Goal: Task Accomplishment & Management: Manage account settings

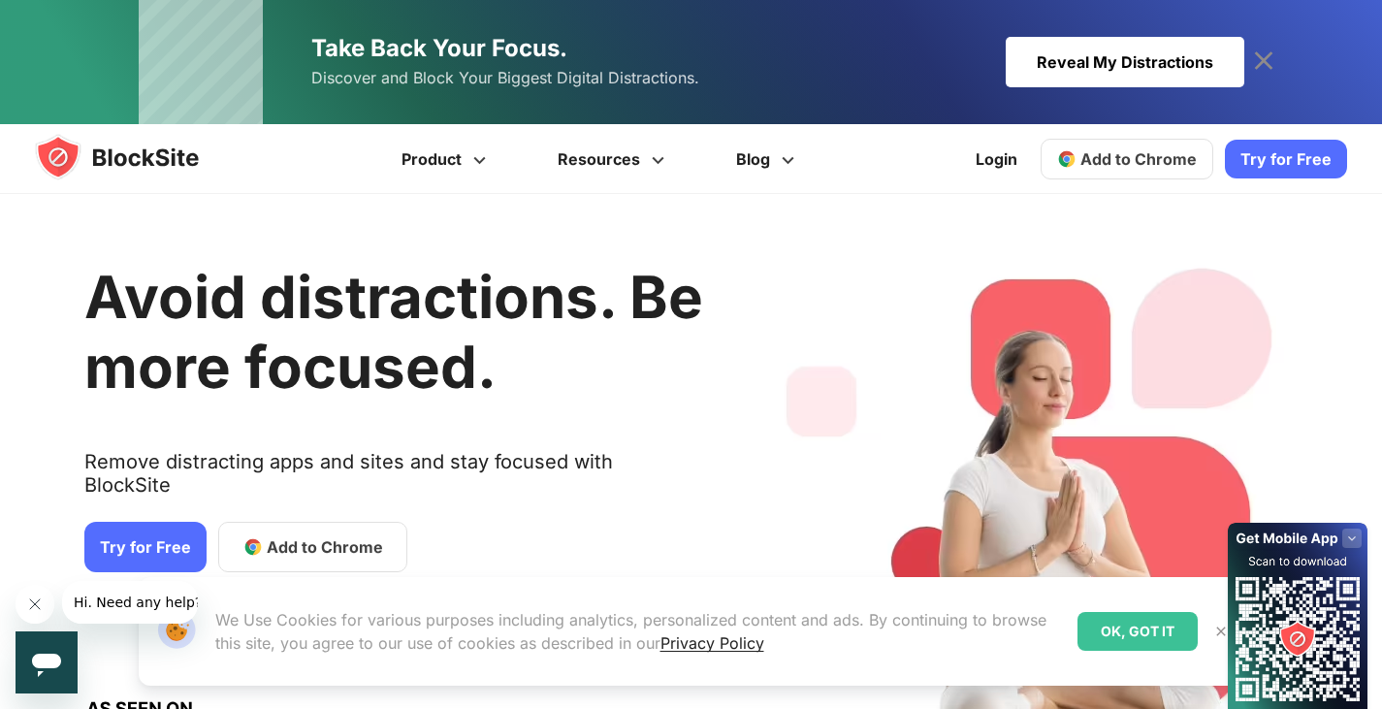
click at [339, 535] on span "Add to Chrome" at bounding box center [325, 546] width 116 height 23
click at [468, 162] on link "Product" at bounding box center [447, 159] width 156 height 70
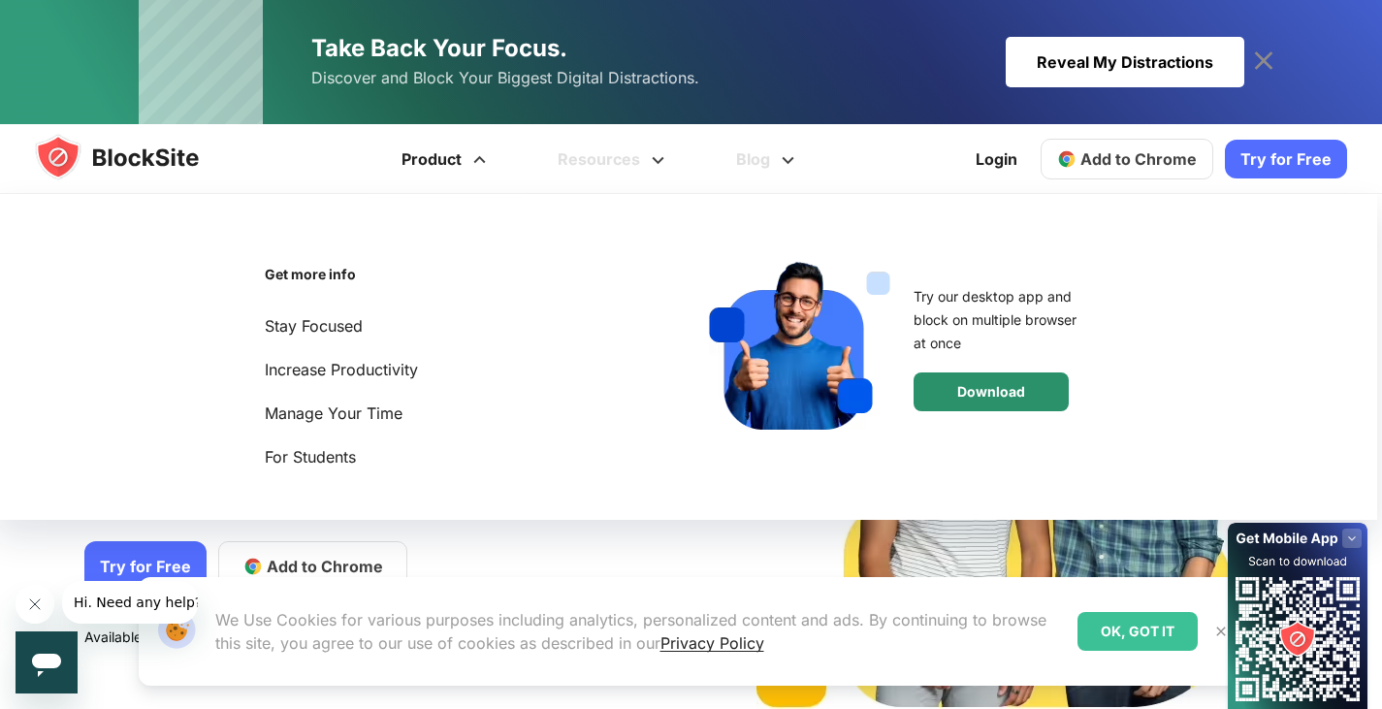
click at [1029, 396] on div "Download" at bounding box center [991, 391] width 155 height 39
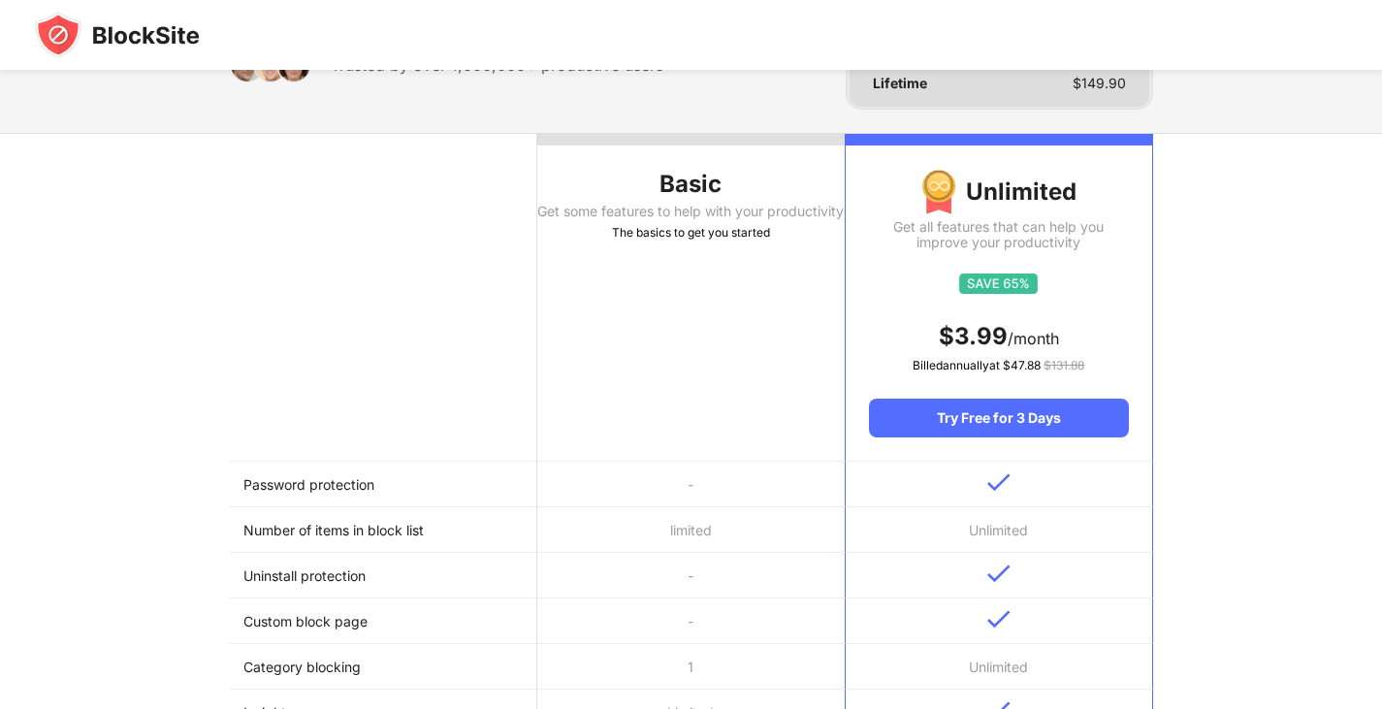
scroll to position [194, 0]
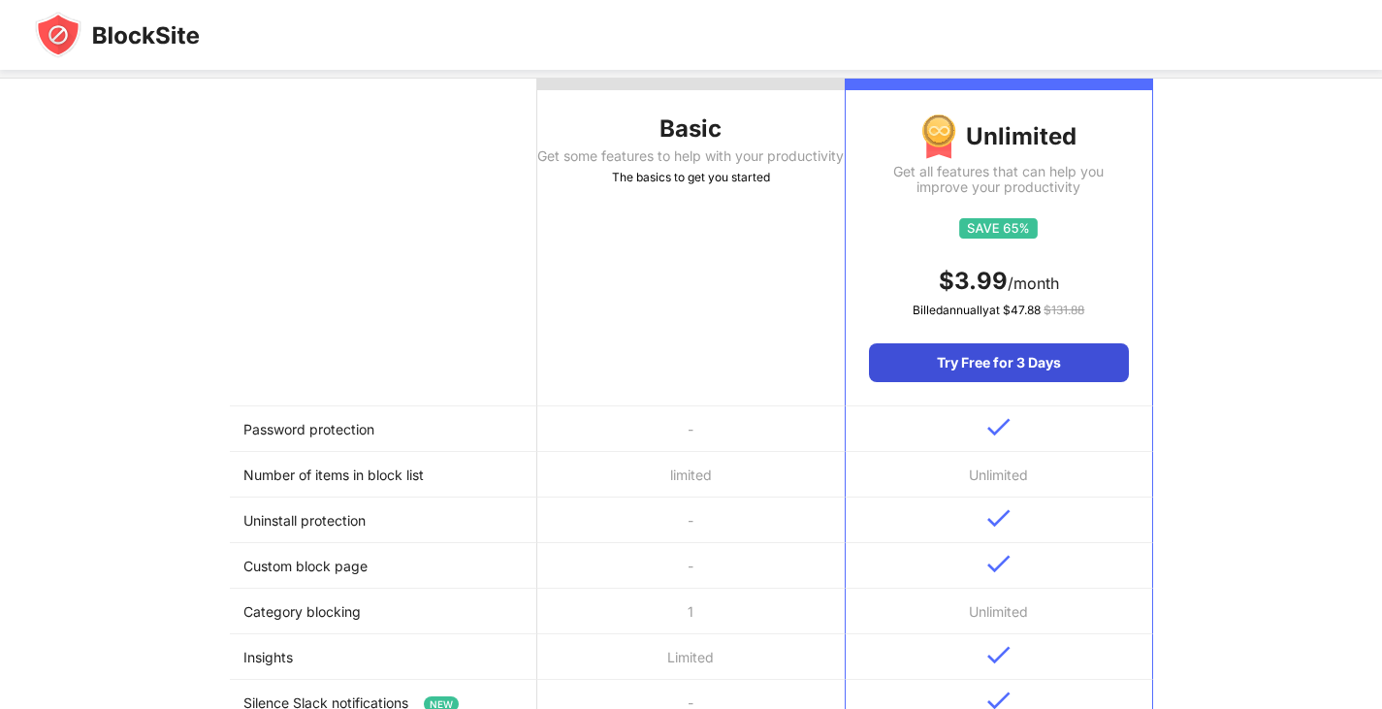
click at [981, 370] on div "Try Free for 3 Days" at bounding box center [998, 362] width 259 height 39
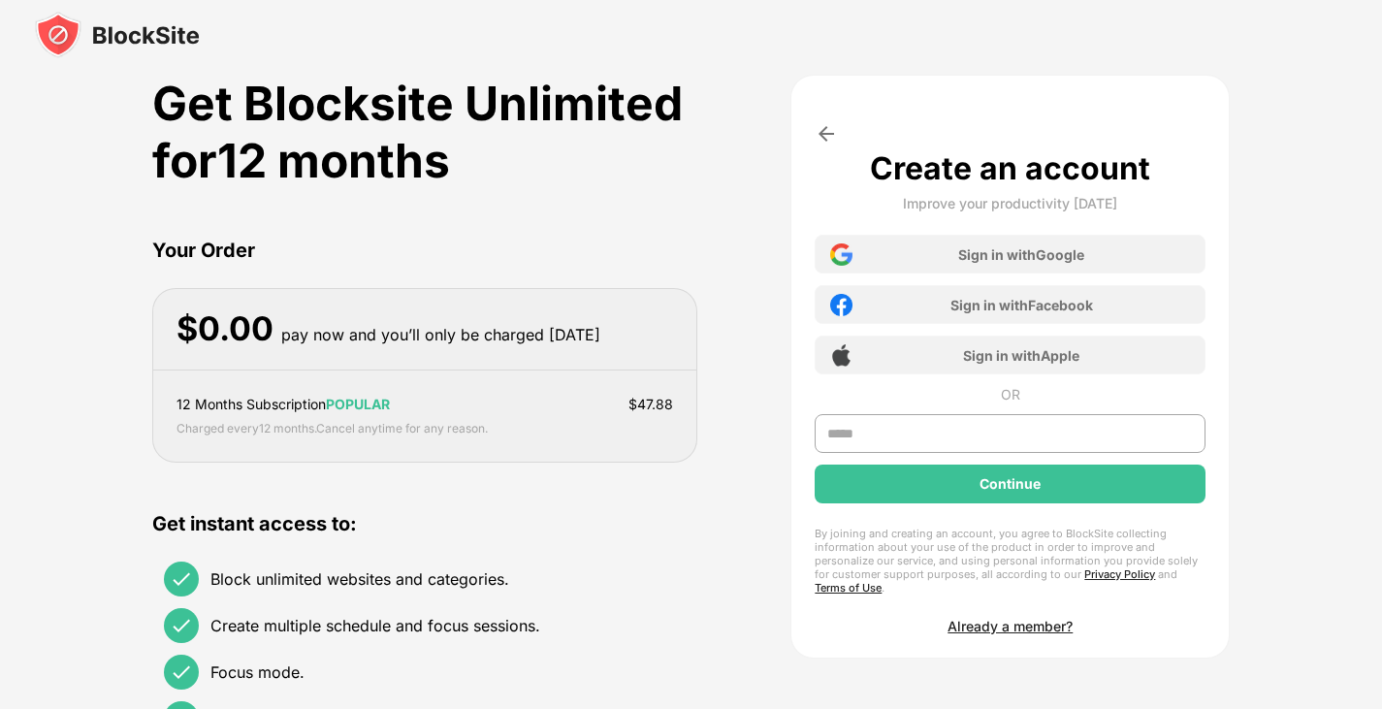
scroll to position [0, 0]
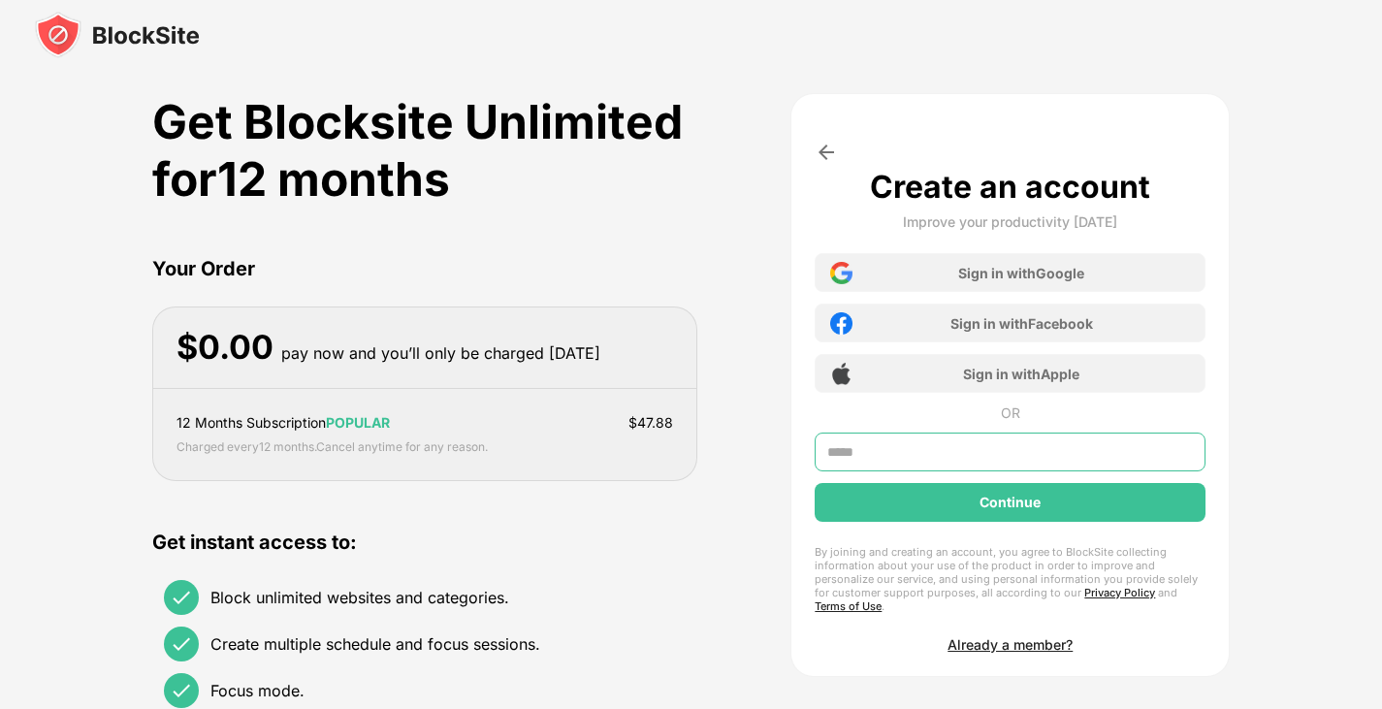
click at [916, 444] on input "text" at bounding box center [1010, 452] width 391 height 39
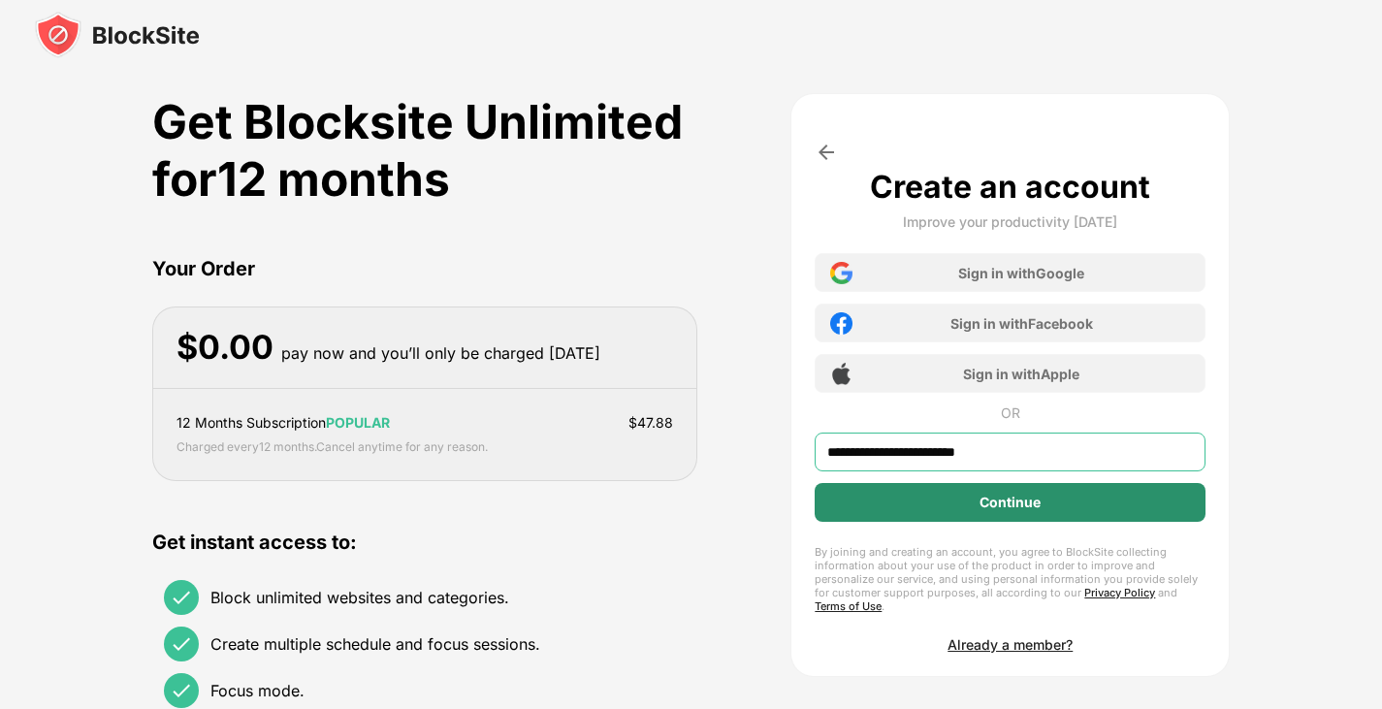
type input "**********"
click at [995, 502] on div "Continue" at bounding box center [1010, 503] width 61 height 16
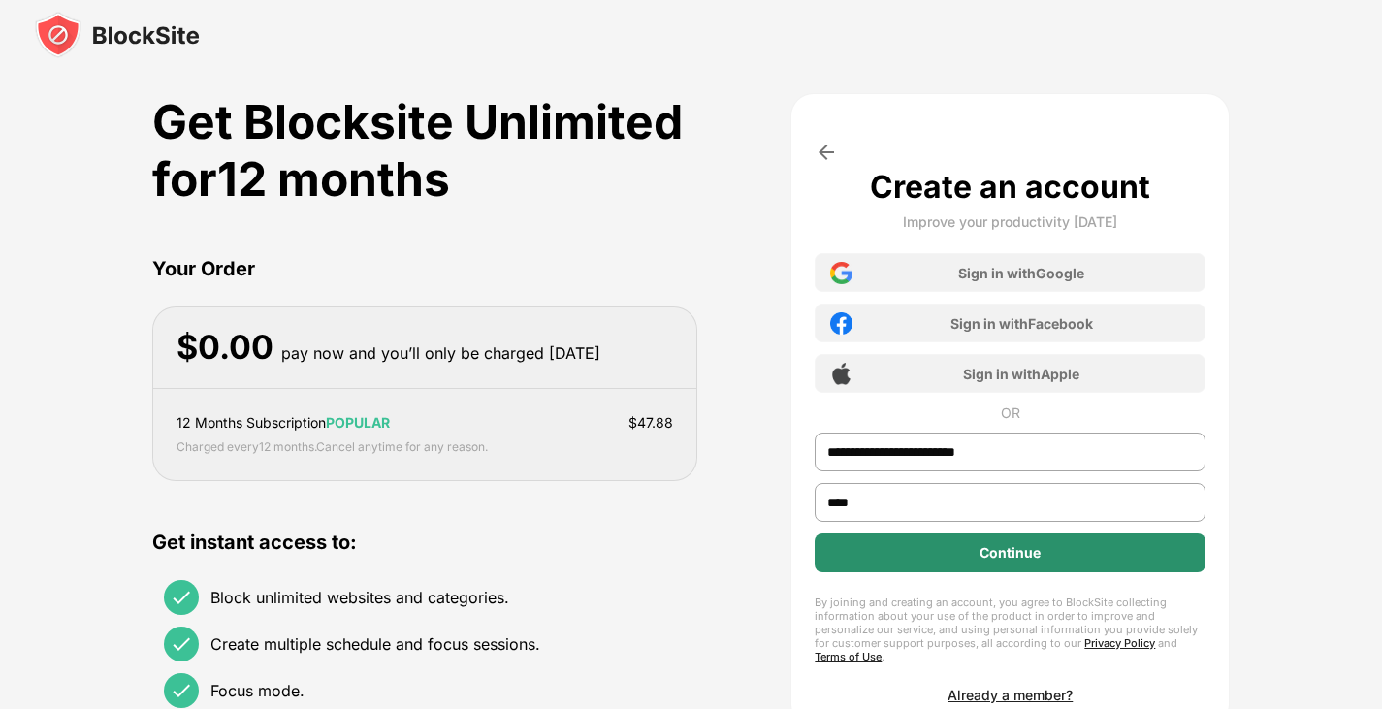
type input "****"
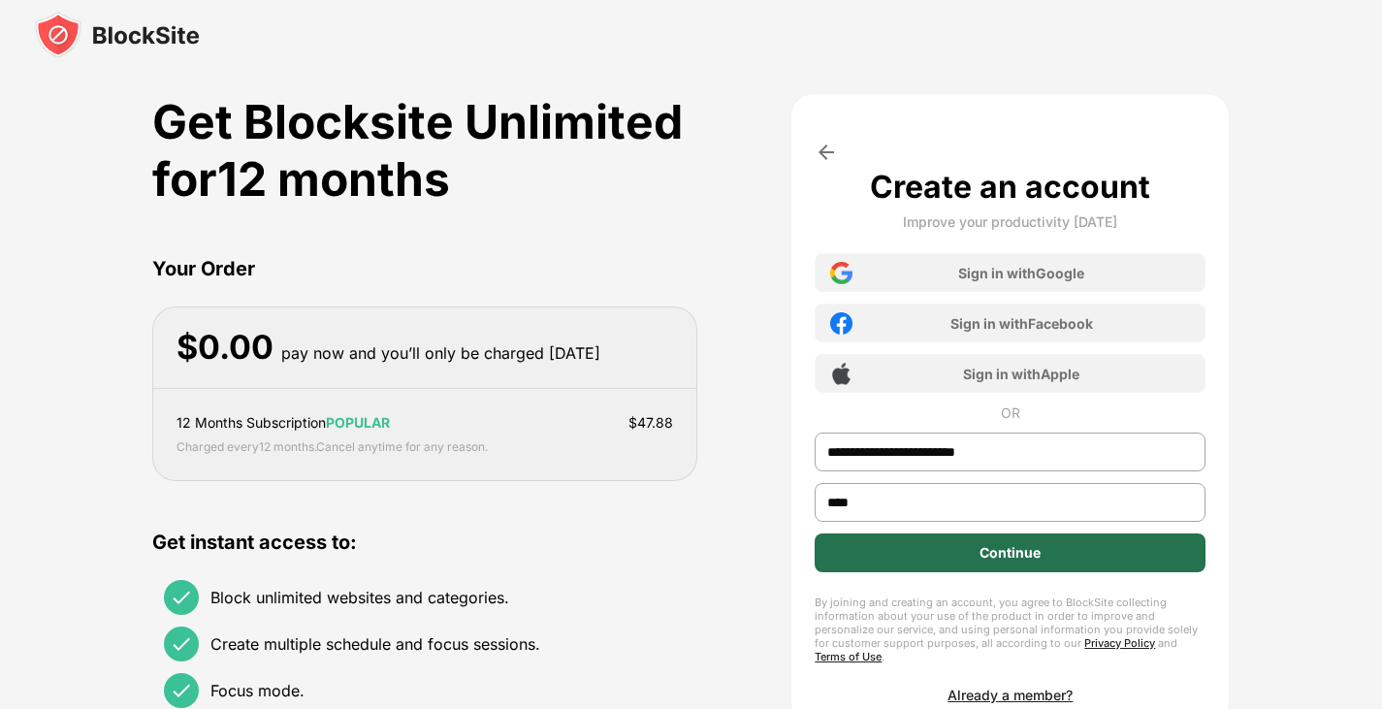
click at [1009, 554] on div "Continue" at bounding box center [1010, 553] width 61 height 16
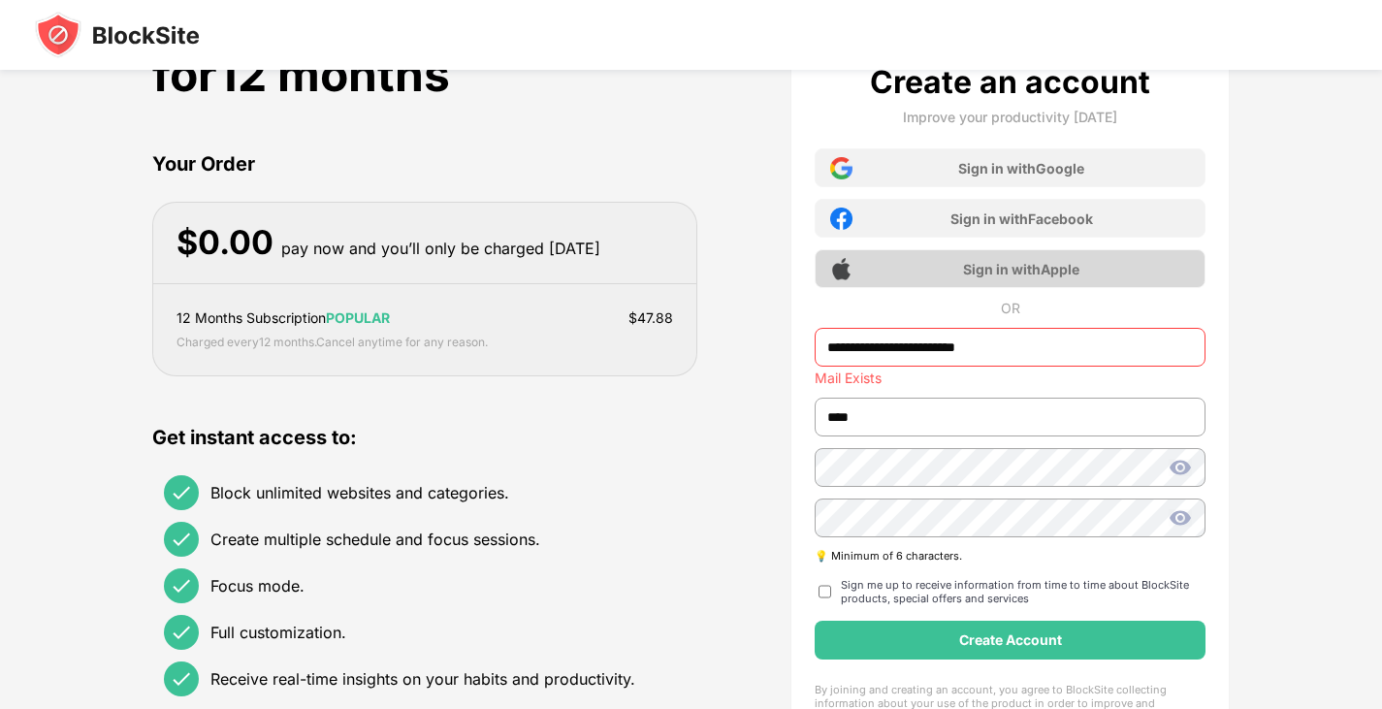
scroll to position [194, 0]
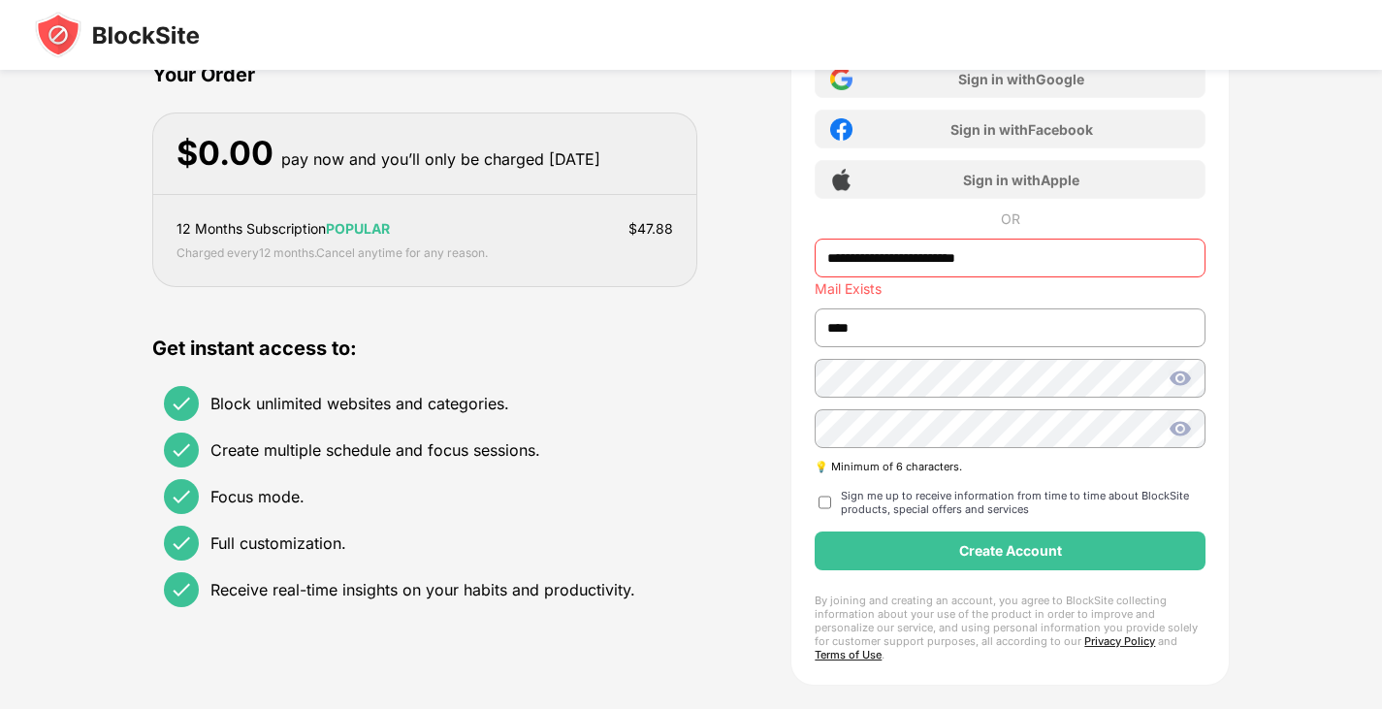
click at [832, 500] on div "Sign me up to receive information from time to time about BlockSite products, s…" at bounding box center [1010, 502] width 391 height 27
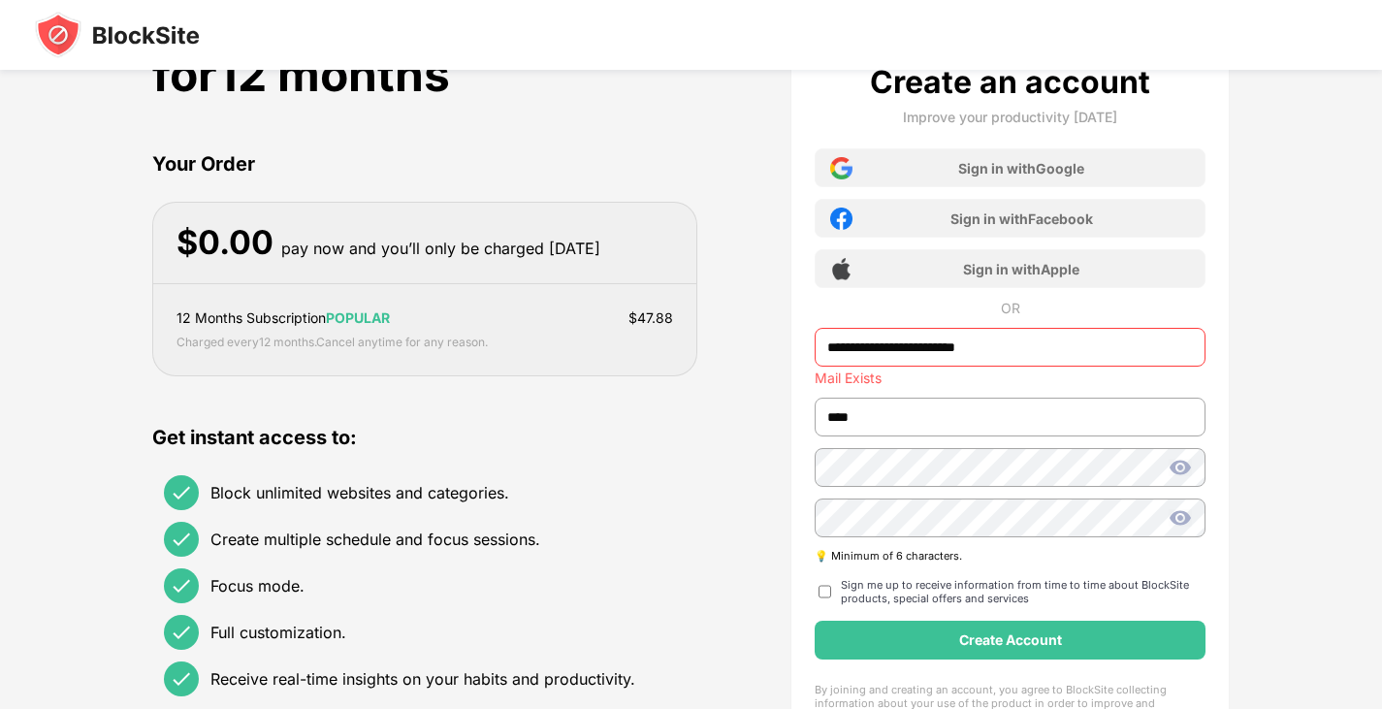
scroll to position [0, 0]
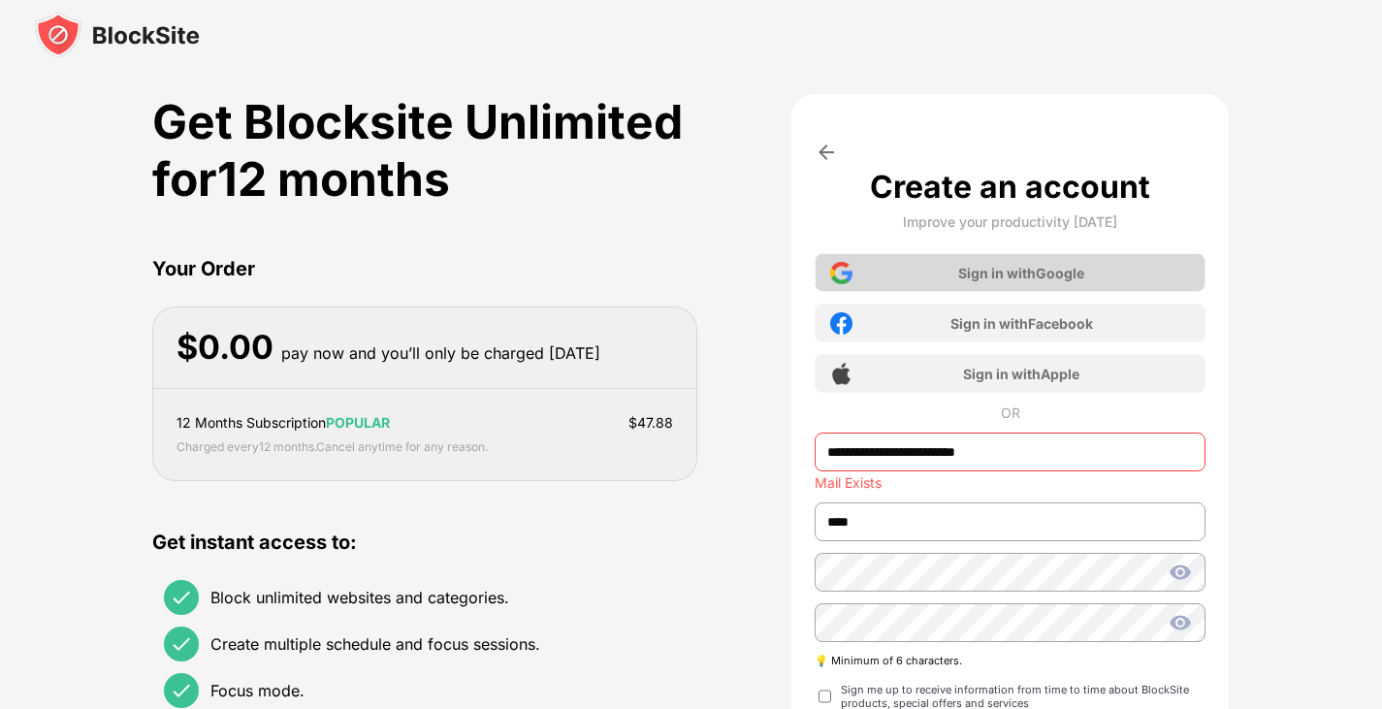
click at [970, 277] on div "Sign in with Google" at bounding box center [1021, 273] width 126 height 16
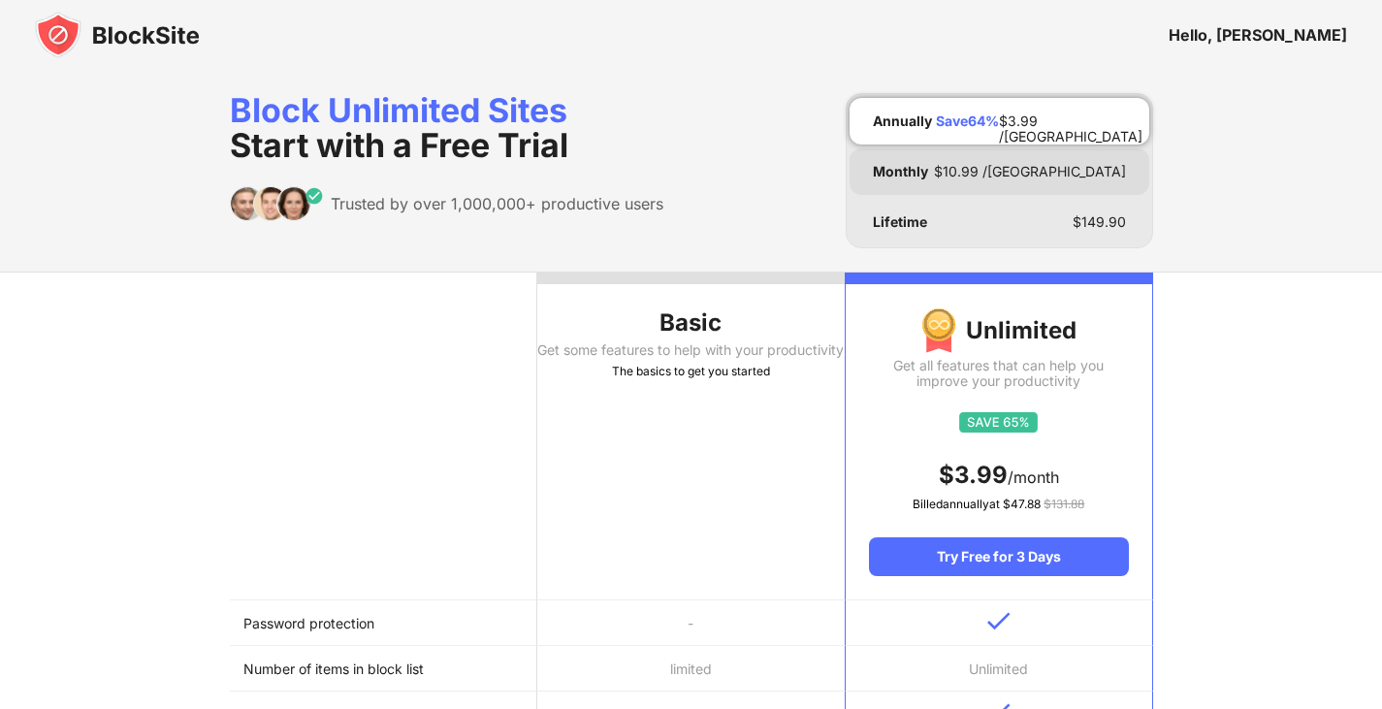
click at [939, 185] on div "Monthly $ 10.99 /[GEOGRAPHIC_DATA]" at bounding box center [1000, 171] width 300 height 47
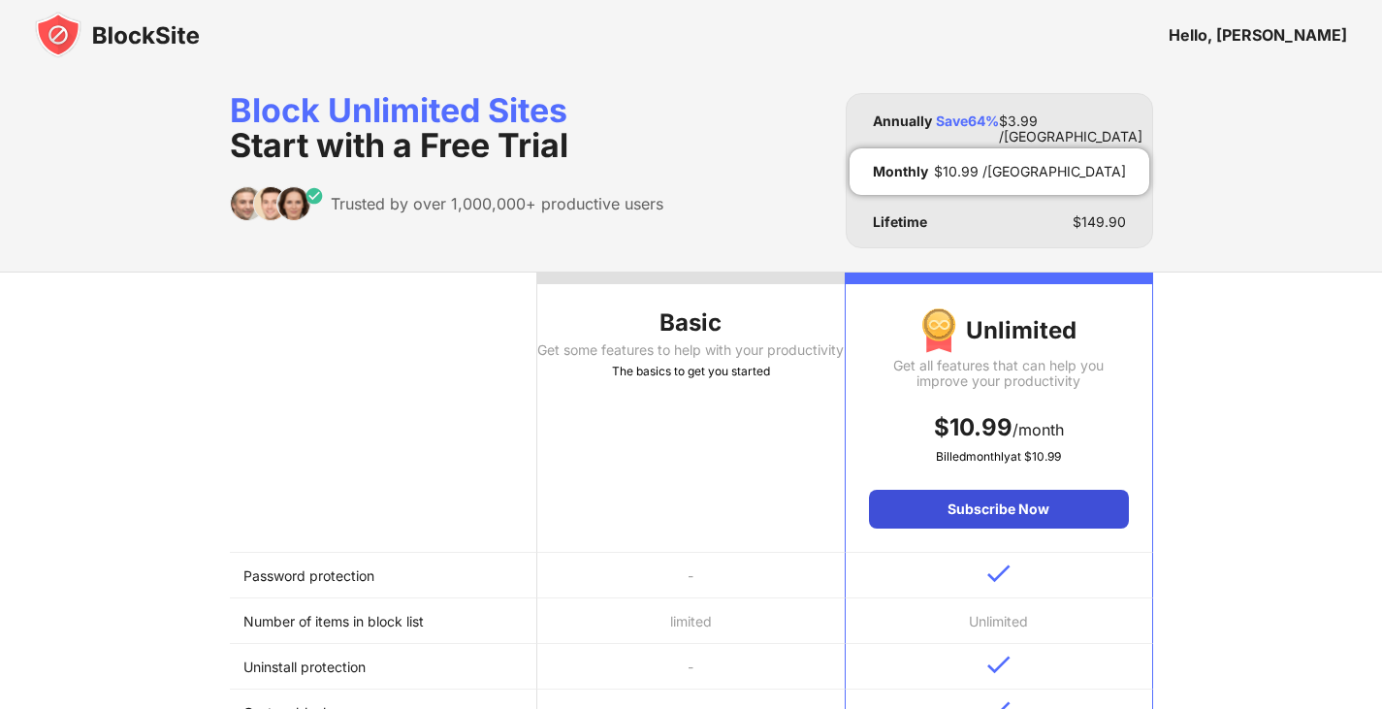
click at [961, 516] on div "Subscribe Now" at bounding box center [998, 509] width 259 height 39
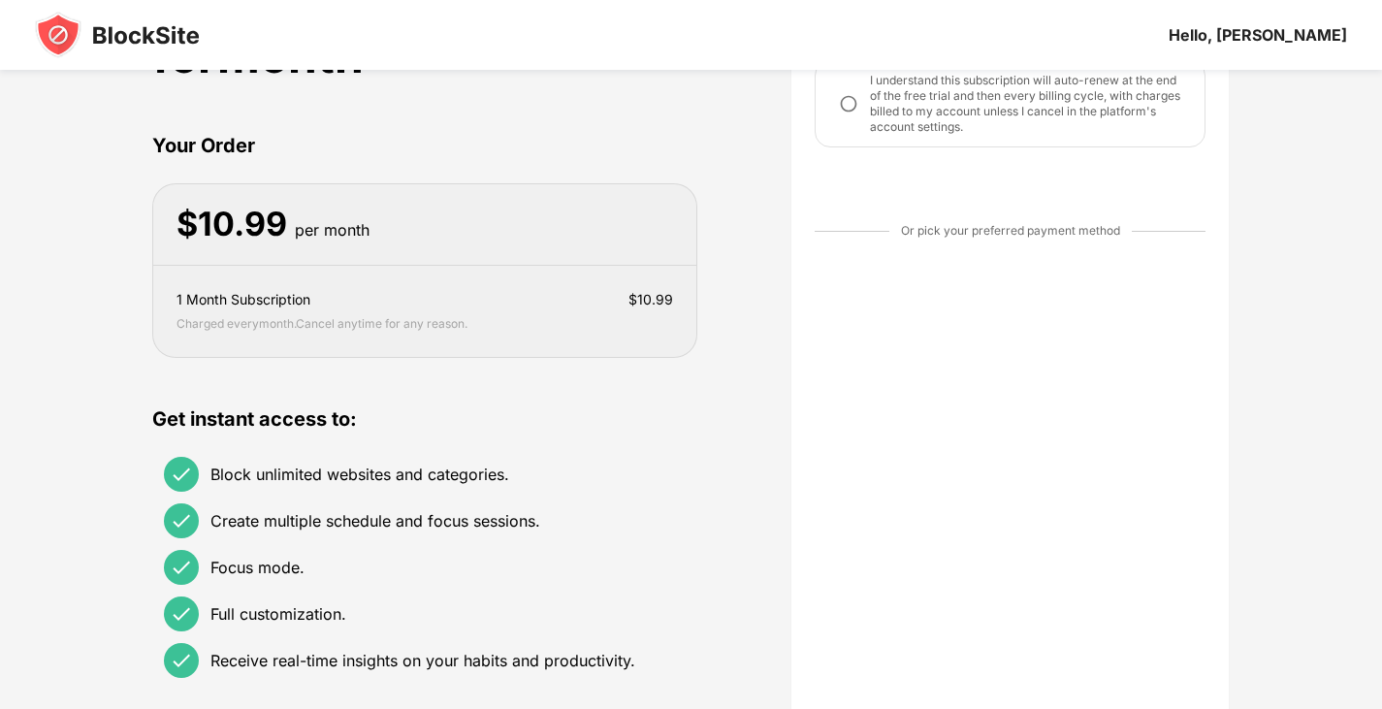
scroll to position [230, 0]
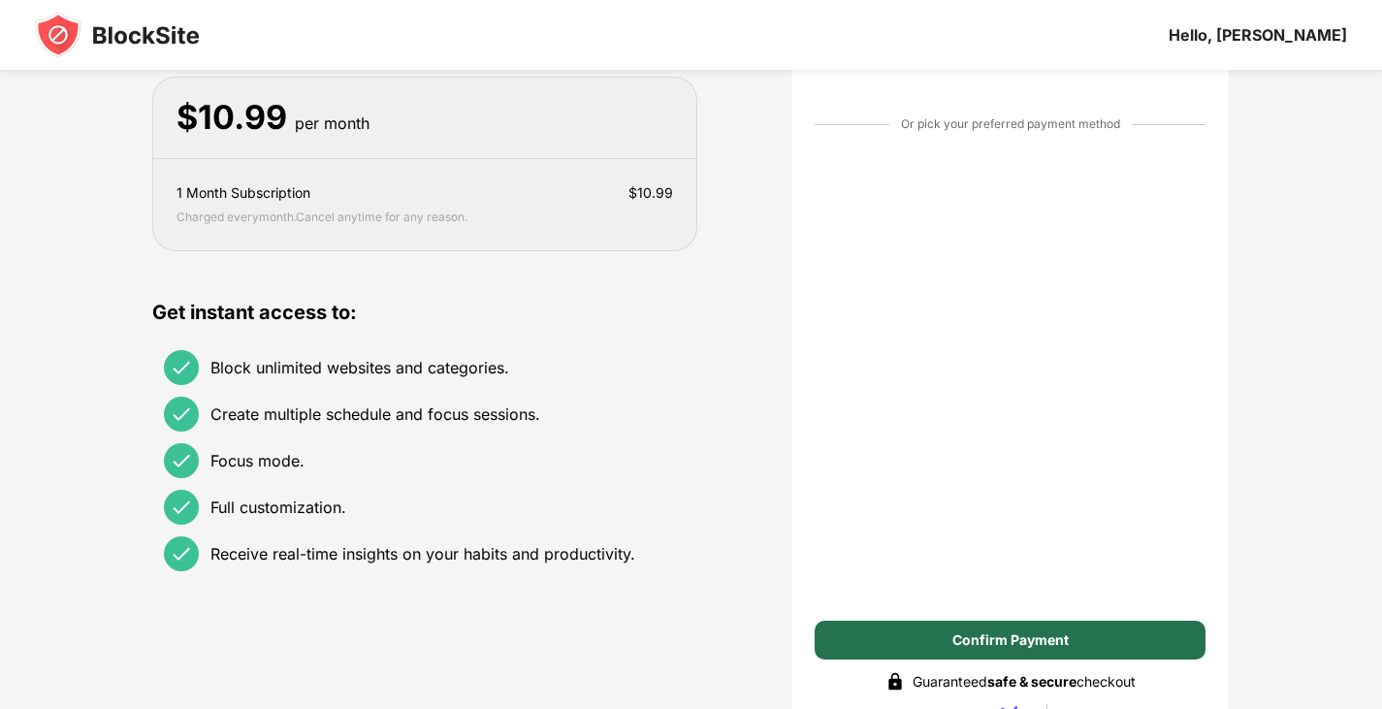
click at [934, 644] on div "Confirm Payment" at bounding box center [1010, 640] width 391 height 39
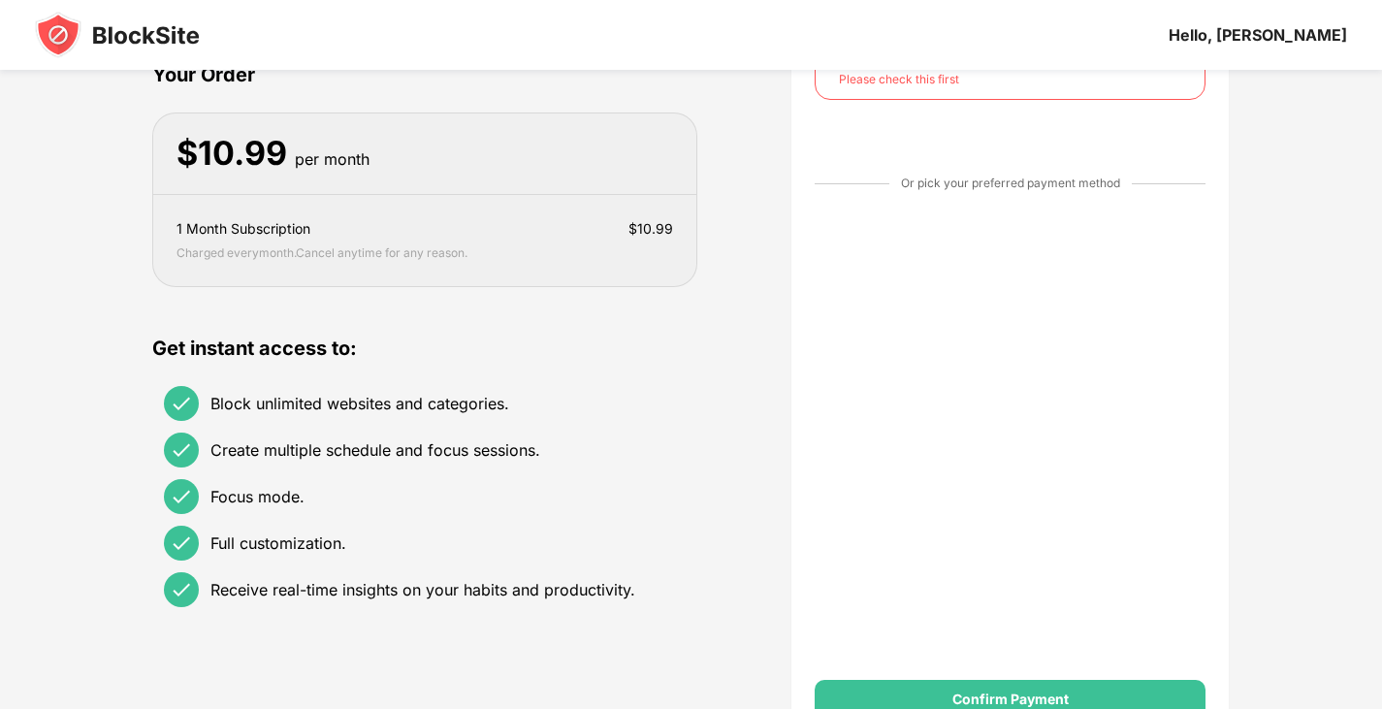
scroll to position [0, 0]
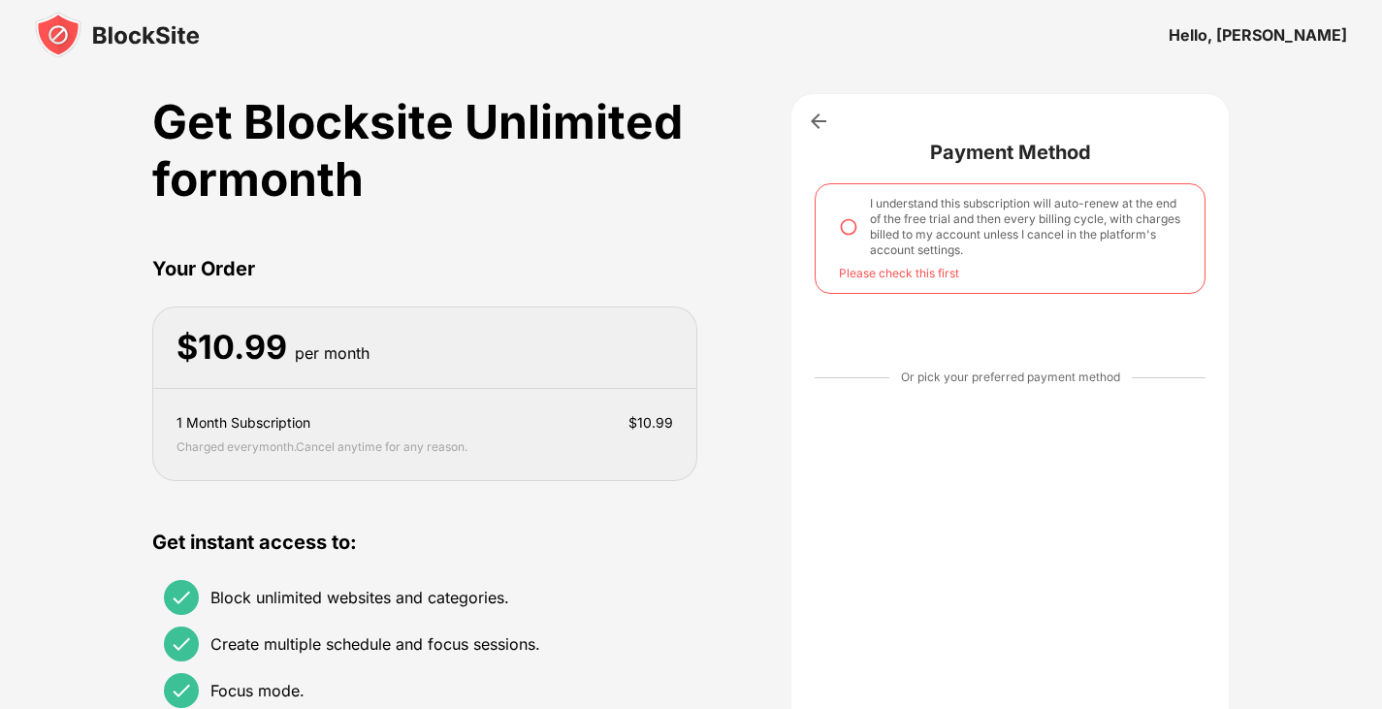
click at [845, 238] on div "I understand this subscription will auto-renew at the end of the free trial and…" at bounding box center [1010, 227] width 342 height 62
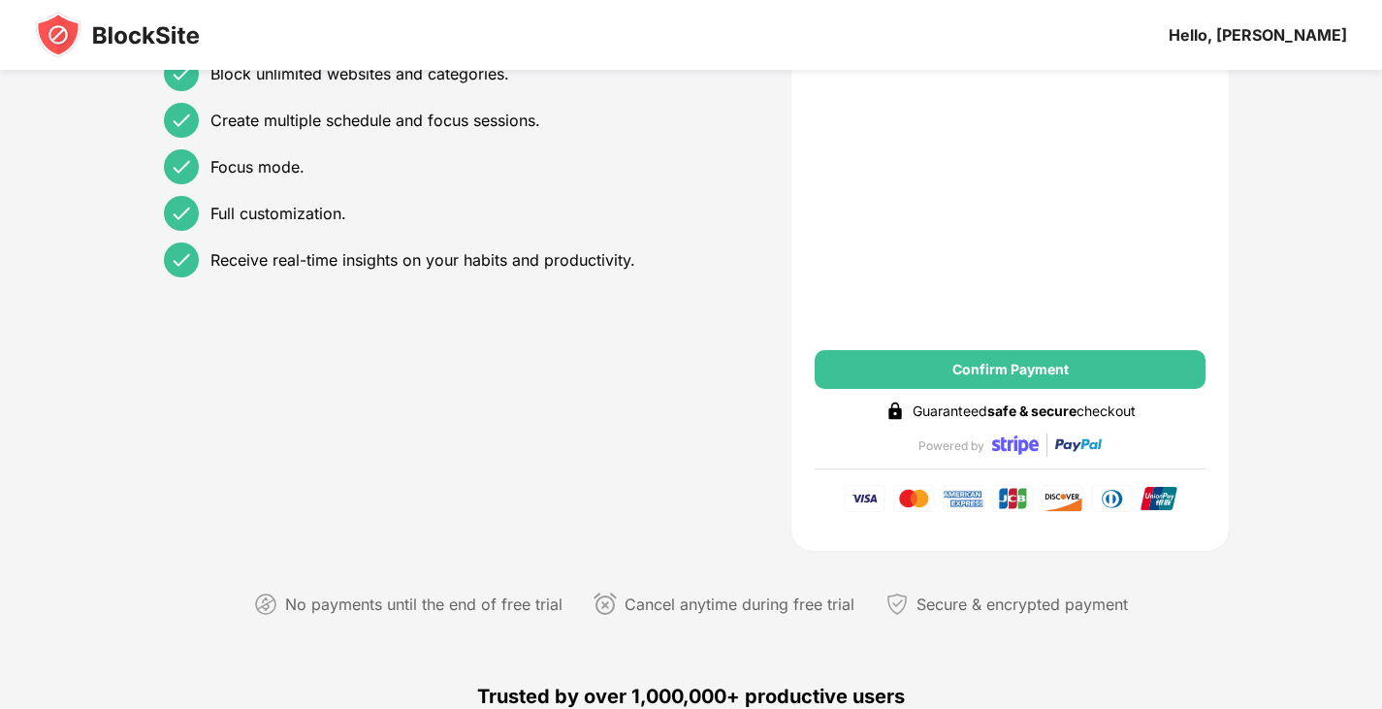
scroll to position [582, 0]
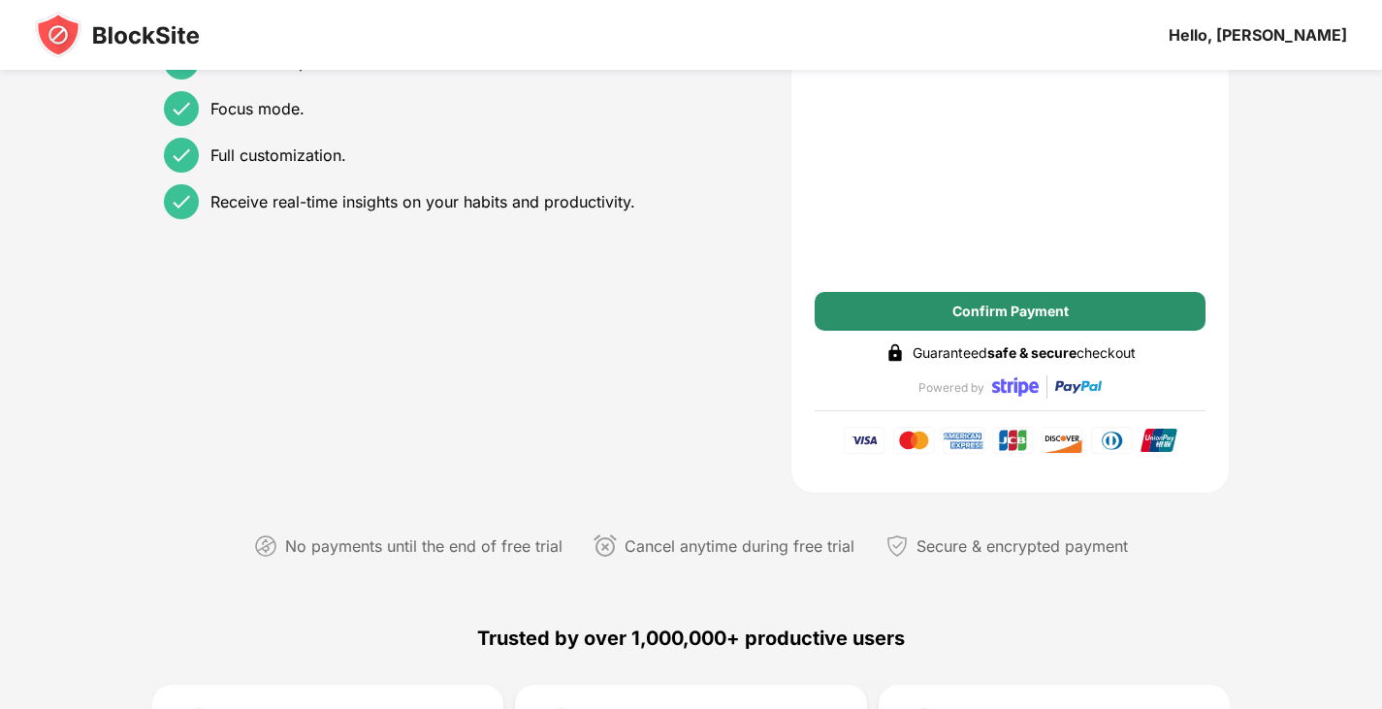
click at [1018, 305] on div "Confirm Payment" at bounding box center [1011, 312] width 116 height 16
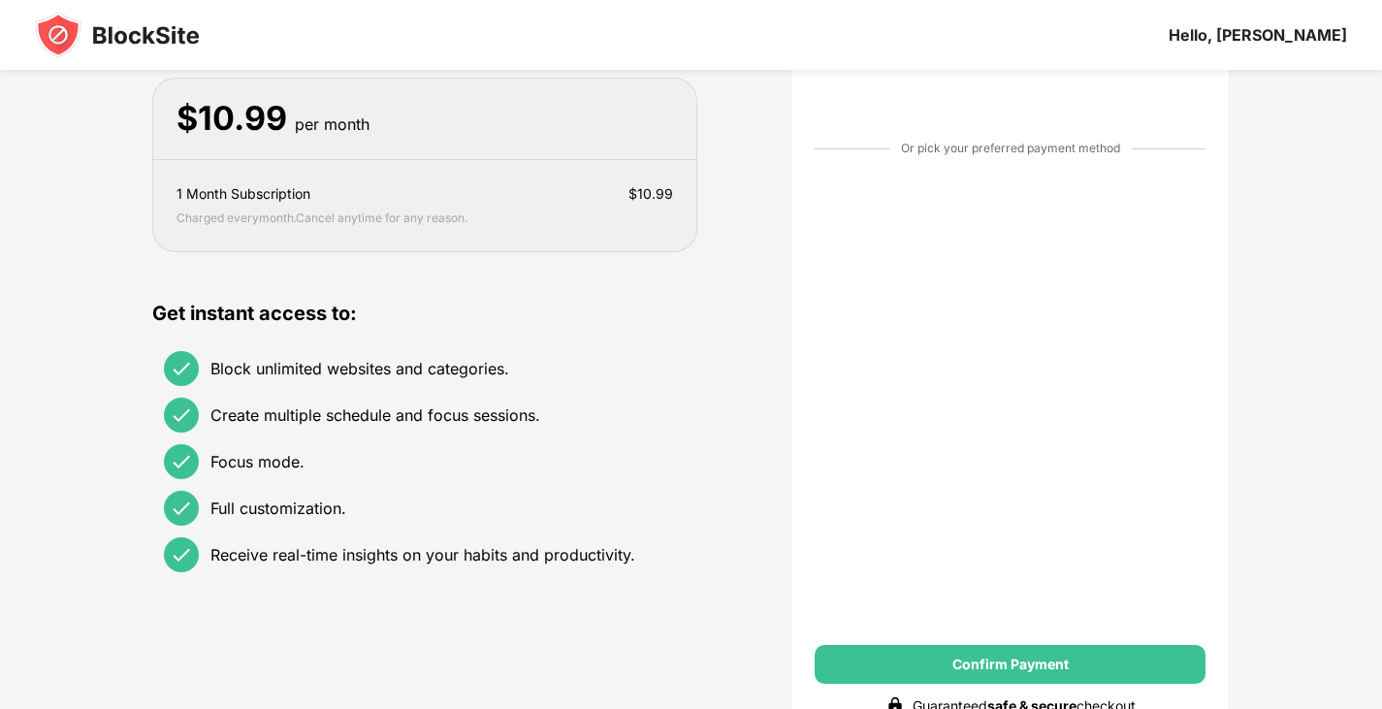
scroll to position [97, 0]
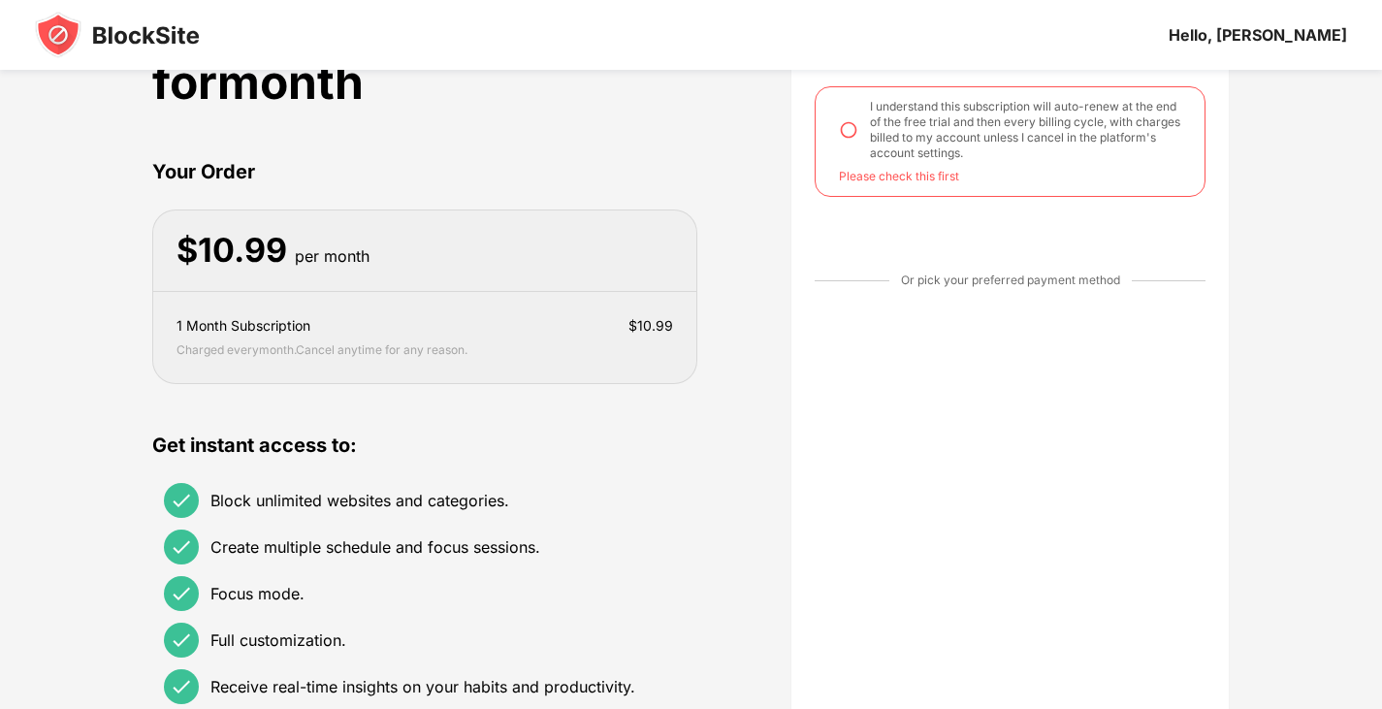
click at [848, 132] on img at bounding box center [848, 129] width 19 height 19
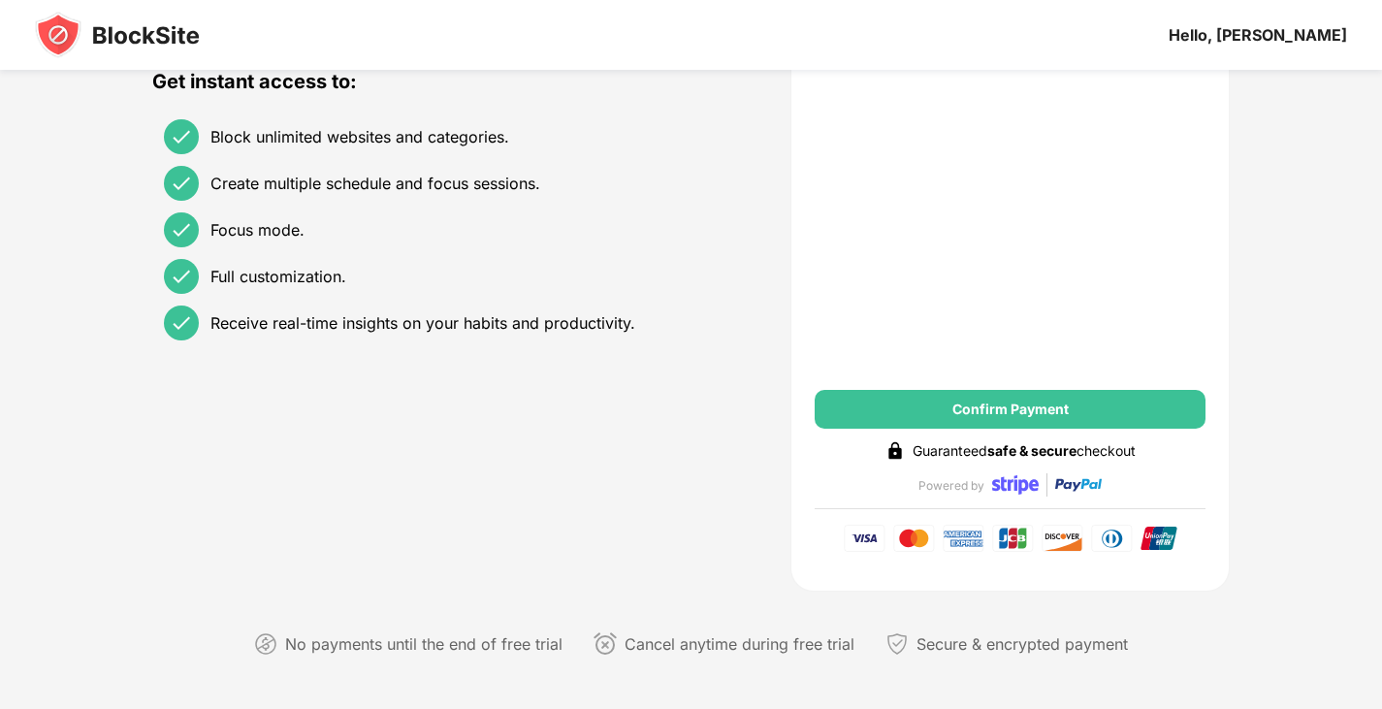
scroll to position [485, 0]
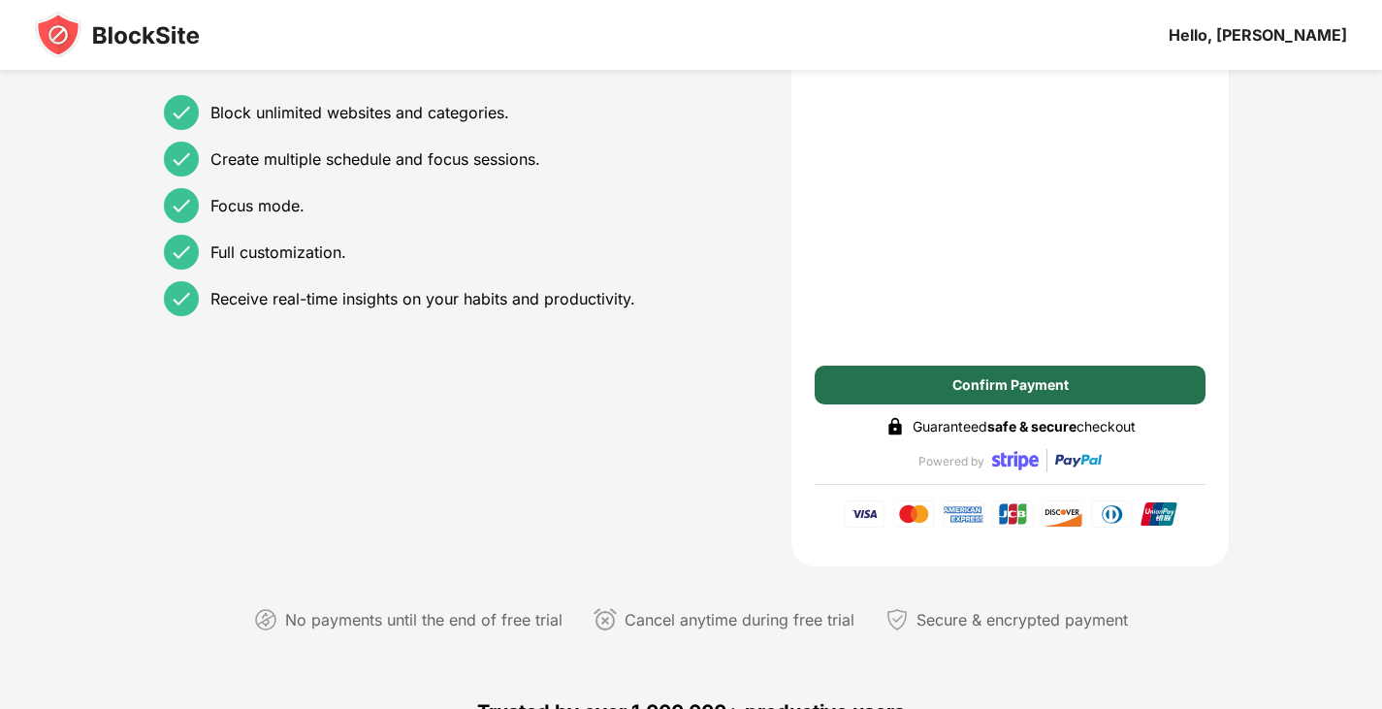
click at [995, 378] on div "Confirm Payment" at bounding box center [1011, 385] width 116 height 16
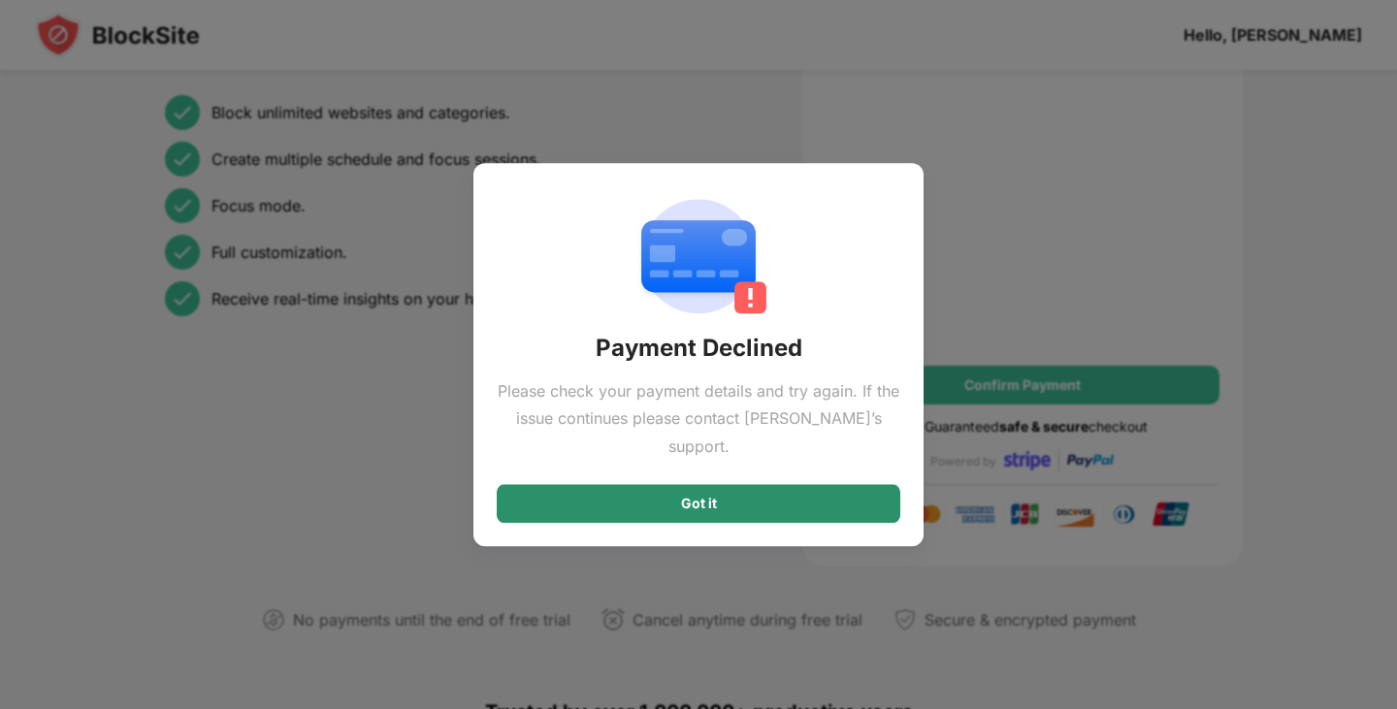
click at [825, 504] on div "Got it" at bounding box center [699, 503] width 404 height 39
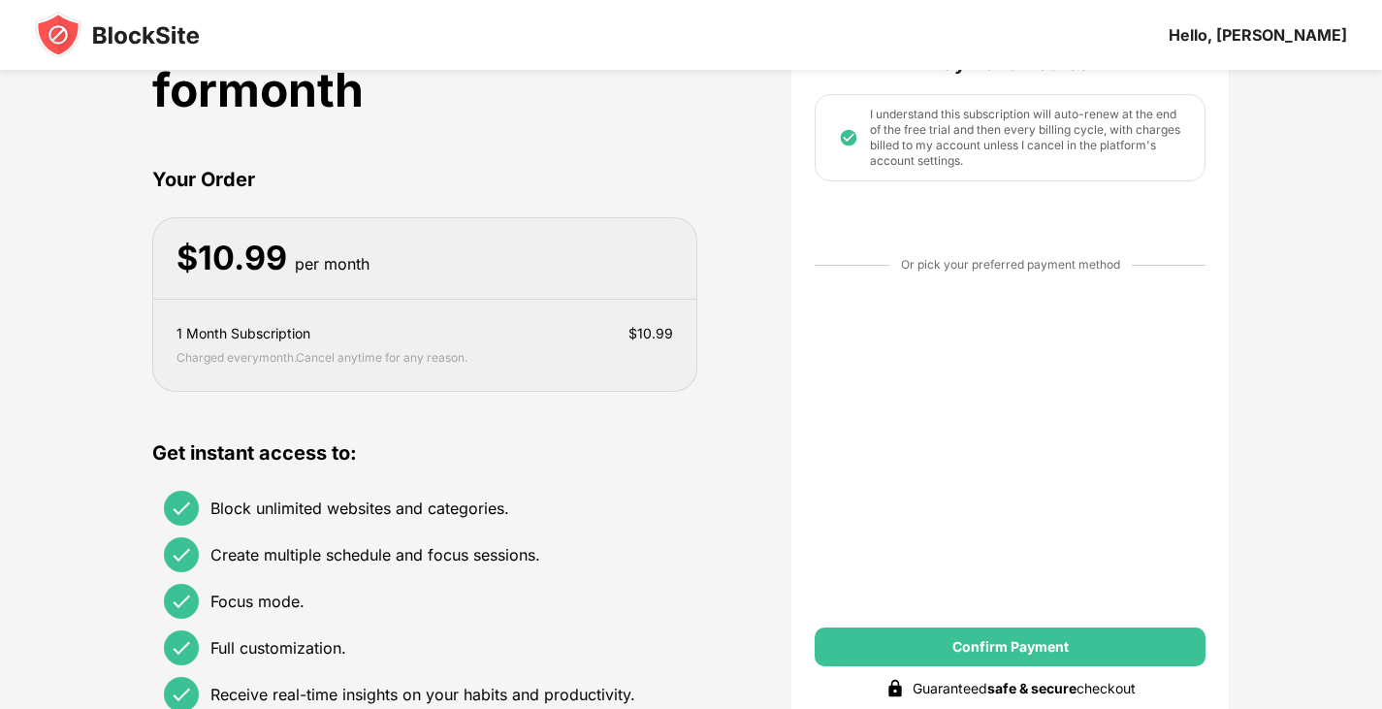
scroll to position [194, 0]
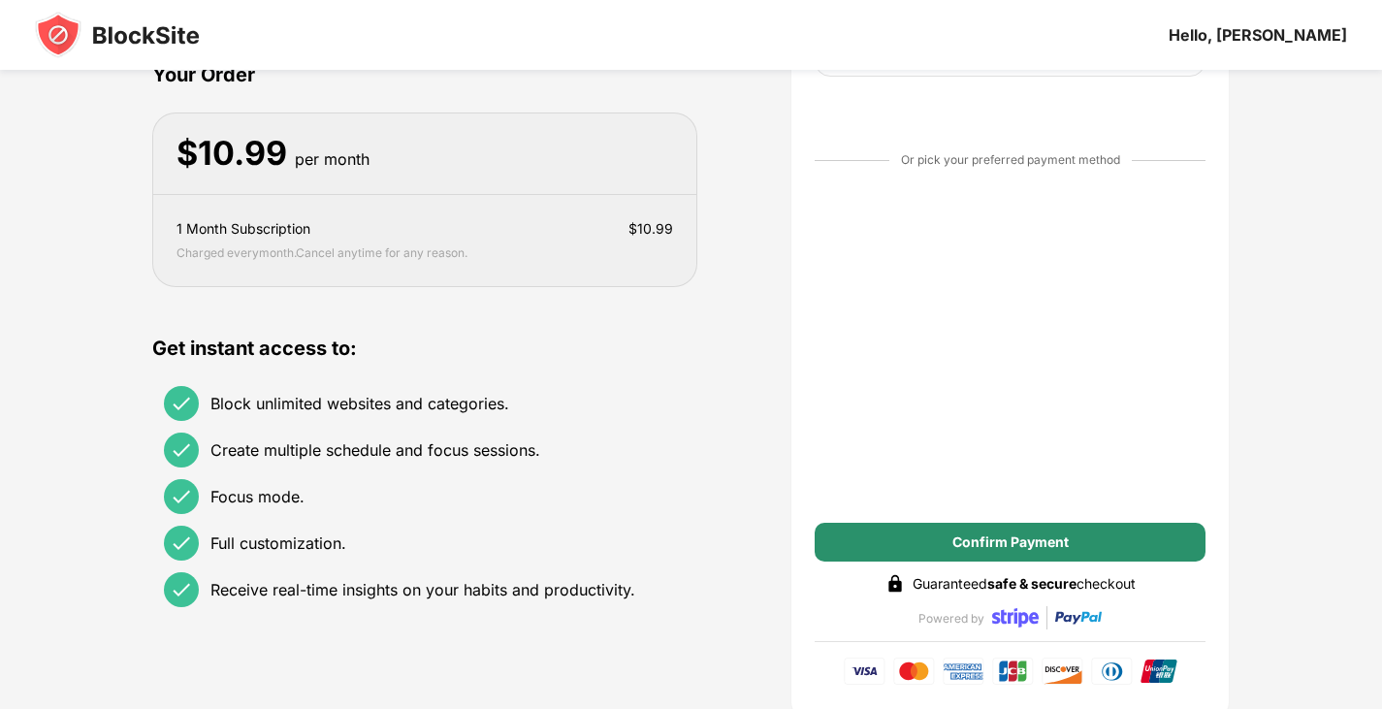
click at [972, 534] on div "Confirm Payment" at bounding box center [1011, 542] width 116 height 16
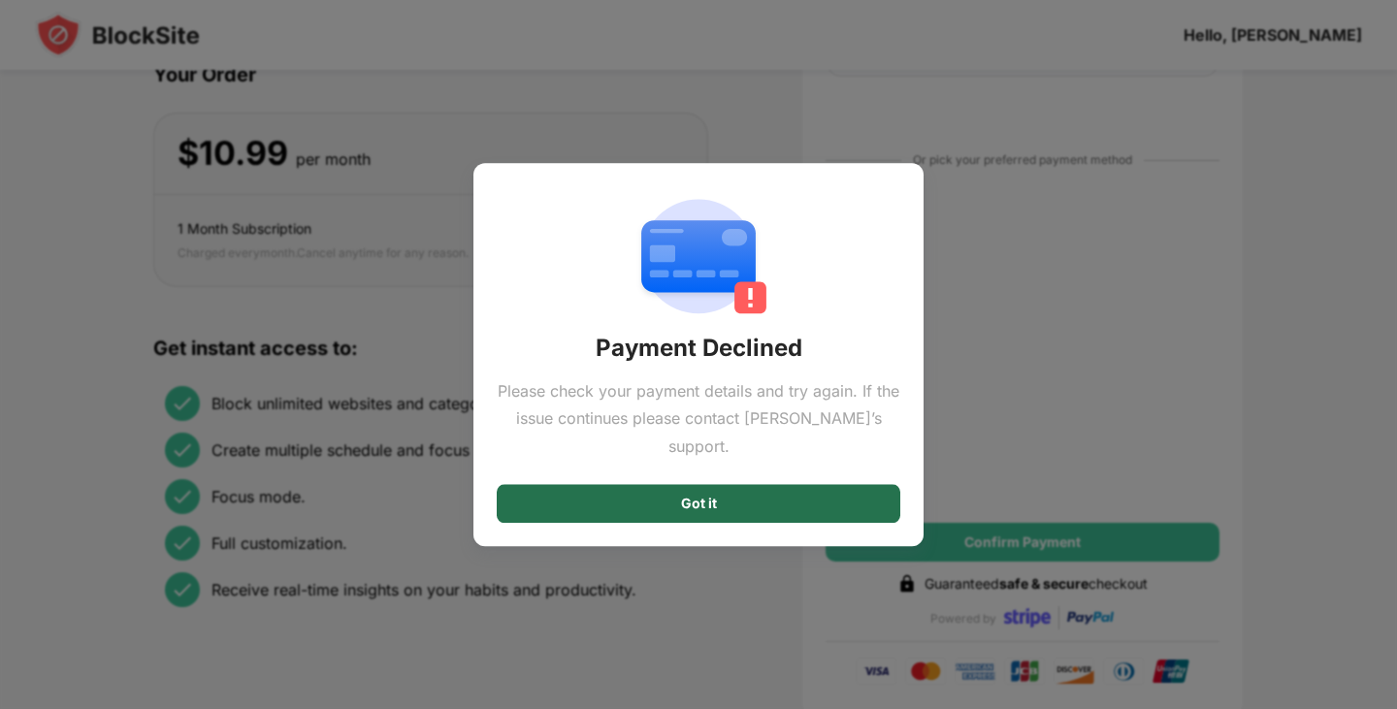
click at [855, 508] on div "Got it" at bounding box center [699, 503] width 404 height 39
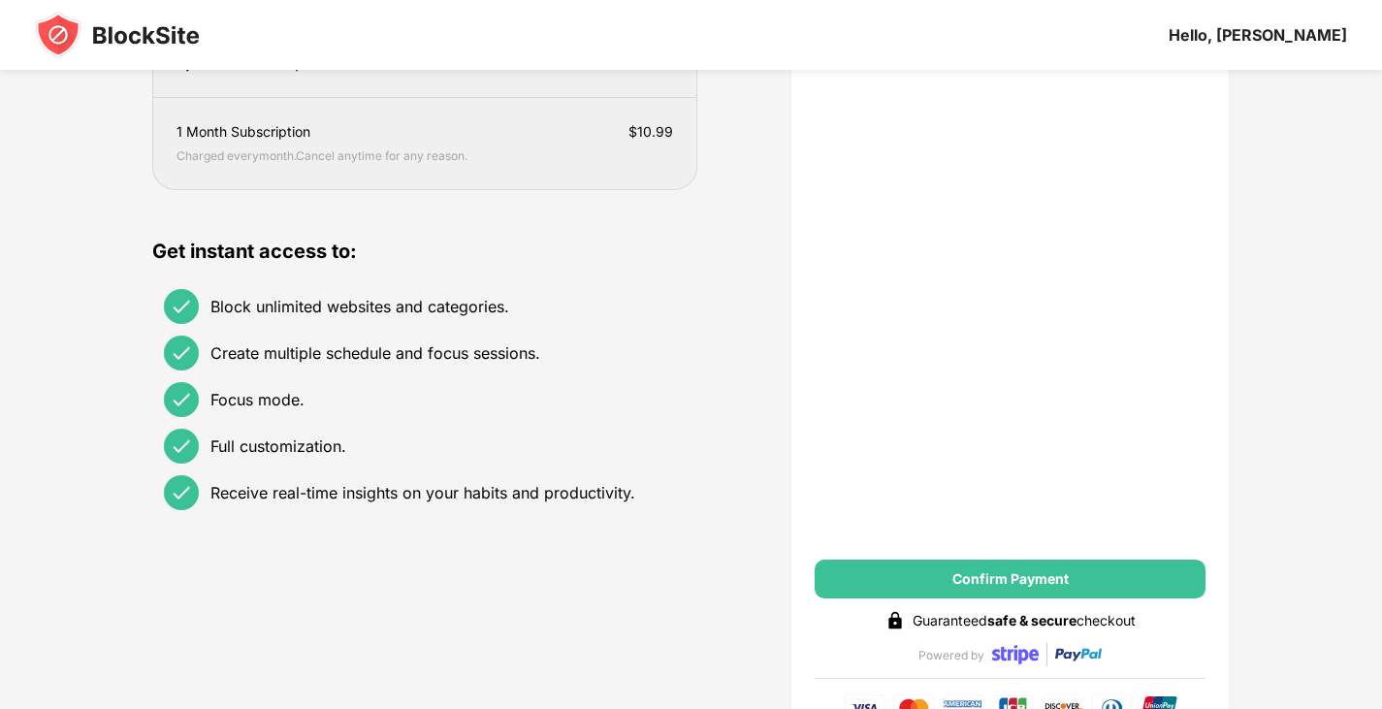
scroll to position [485, 0]
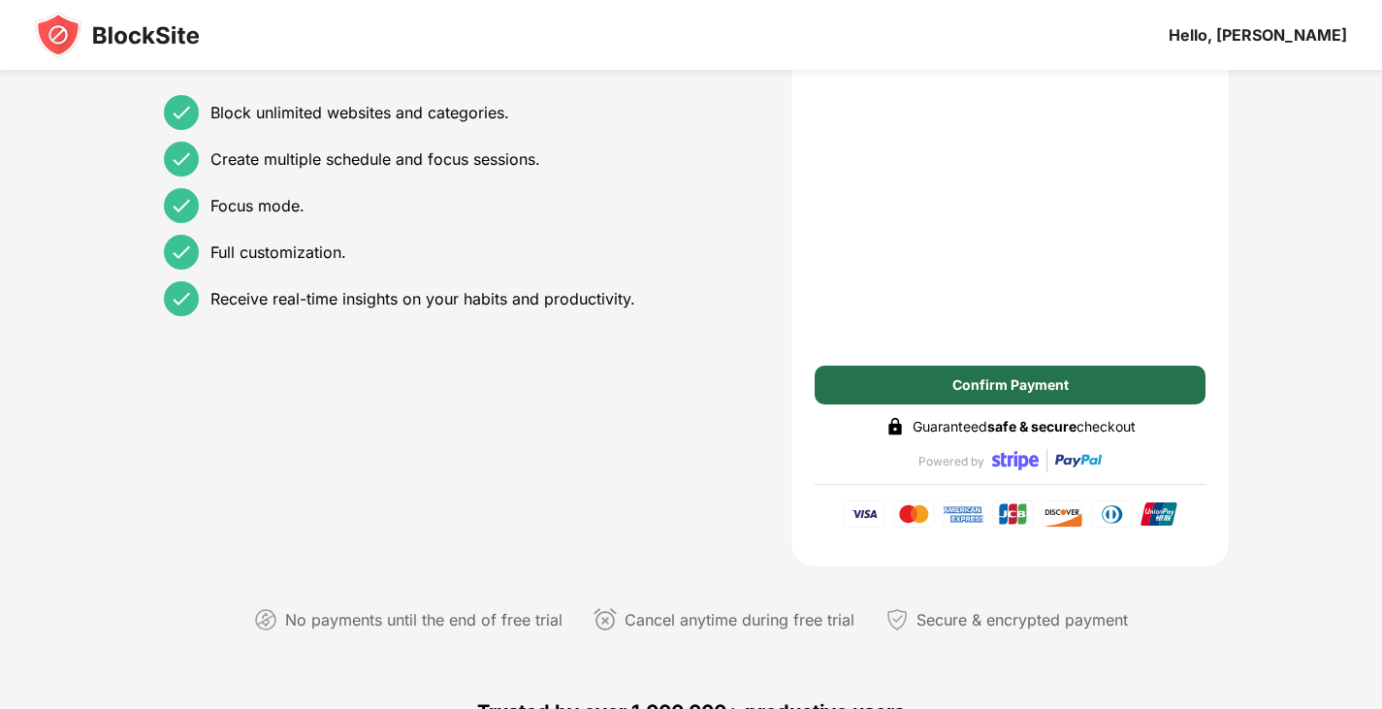
click at [1003, 385] on div "Confirm Payment" at bounding box center [1011, 385] width 116 height 16
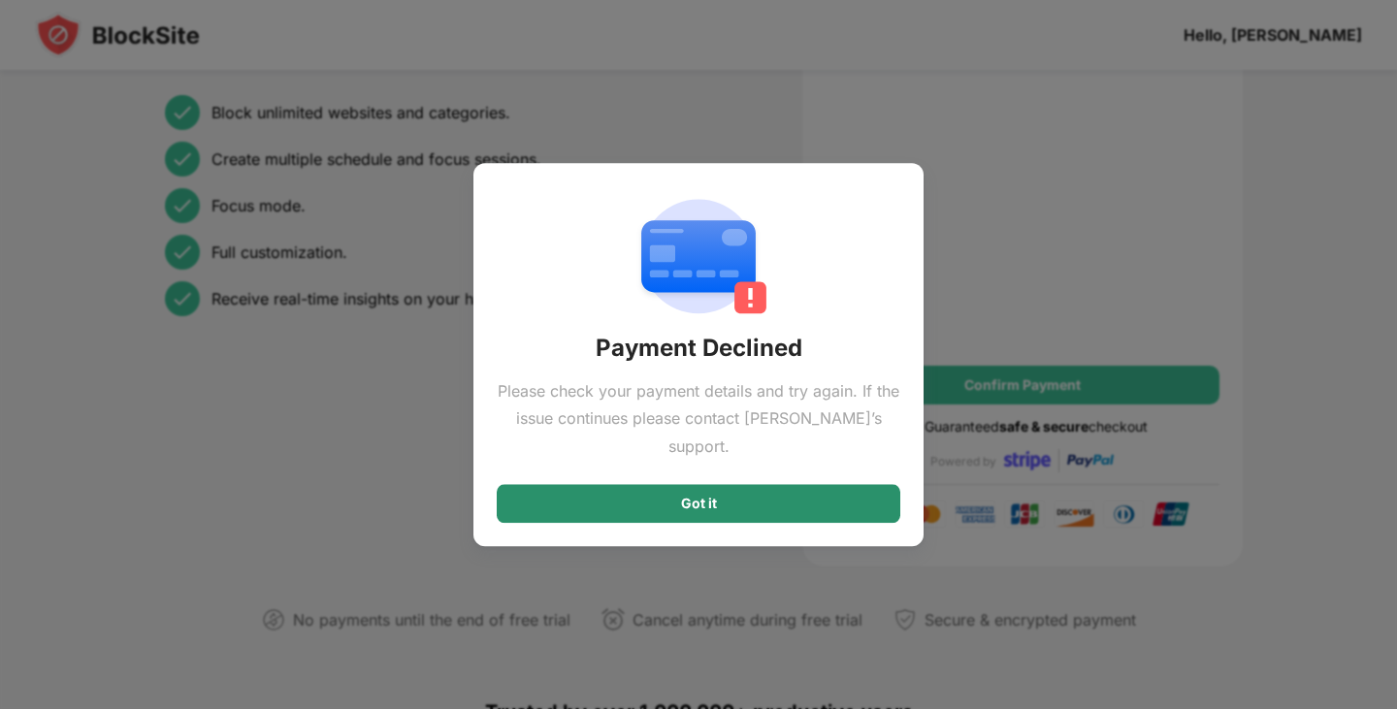
click at [825, 484] on div "Got it" at bounding box center [699, 503] width 404 height 39
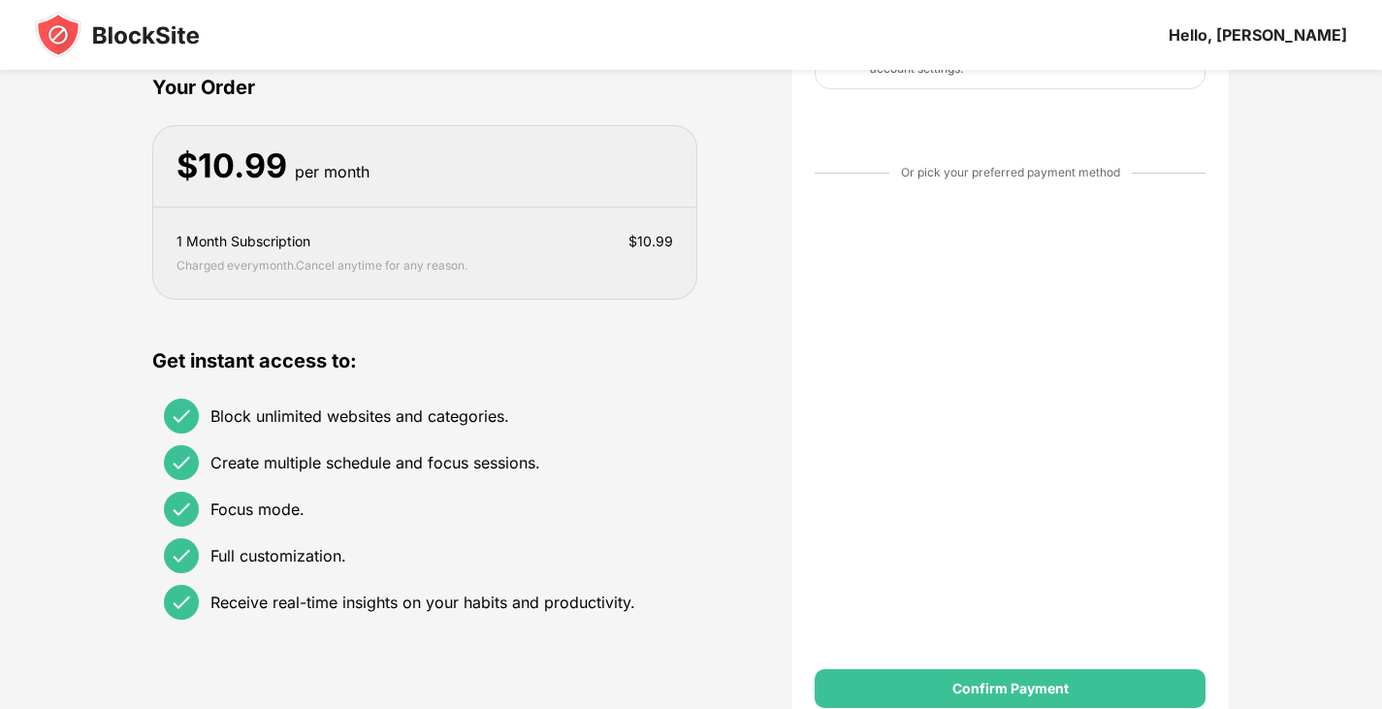
scroll to position [194, 0]
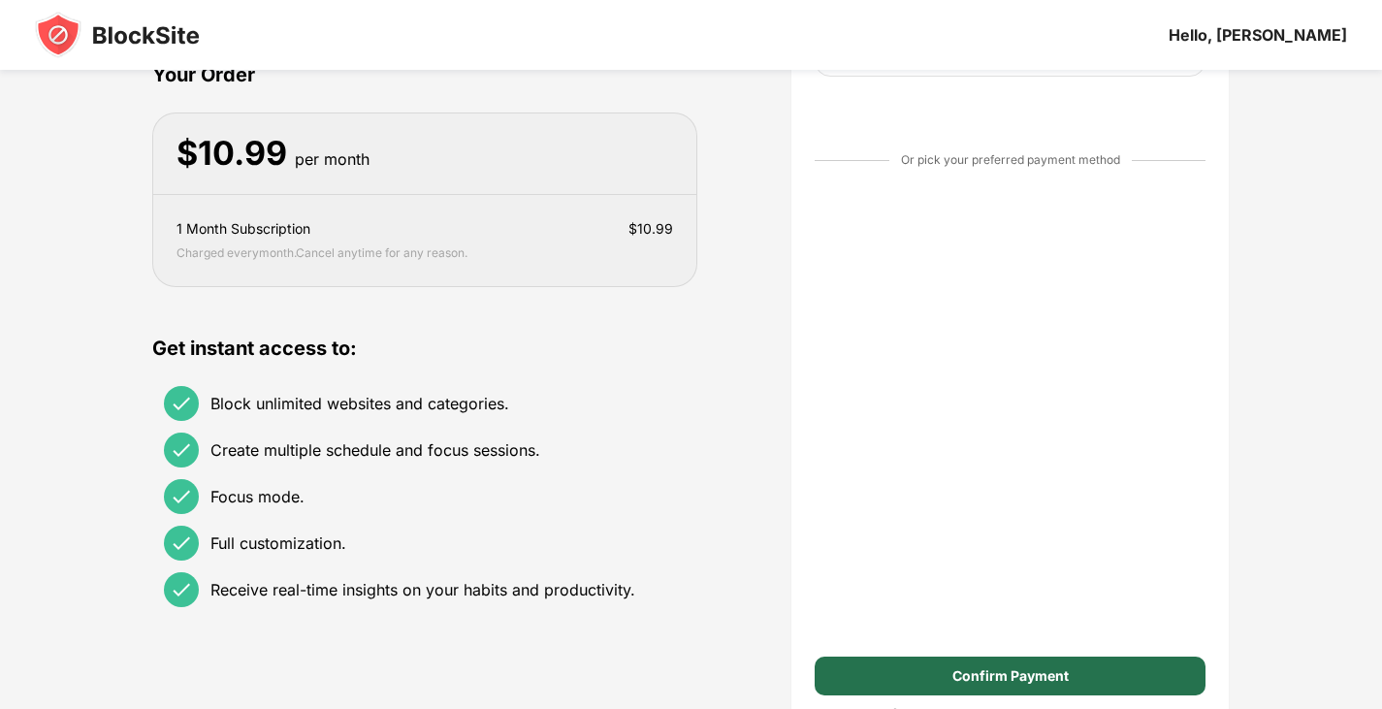
click at [968, 673] on div "Confirm Payment" at bounding box center [1011, 676] width 116 height 16
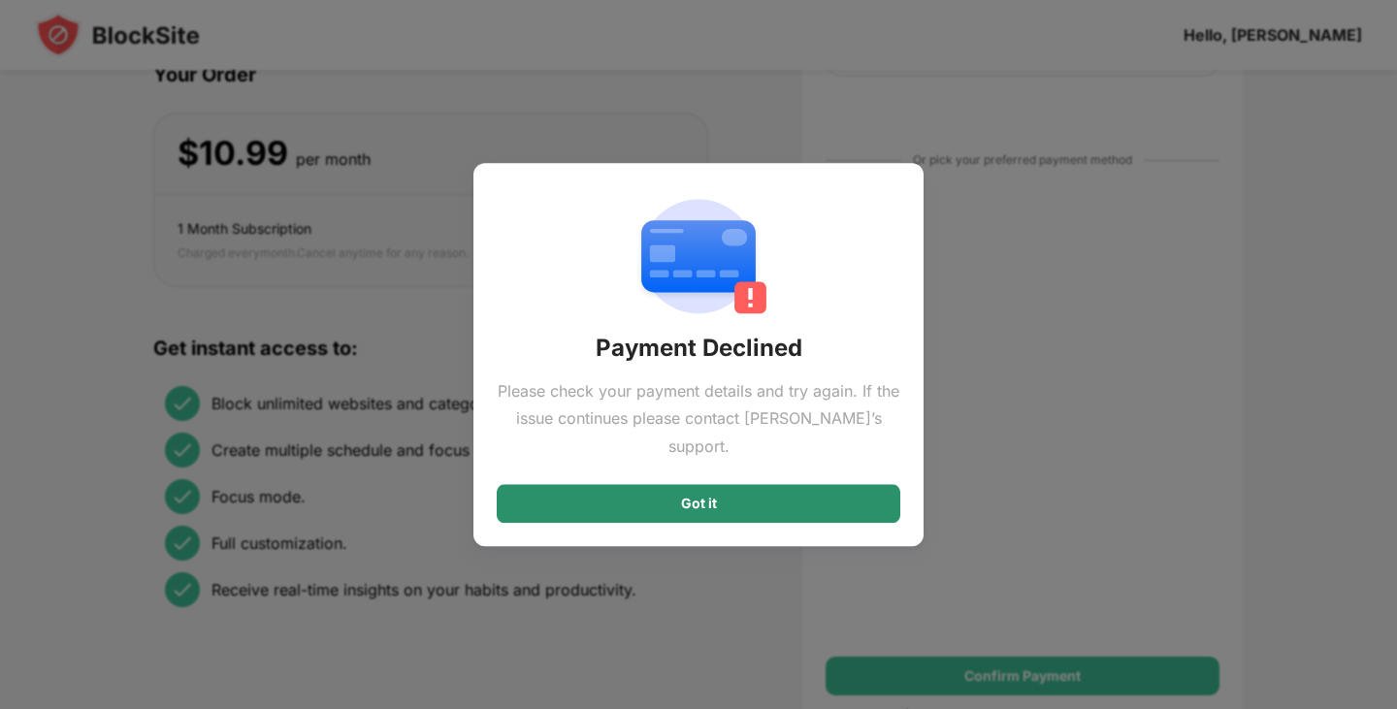
click at [797, 493] on div "Got it" at bounding box center [699, 503] width 404 height 39
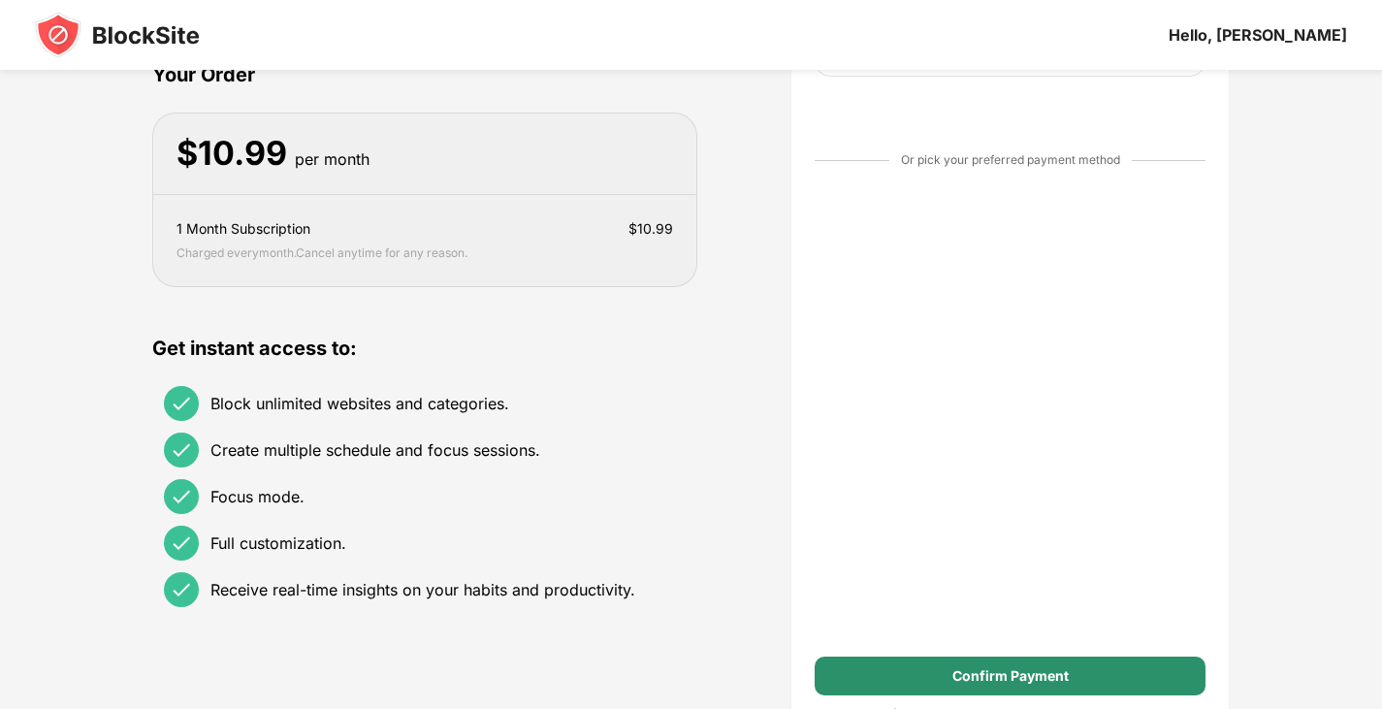
click at [967, 679] on div "Confirm Payment" at bounding box center [1011, 676] width 116 height 16
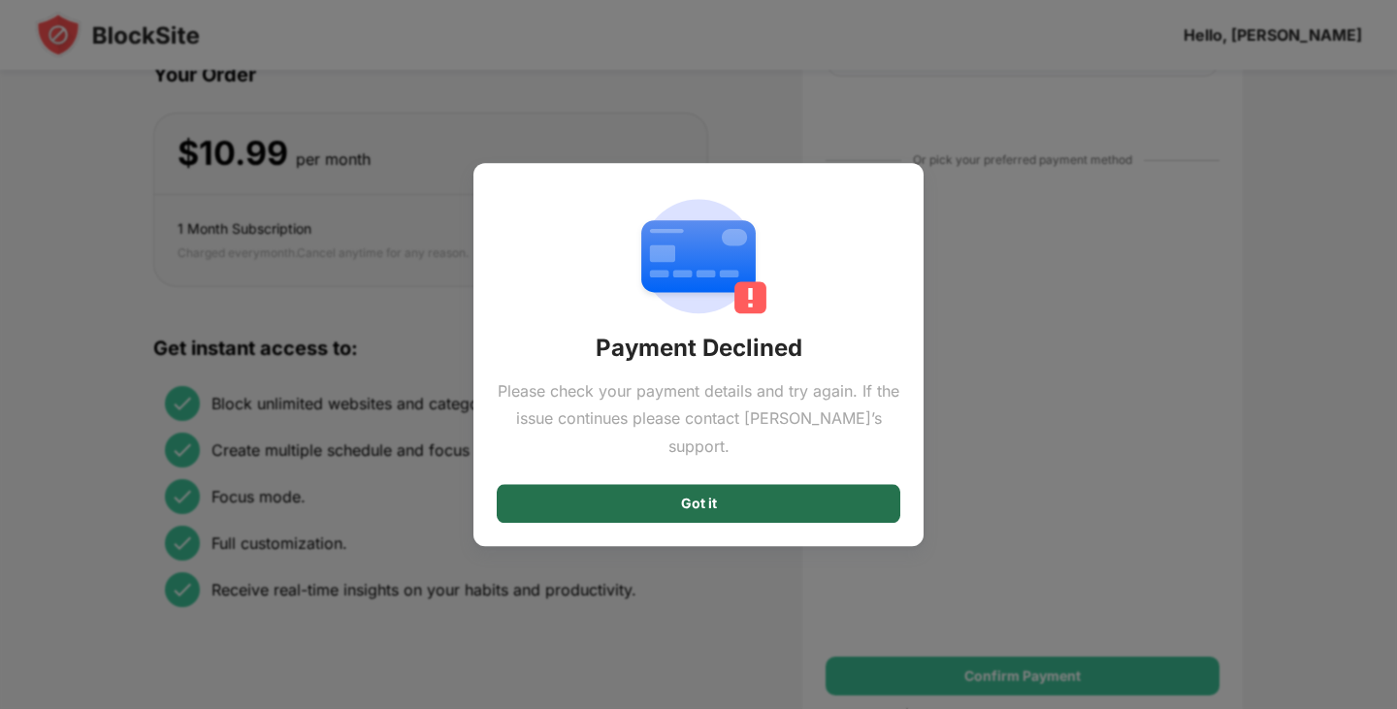
click at [721, 499] on div "Got it" at bounding box center [699, 503] width 404 height 39
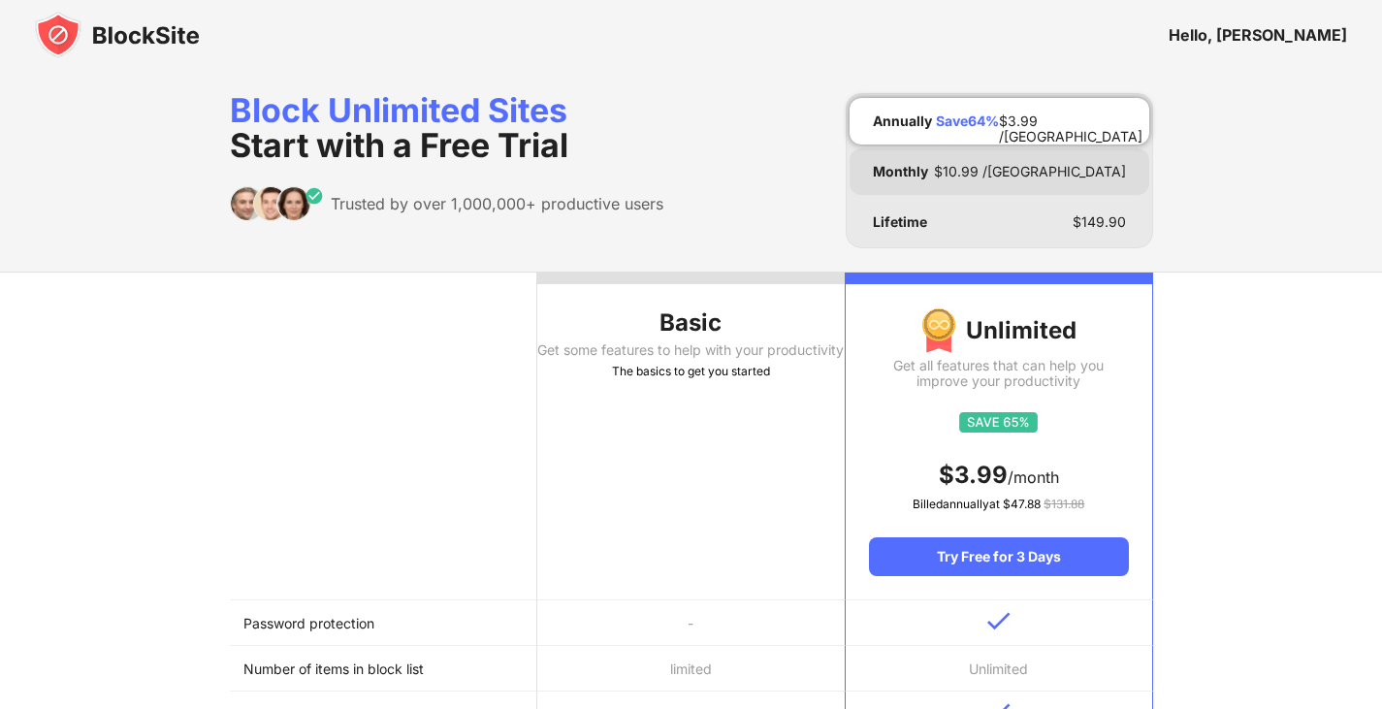
click at [991, 181] on div "Monthly $ 10.99 /MO" at bounding box center [1000, 171] width 300 height 47
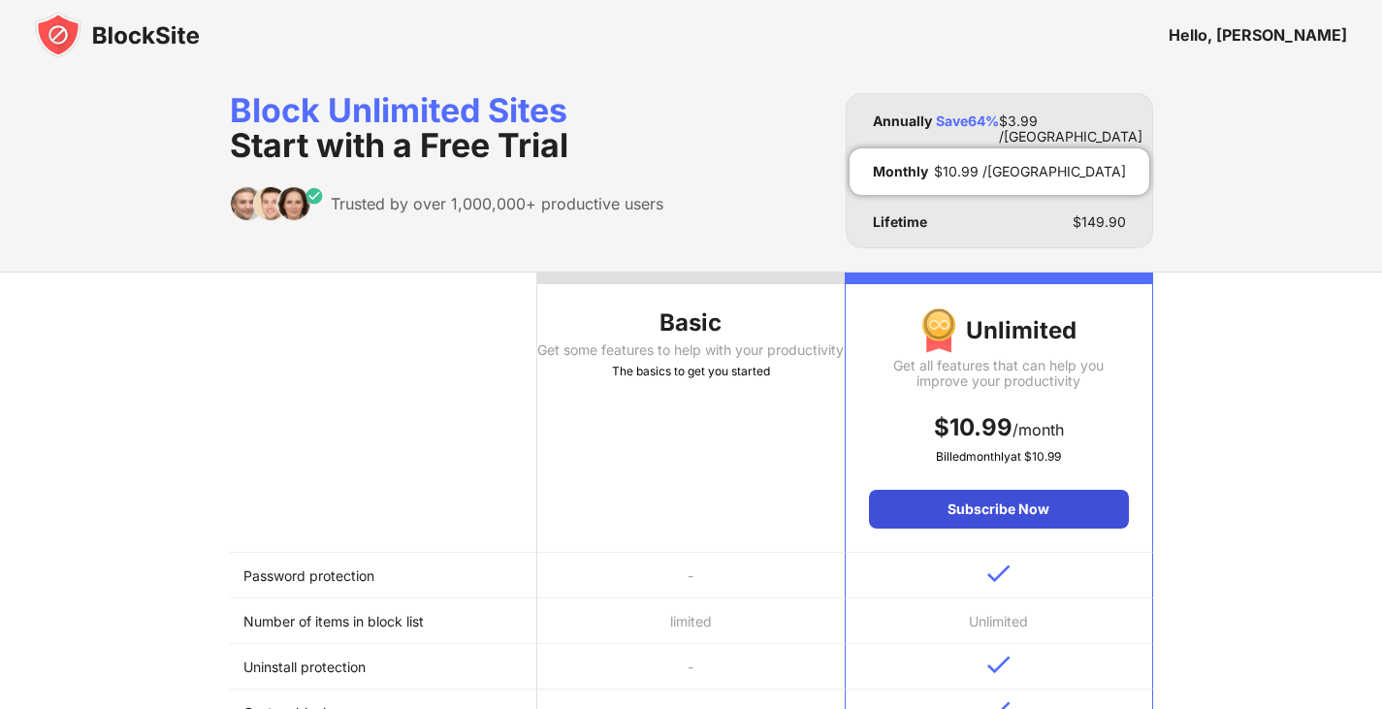
click at [984, 511] on div "Subscribe Now" at bounding box center [998, 509] width 259 height 39
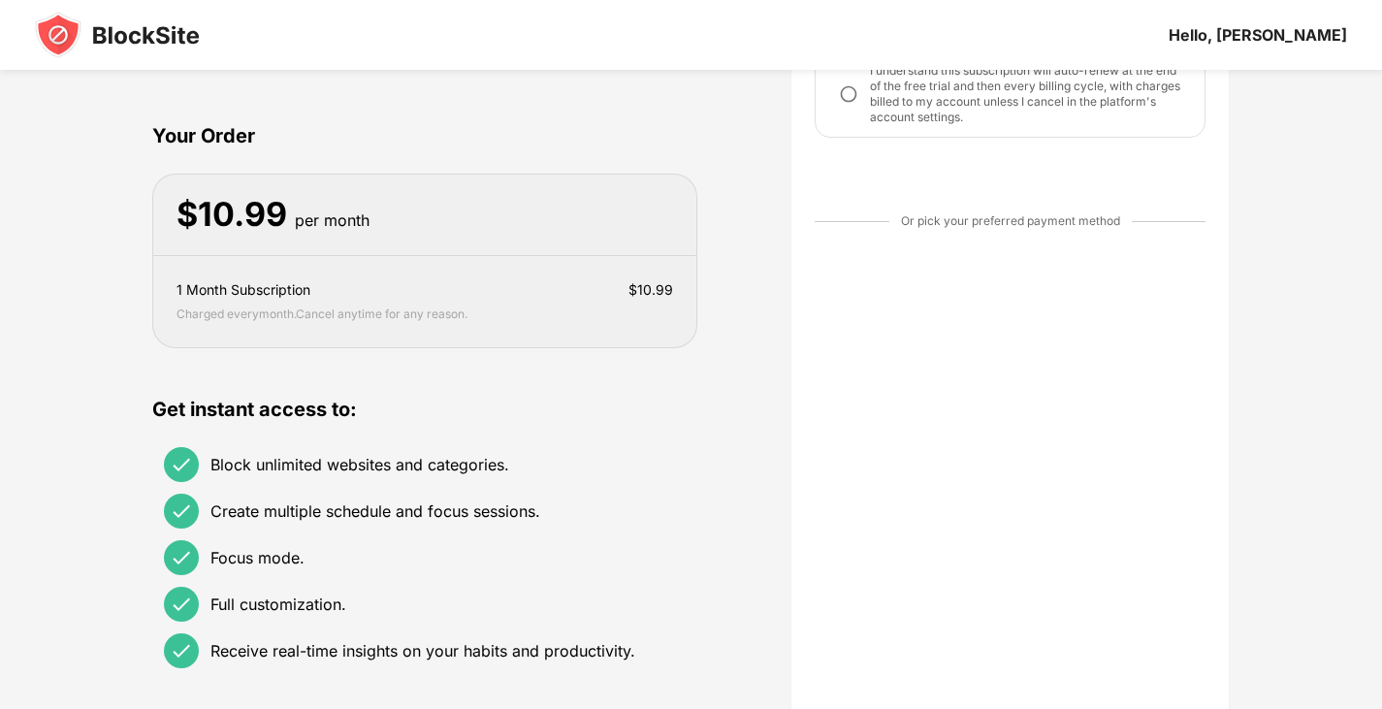
scroll to position [327, 0]
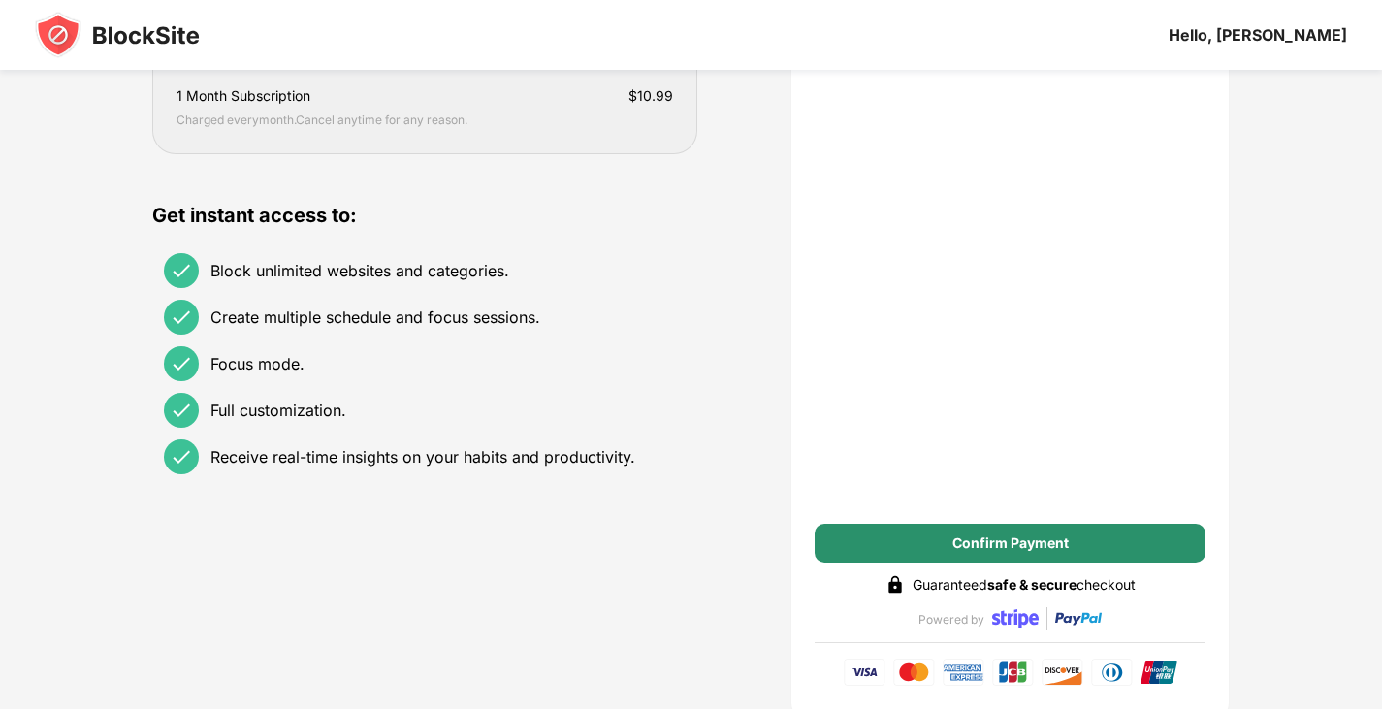
click at [902, 539] on div "Confirm Payment" at bounding box center [1010, 543] width 391 height 39
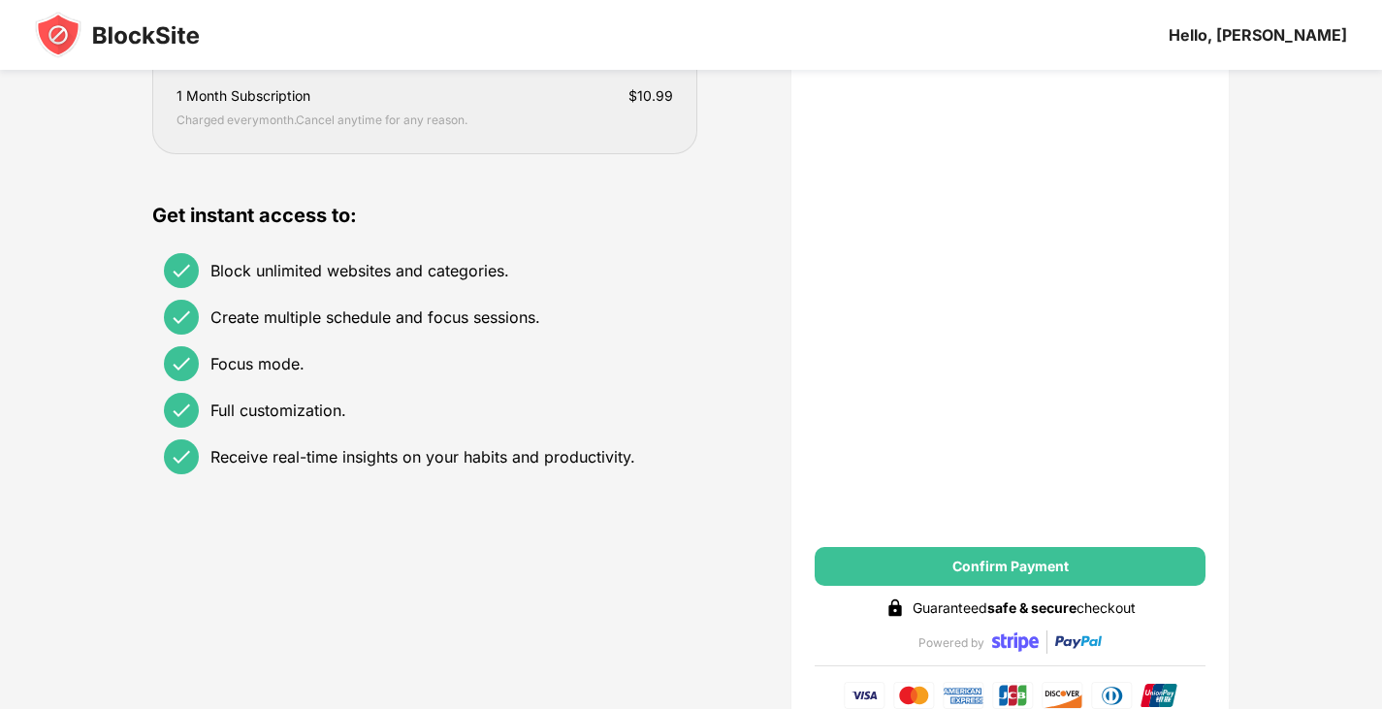
scroll to position [0, 0]
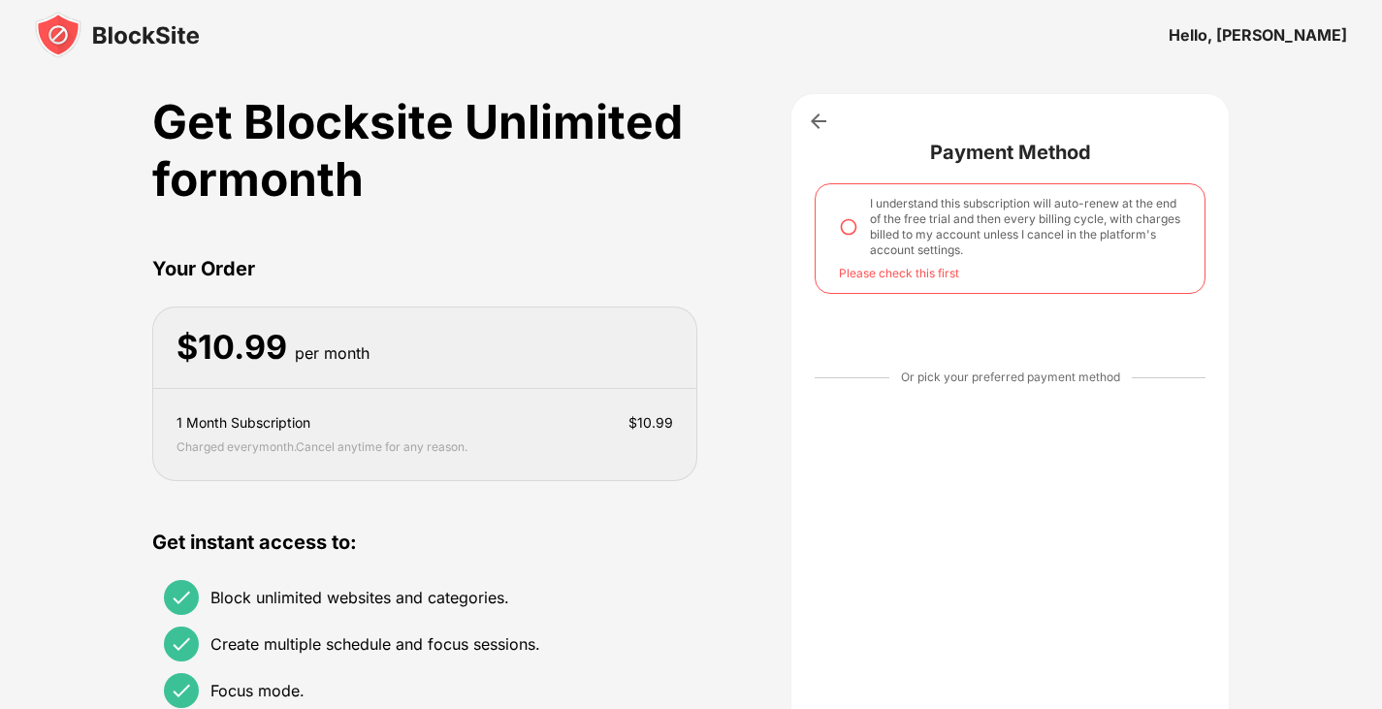
click at [843, 222] on img at bounding box center [848, 226] width 19 height 19
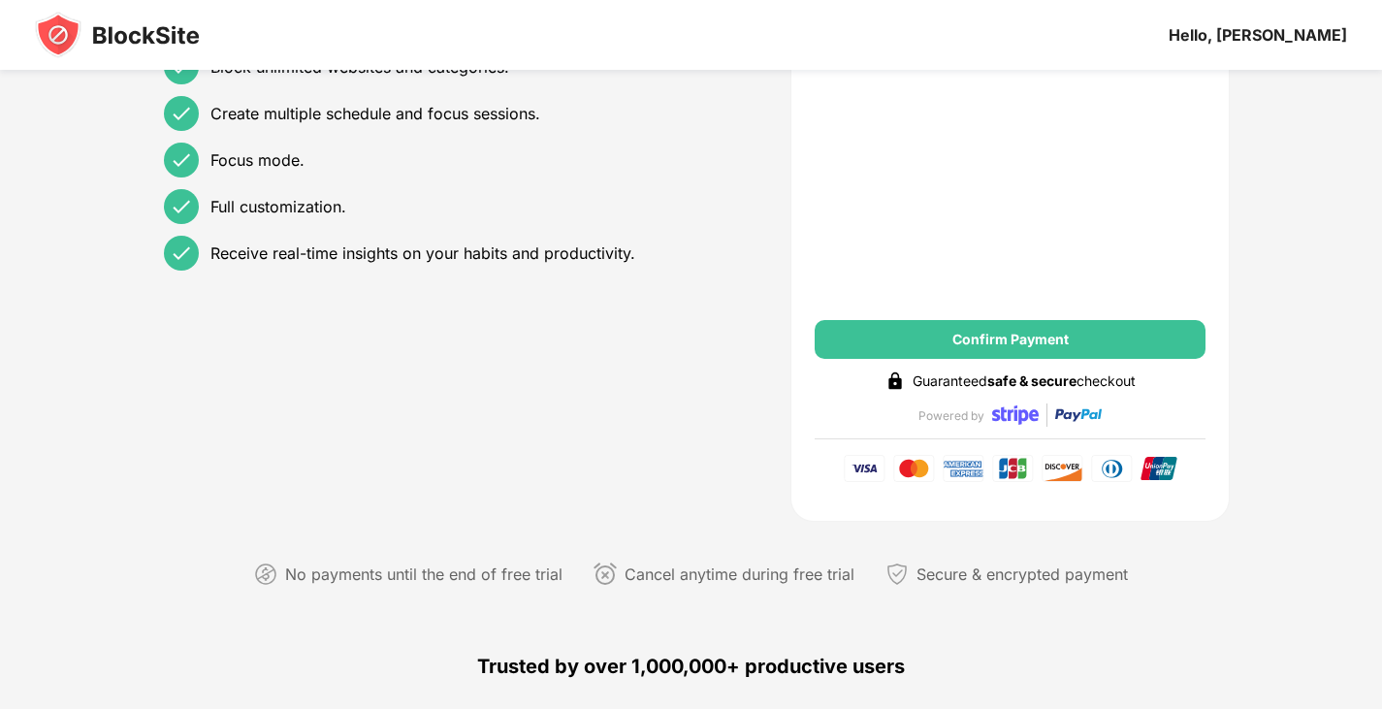
scroll to position [582, 0]
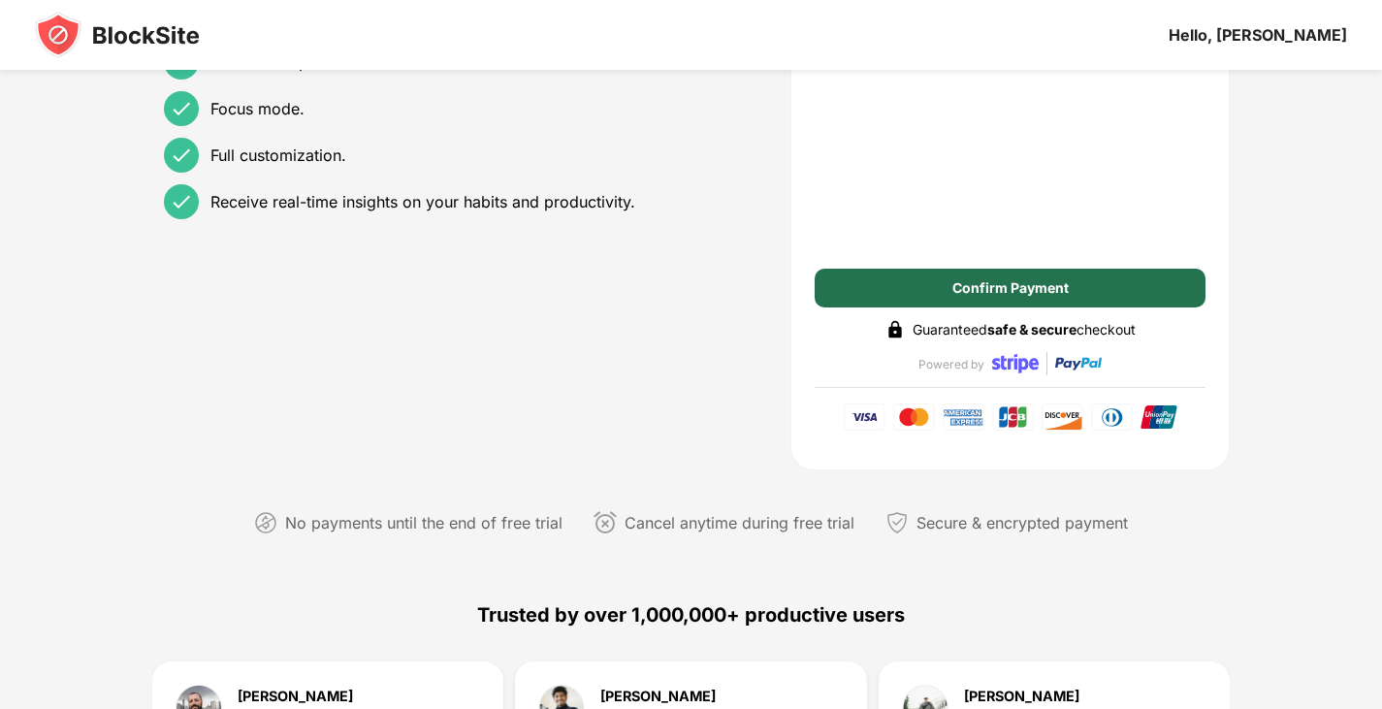
click at [954, 282] on div "Confirm Payment" at bounding box center [1011, 288] width 116 height 16
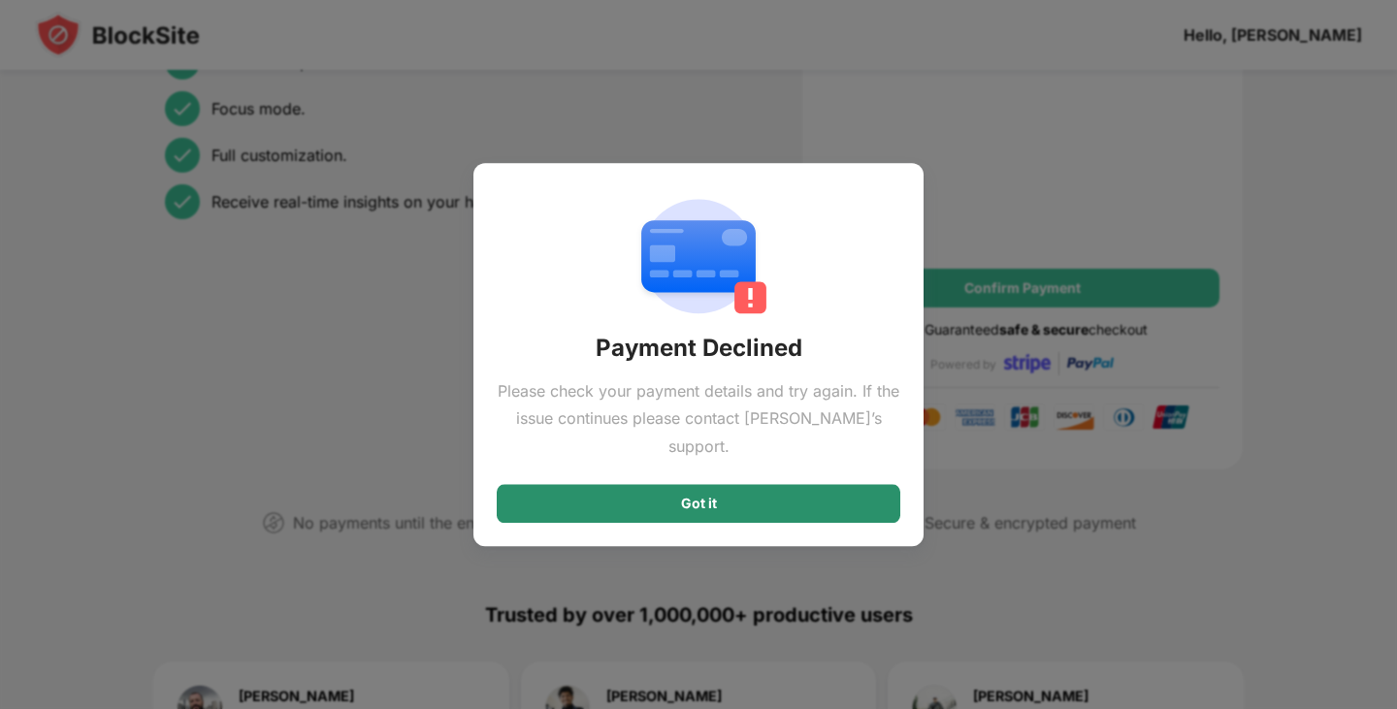
click at [699, 496] on div "Got it" at bounding box center [699, 504] width 36 height 16
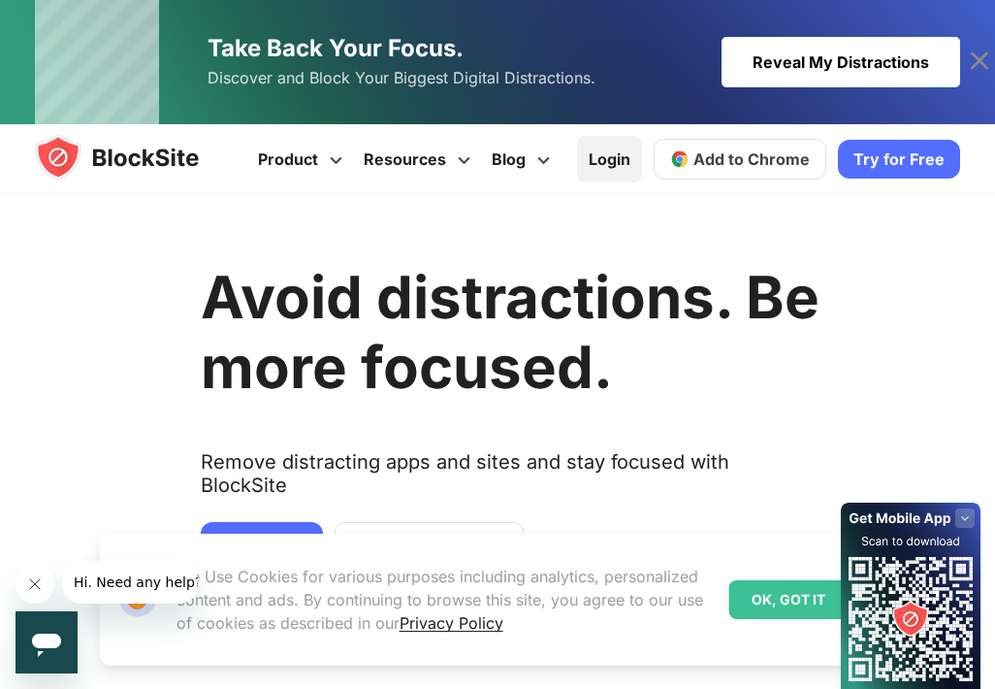
click at [629, 170] on link "Login" at bounding box center [609, 159] width 65 height 47
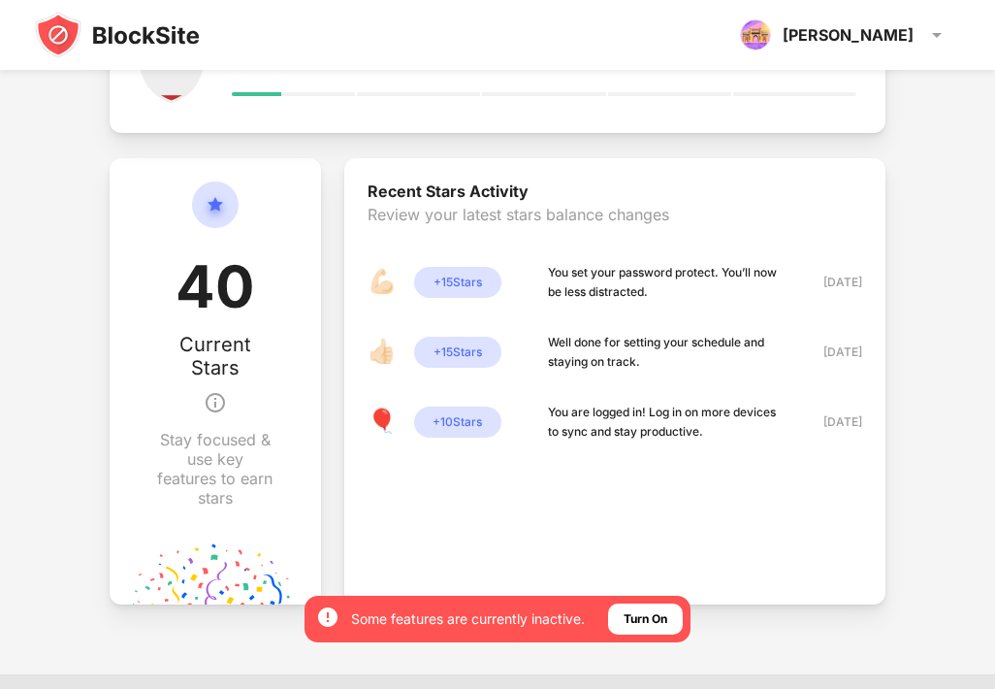
scroll to position [561, 0]
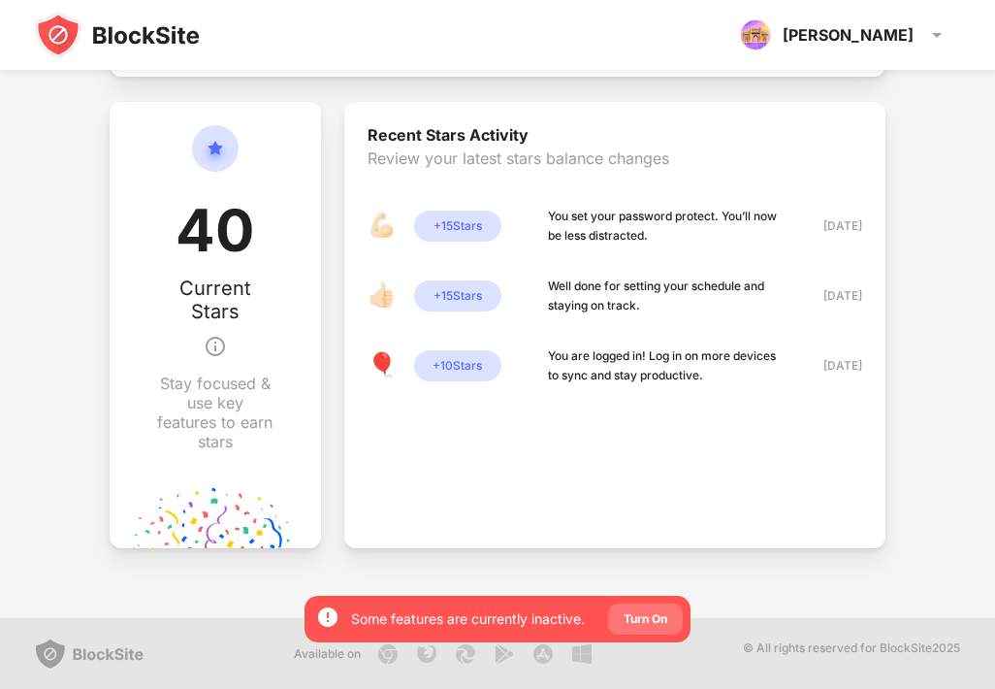
click at [636, 612] on div "Turn On" at bounding box center [646, 618] width 44 height 19
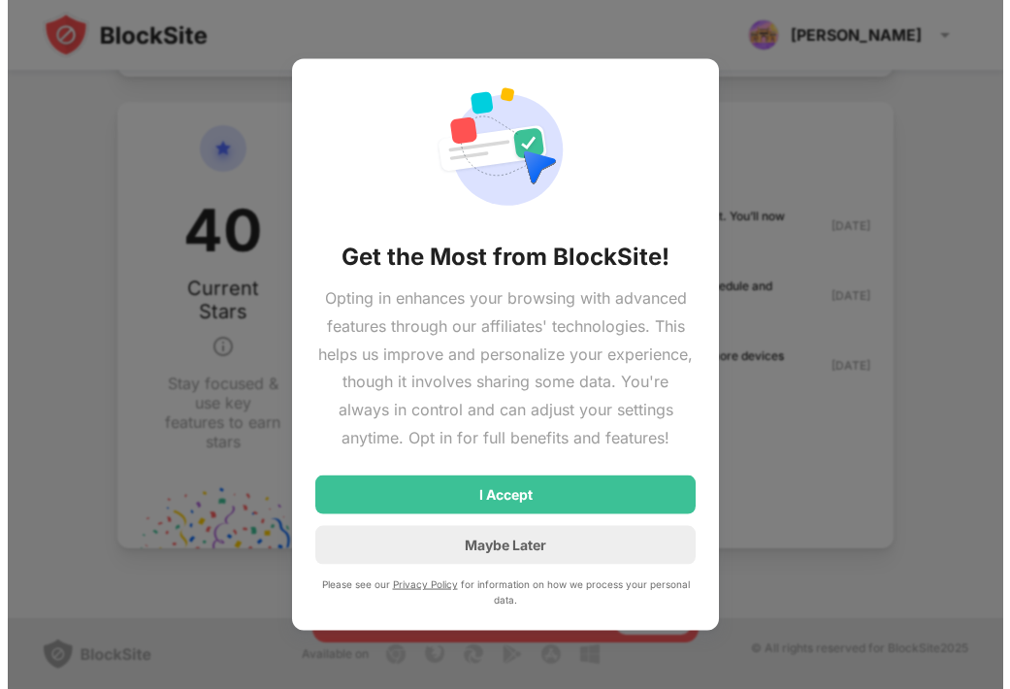
scroll to position [527, 0]
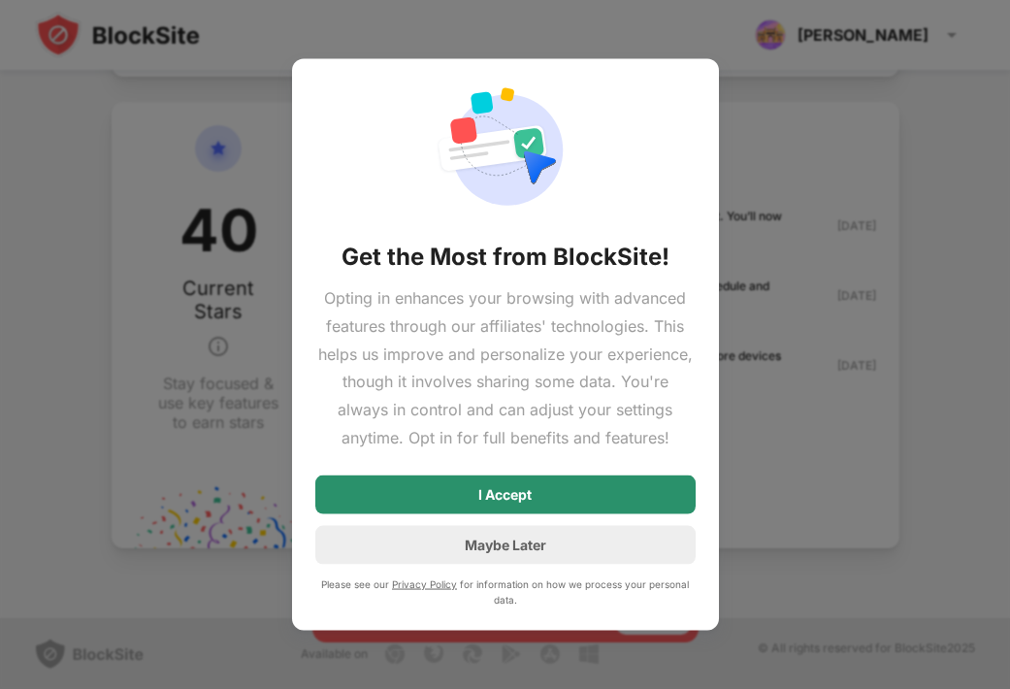
click at [571, 500] on div "I Accept" at bounding box center [505, 493] width 380 height 39
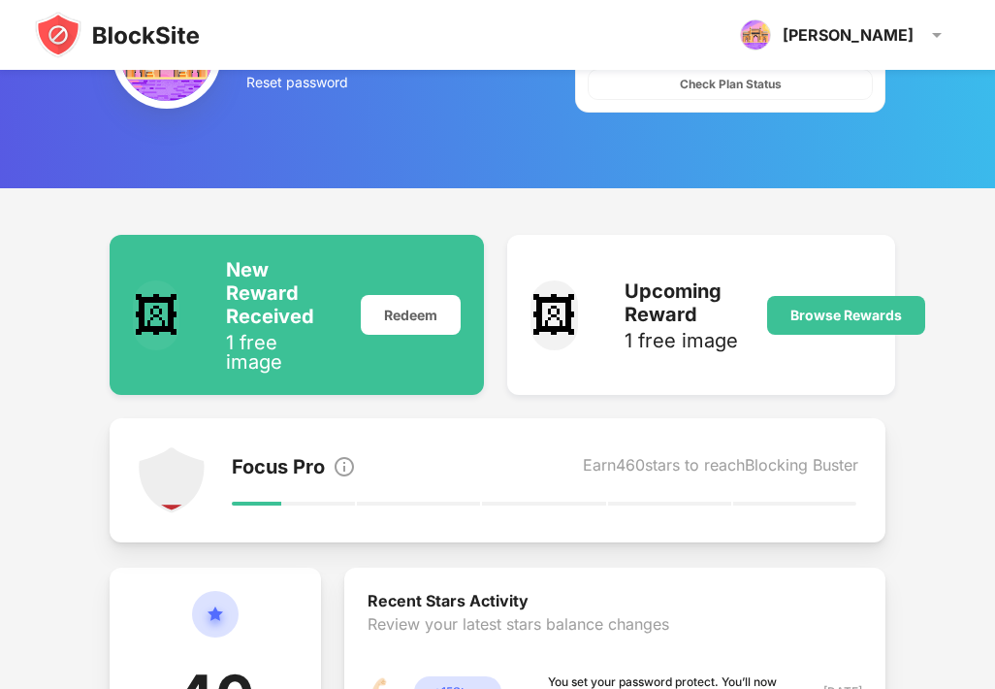
scroll to position [0, 0]
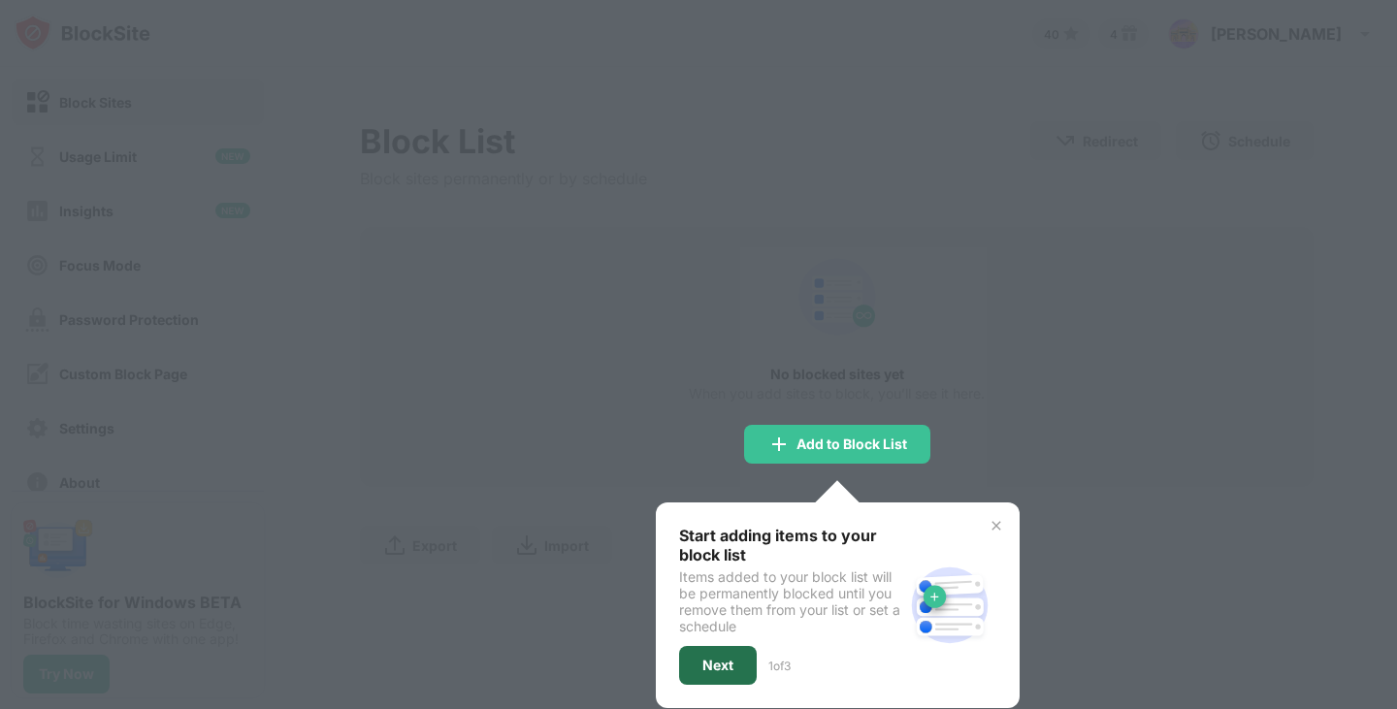
click at [737, 667] on div "Next" at bounding box center [718, 665] width 78 height 39
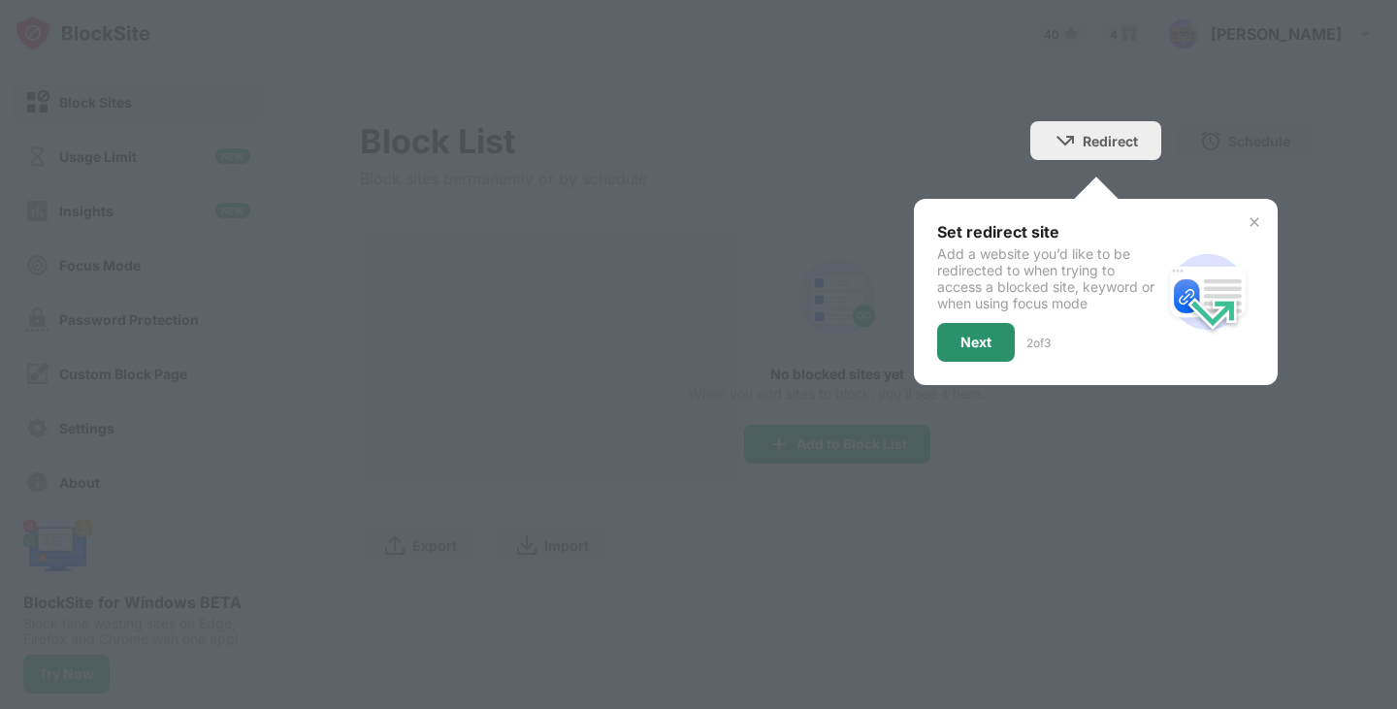
click at [959, 351] on div "Next" at bounding box center [976, 342] width 78 height 39
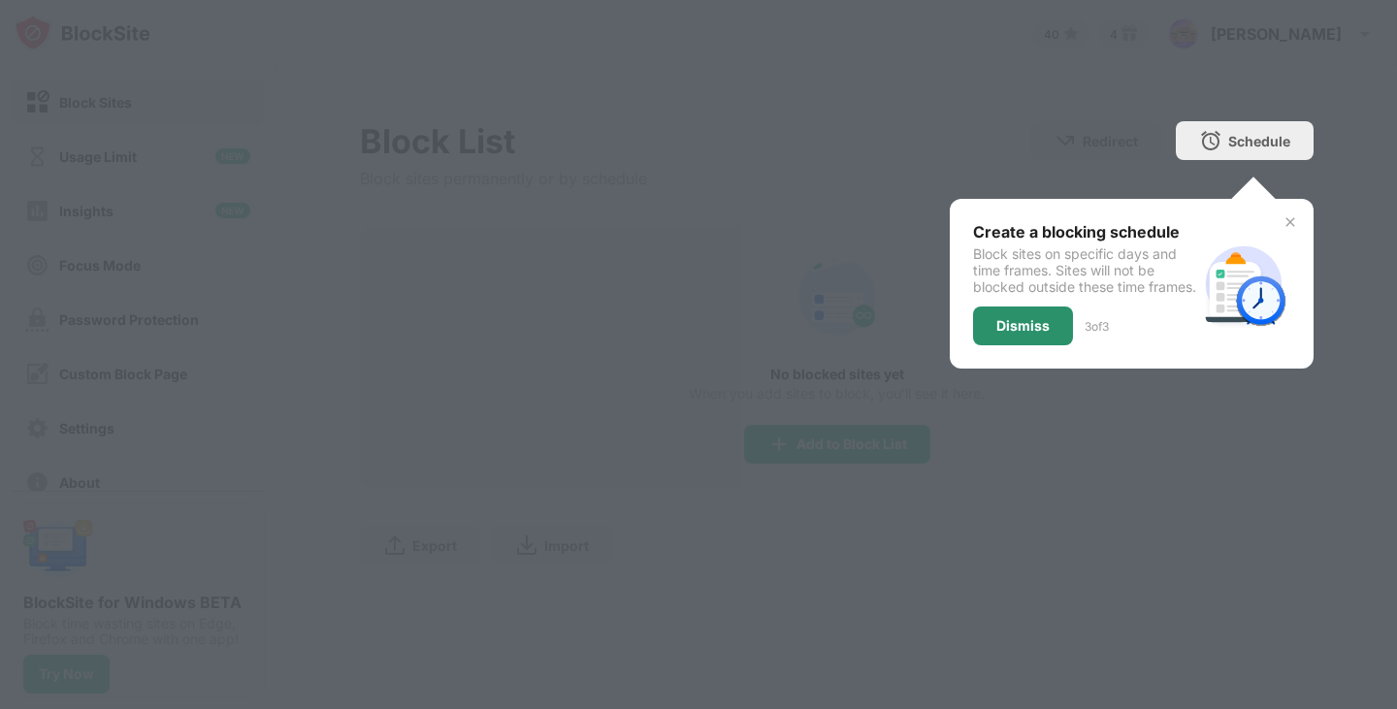
click at [1020, 334] on div "Dismiss" at bounding box center [1022, 326] width 53 height 16
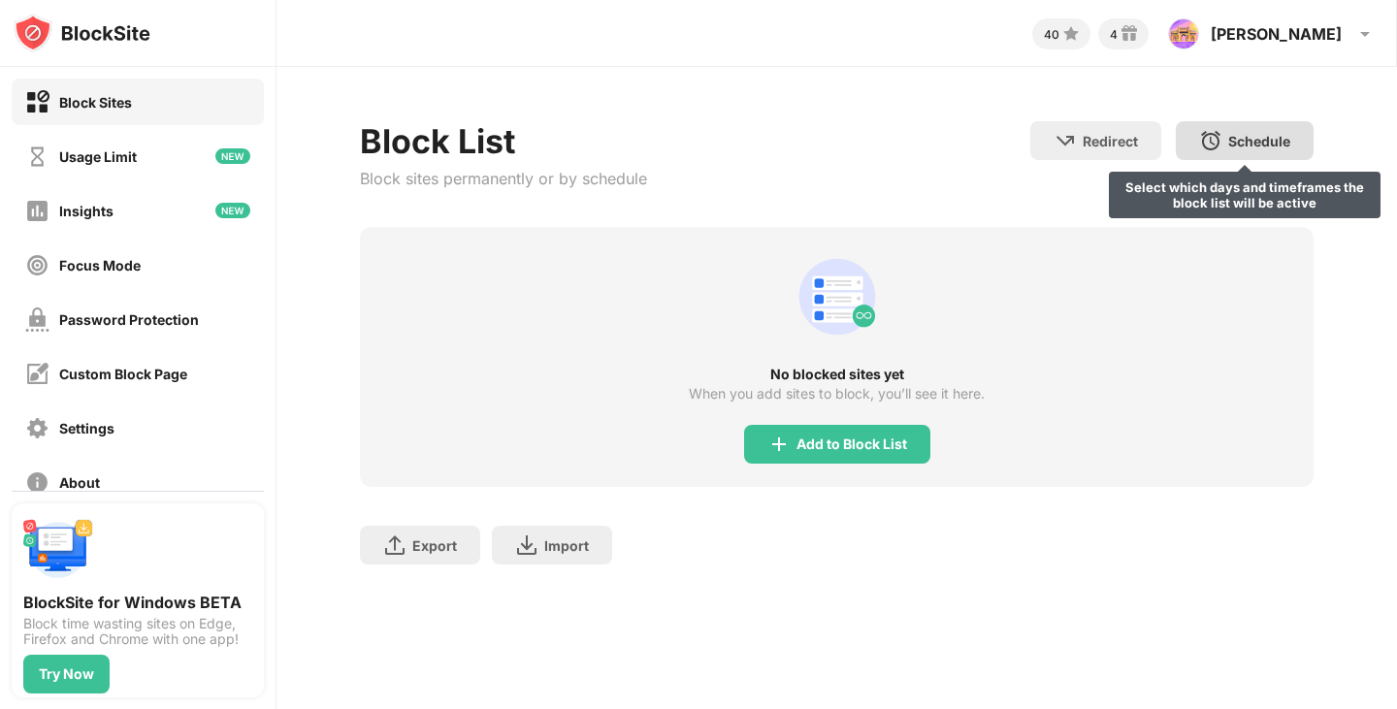
click at [1251, 142] on div "Schedule" at bounding box center [1259, 141] width 62 height 16
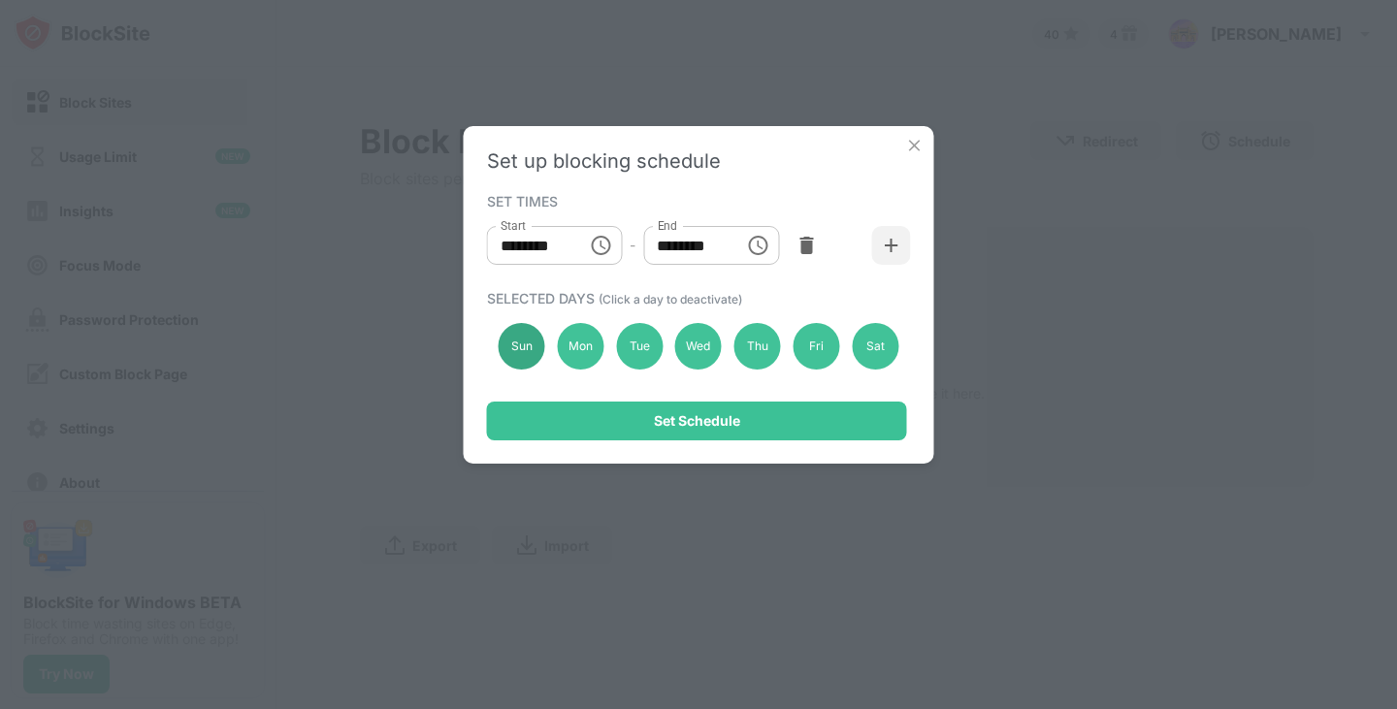
click at [527, 343] on div "Sun" at bounding box center [522, 346] width 47 height 47
click at [574, 345] on div "Mon" at bounding box center [580, 346] width 47 height 47
drag, startPoint x: 635, startPoint y: 348, endPoint x: 662, endPoint y: 349, distance: 26.2
click at [636, 348] on div "Tue" at bounding box center [639, 346] width 47 height 47
drag, startPoint x: 709, startPoint y: 346, endPoint x: 725, endPoint y: 346, distance: 15.5
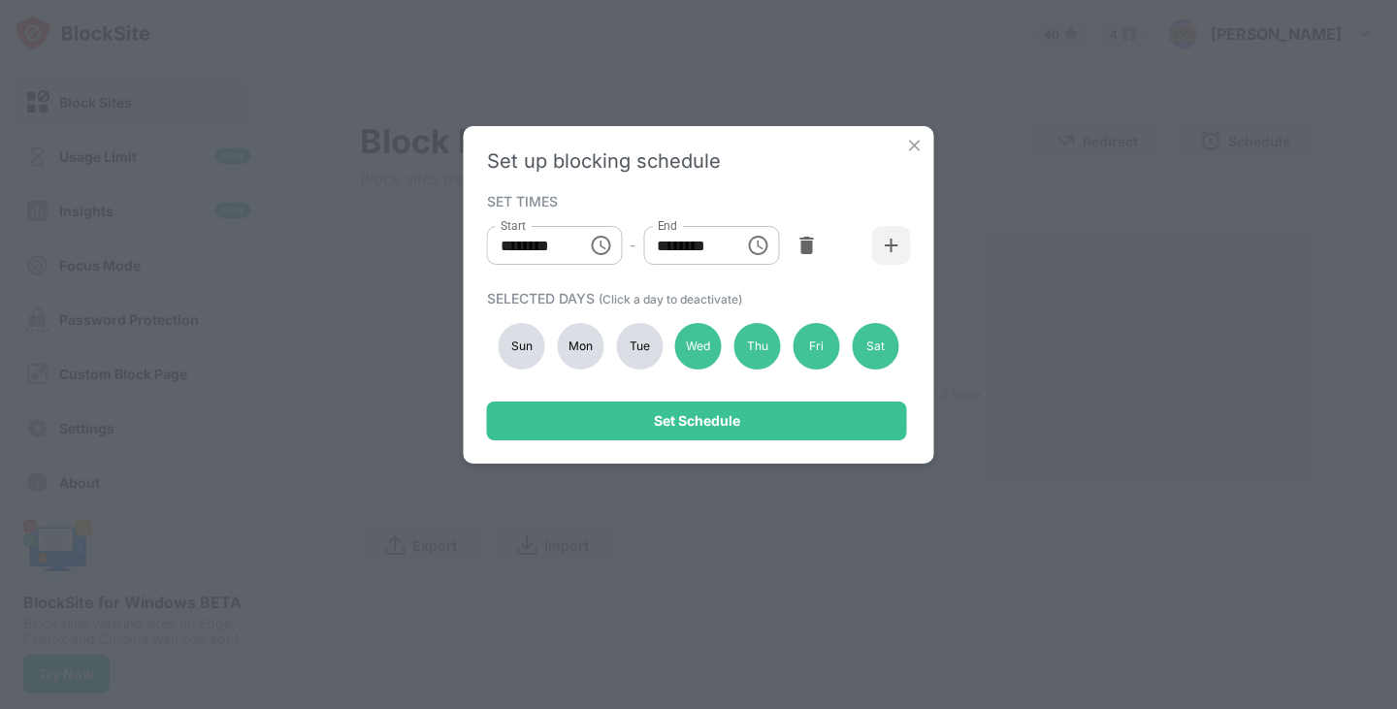
click at [710, 347] on div "Wed" at bounding box center [698, 346] width 47 height 47
click at [755, 345] on div "Thu" at bounding box center [757, 346] width 47 height 47
click at [812, 341] on div "Fri" at bounding box center [816, 346] width 47 height 47
click at [882, 339] on div "Sat" at bounding box center [875, 346] width 47 height 47
click at [567, 247] on input "********" at bounding box center [530, 245] width 87 height 39
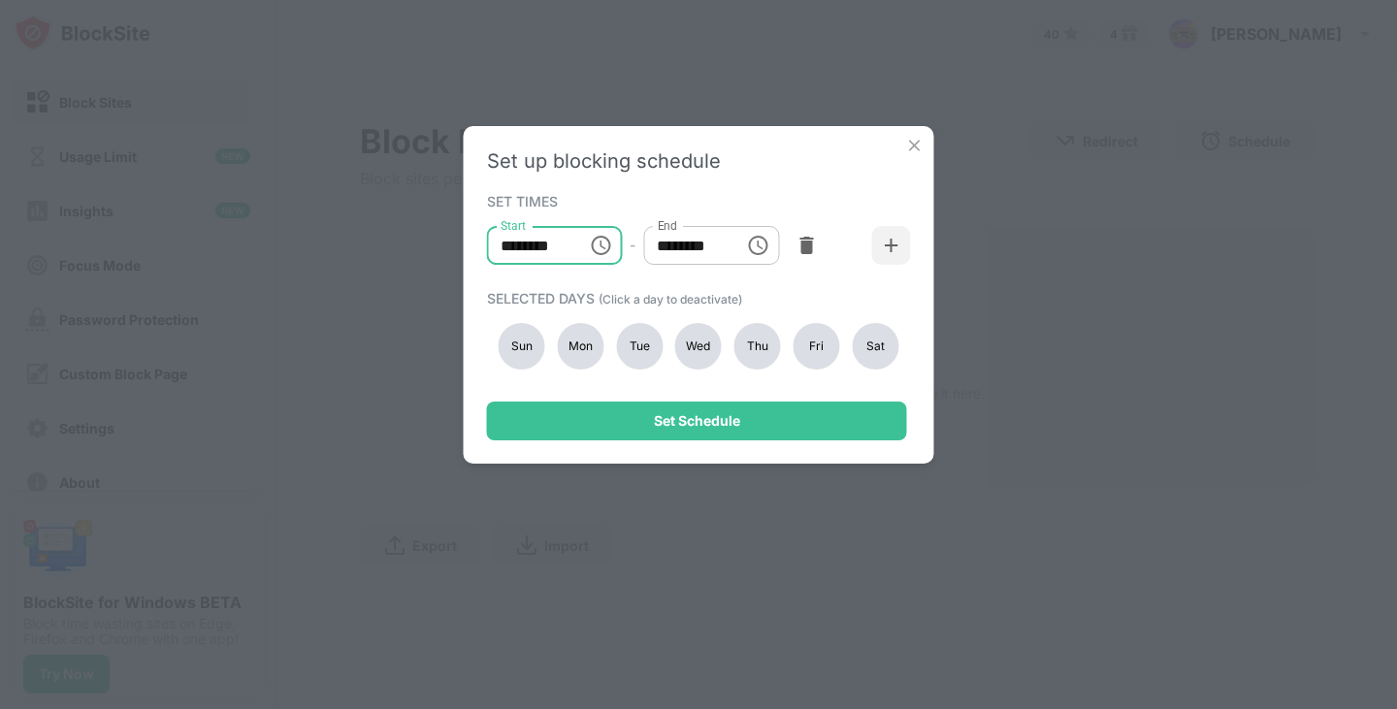
type input "********"
click at [728, 248] on input "********" at bounding box center [686, 245] width 87 height 39
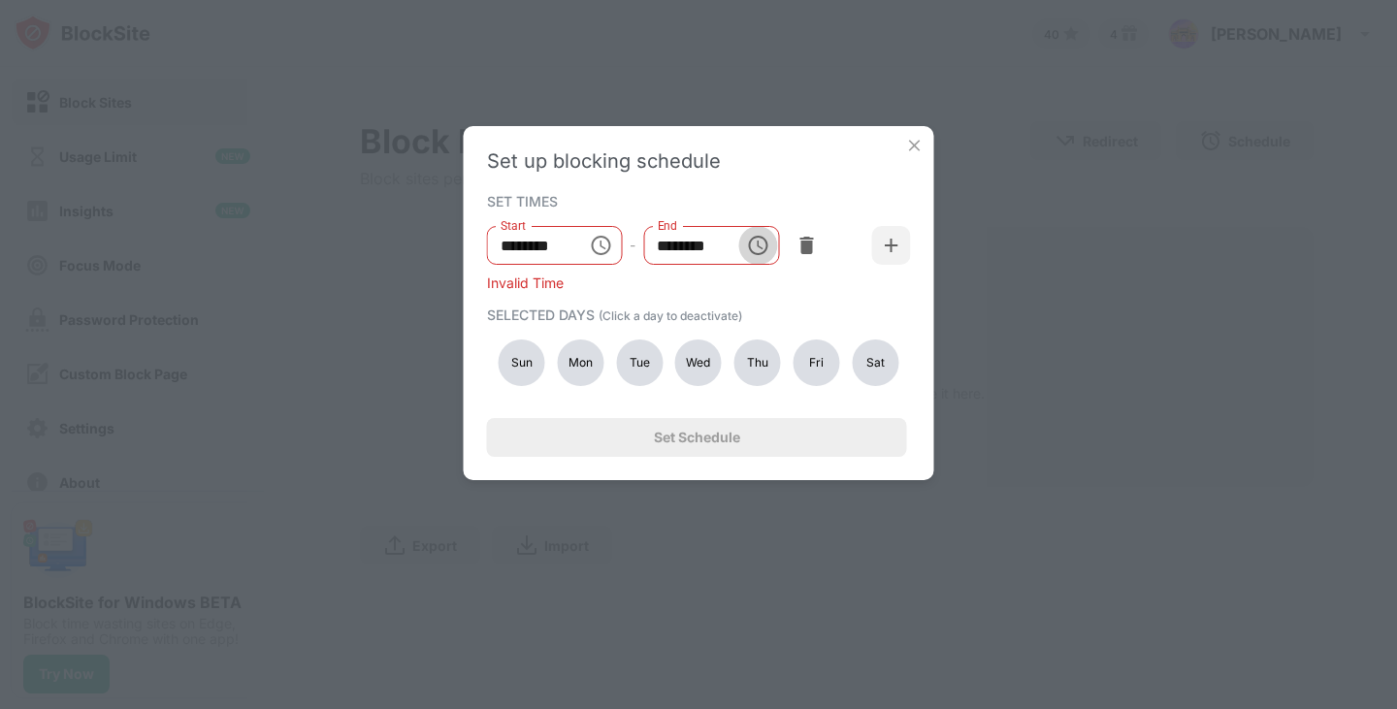
click at [747, 250] on icon "Choose time" at bounding box center [757, 245] width 23 height 23
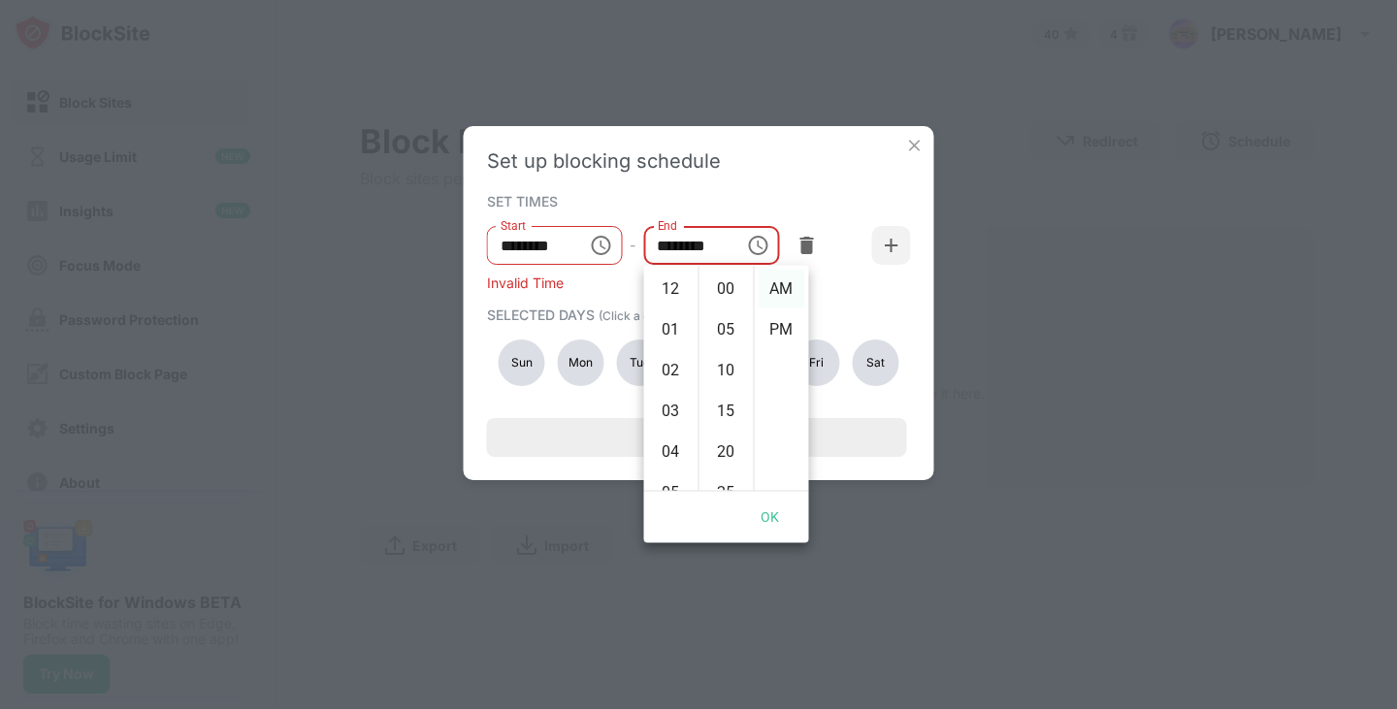
click at [759, 298] on li "AM" at bounding box center [782, 289] width 47 height 39
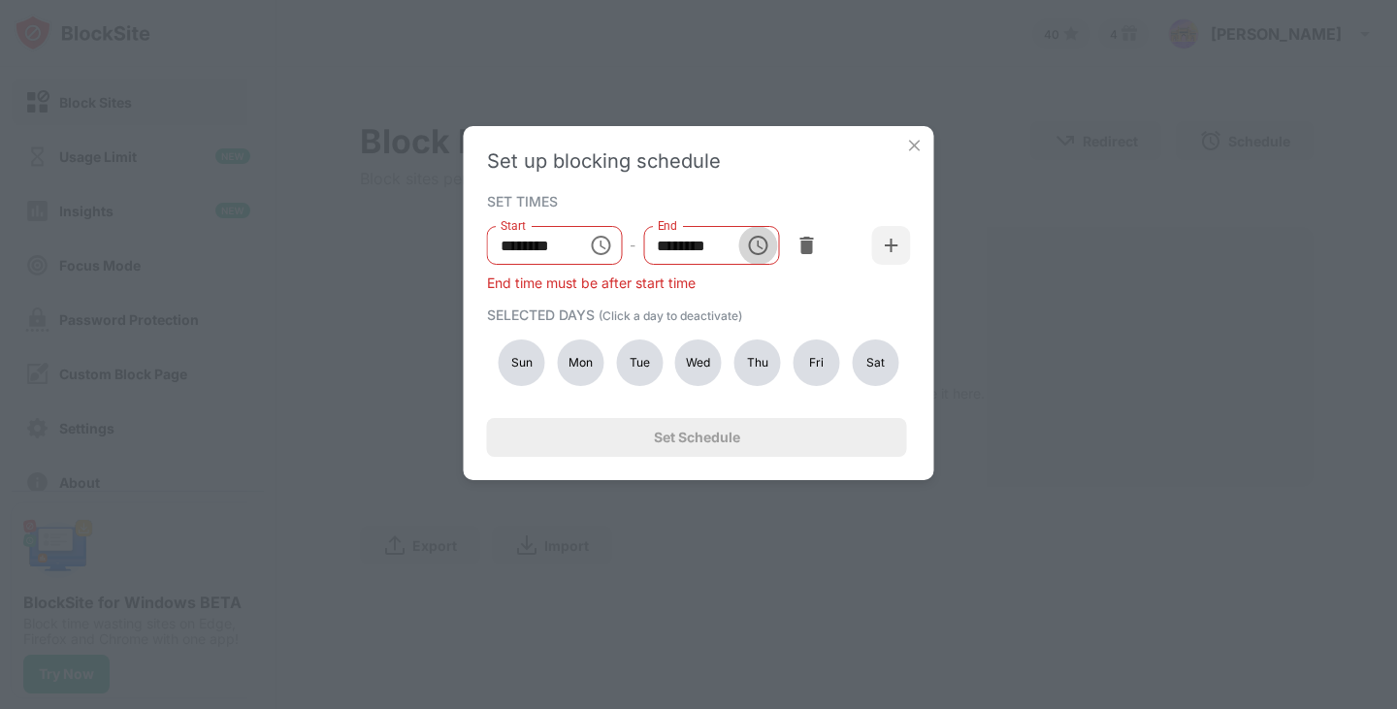
click at [755, 244] on icon "Choose time, selected time is 12:00 AM" at bounding box center [757, 245] width 23 height 23
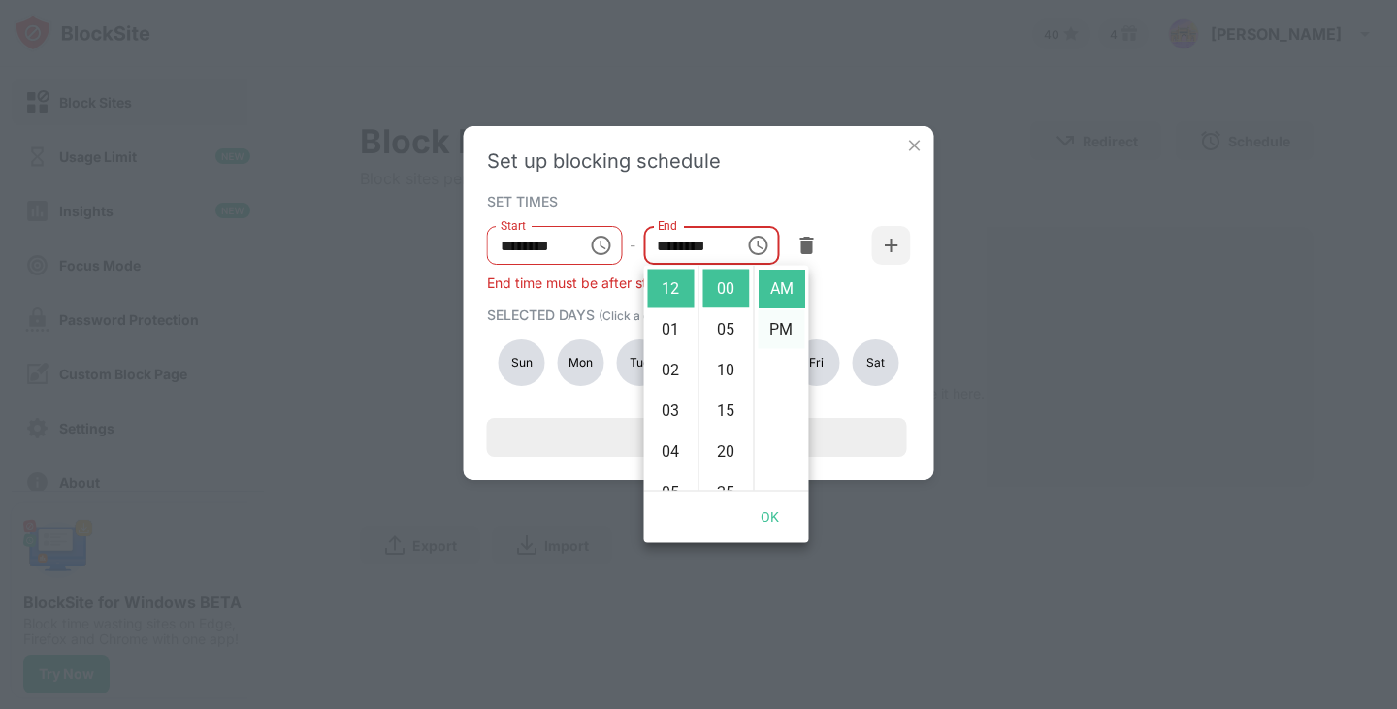
click at [782, 334] on li "PM" at bounding box center [782, 329] width 47 height 39
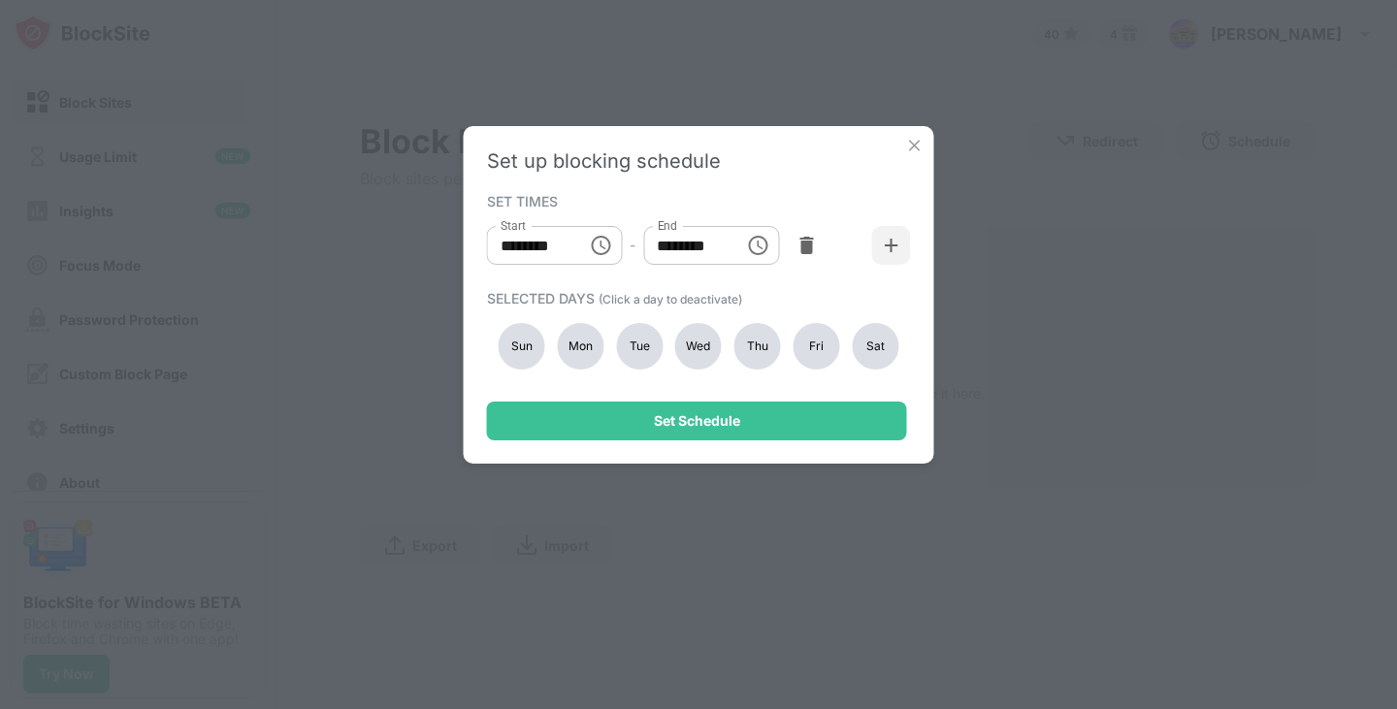
scroll to position [41, 0]
click at [759, 244] on icon "Choose time, selected time is 12:00 PM" at bounding box center [757, 245] width 23 height 23
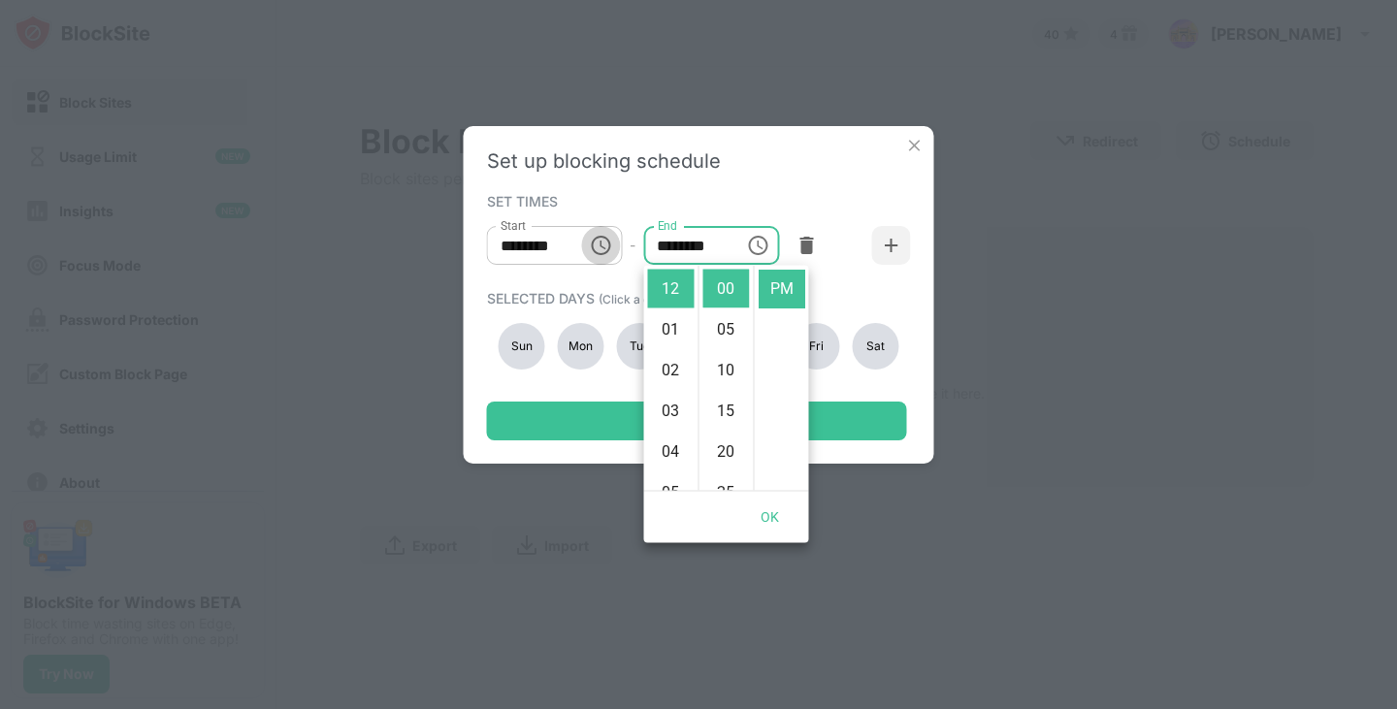
click at [601, 236] on icon "Choose time, selected time is 12:00 AM" at bounding box center [600, 245] width 23 height 23
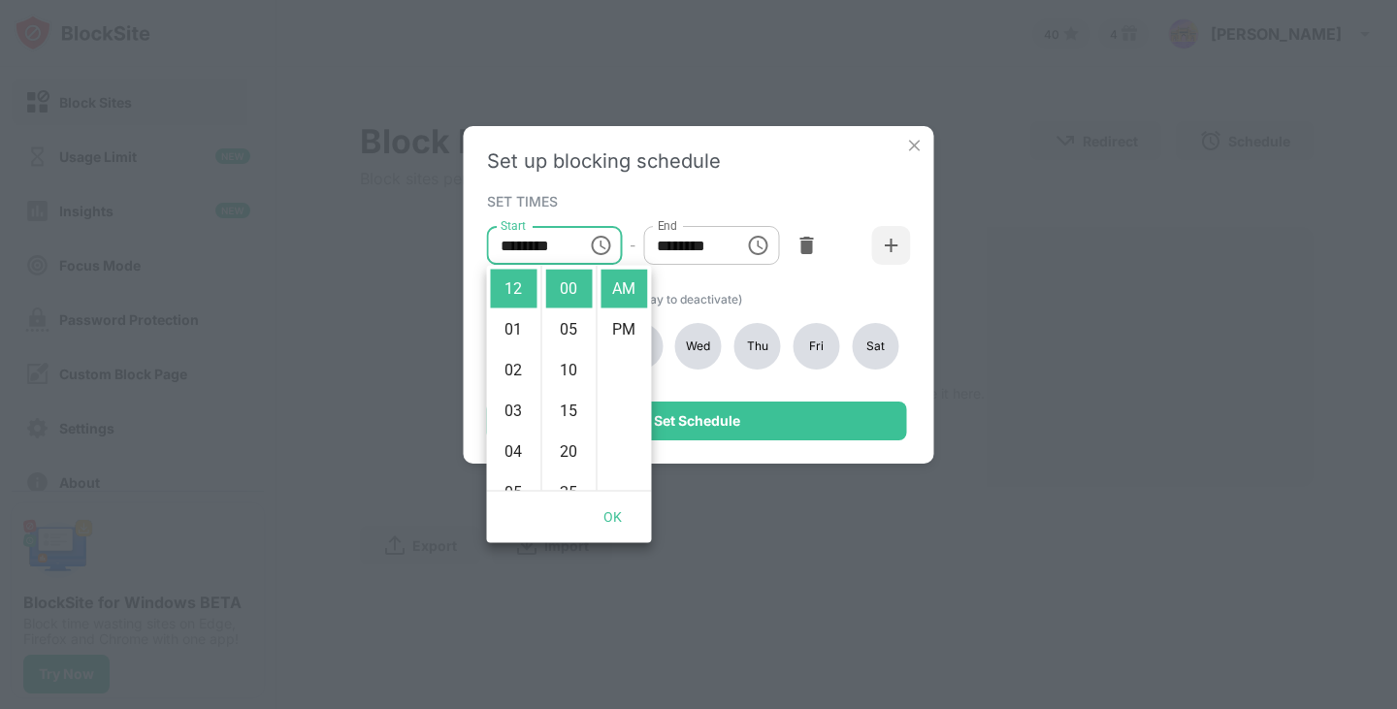
click at [1023, 527] on div "Set up blocking schedule SET TIMES Start ******** Start - End ******** End SELE…" at bounding box center [698, 354] width 1397 height 709
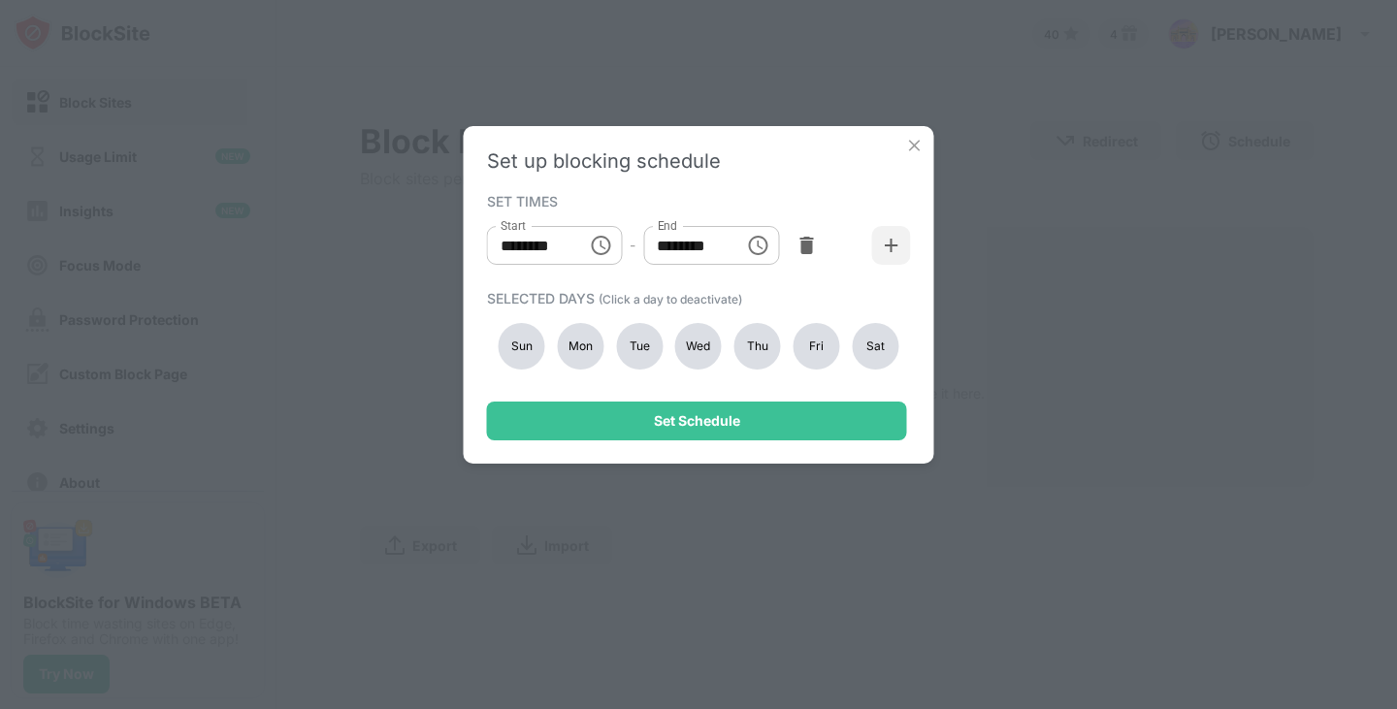
click at [511, 343] on div "Sun" at bounding box center [522, 346] width 47 height 47
click at [572, 346] on div "Mon" at bounding box center [580, 346] width 47 height 47
click at [620, 340] on div "Tue" at bounding box center [639, 346] width 47 height 47
click at [696, 346] on div "Wed" at bounding box center [698, 346] width 47 height 47
click at [749, 350] on div "Thu" at bounding box center [757, 346] width 47 height 47
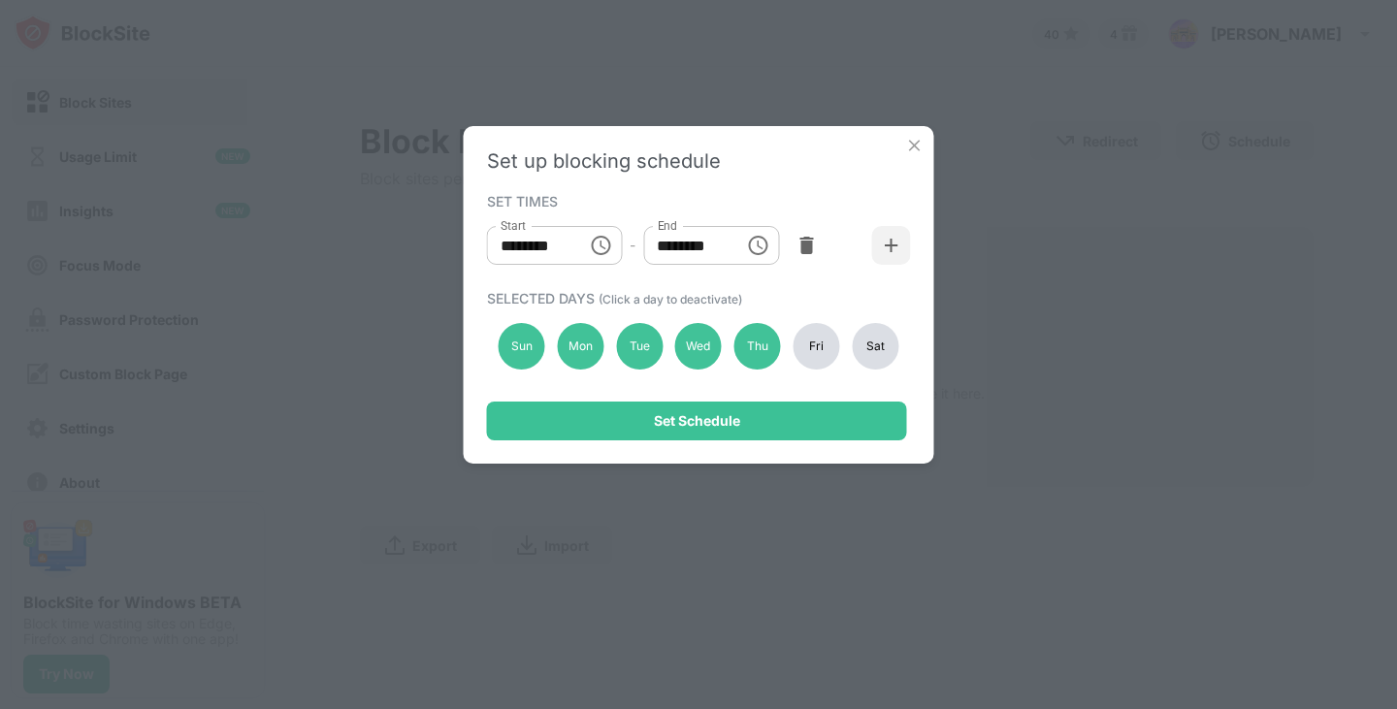
click at [814, 344] on div "Fri" at bounding box center [816, 346] width 47 height 47
click at [873, 350] on div "Sat" at bounding box center [875, 346] width 47 height 47
click at [593, 244] on icon "Choose time, selected time is 12:00 AM" at bounding box center [600, 245] width 23 height 23
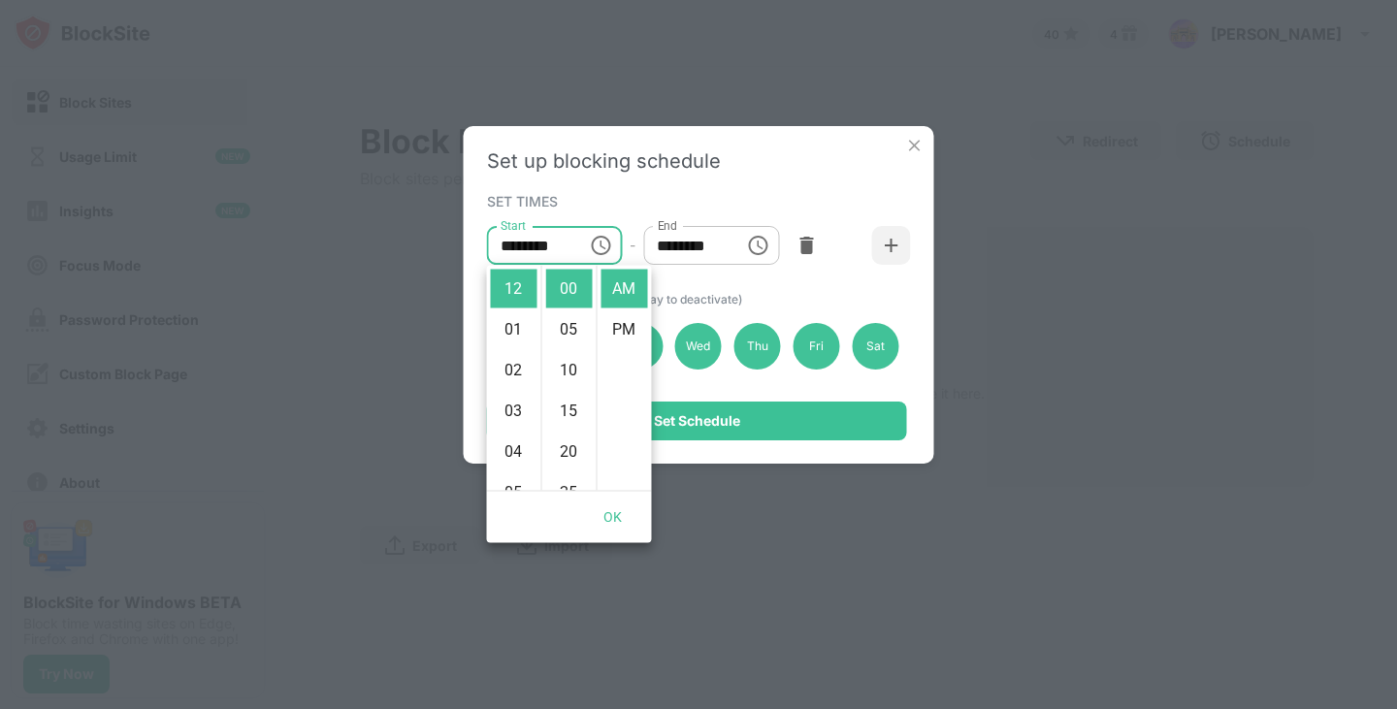
click at [756, 245] on icon "Choose time, selected time is 12:00 PM" at bounding box center [757, 245] width 23 height 23
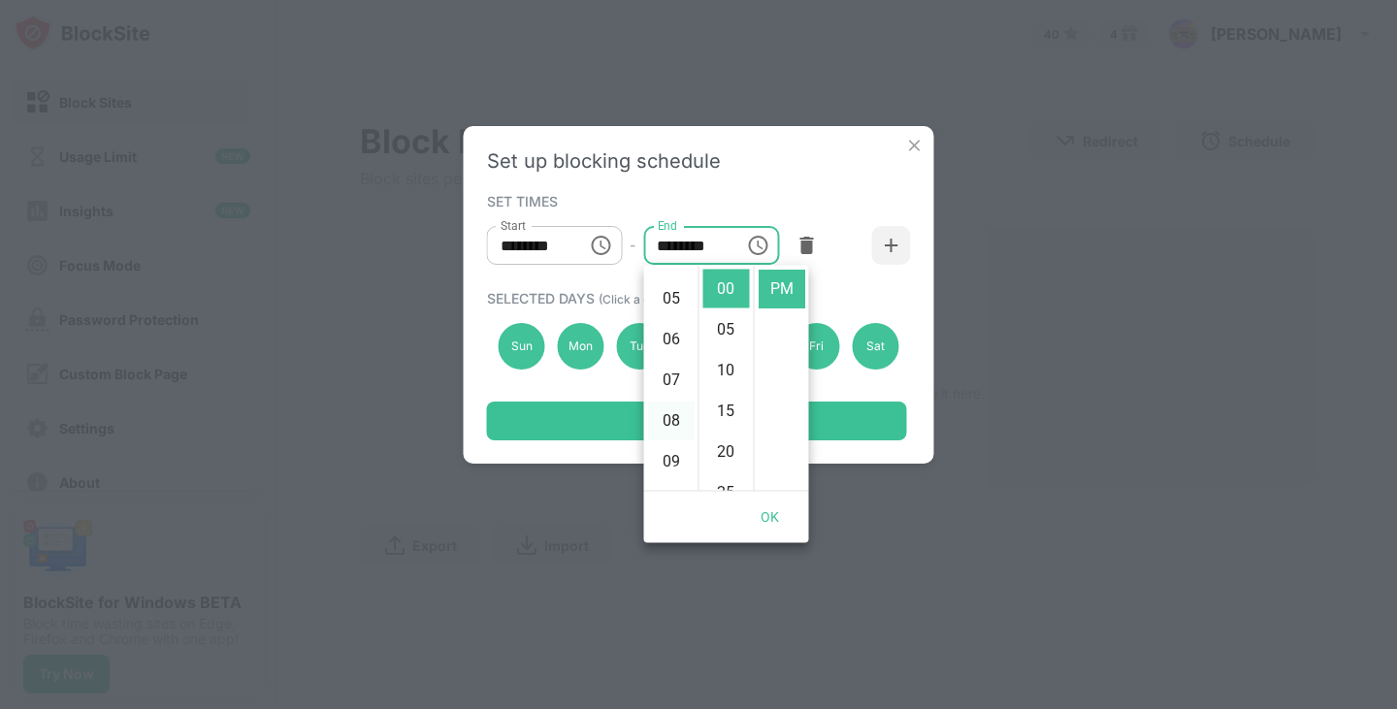
scroll to position [291, 0]
click at [672, 443] on li "11" at bounding box center [671, 446] width 47 height 39
click at [726, 348] on li "55" at bounding box center [726, 349] width 47 height 39
type input "********"
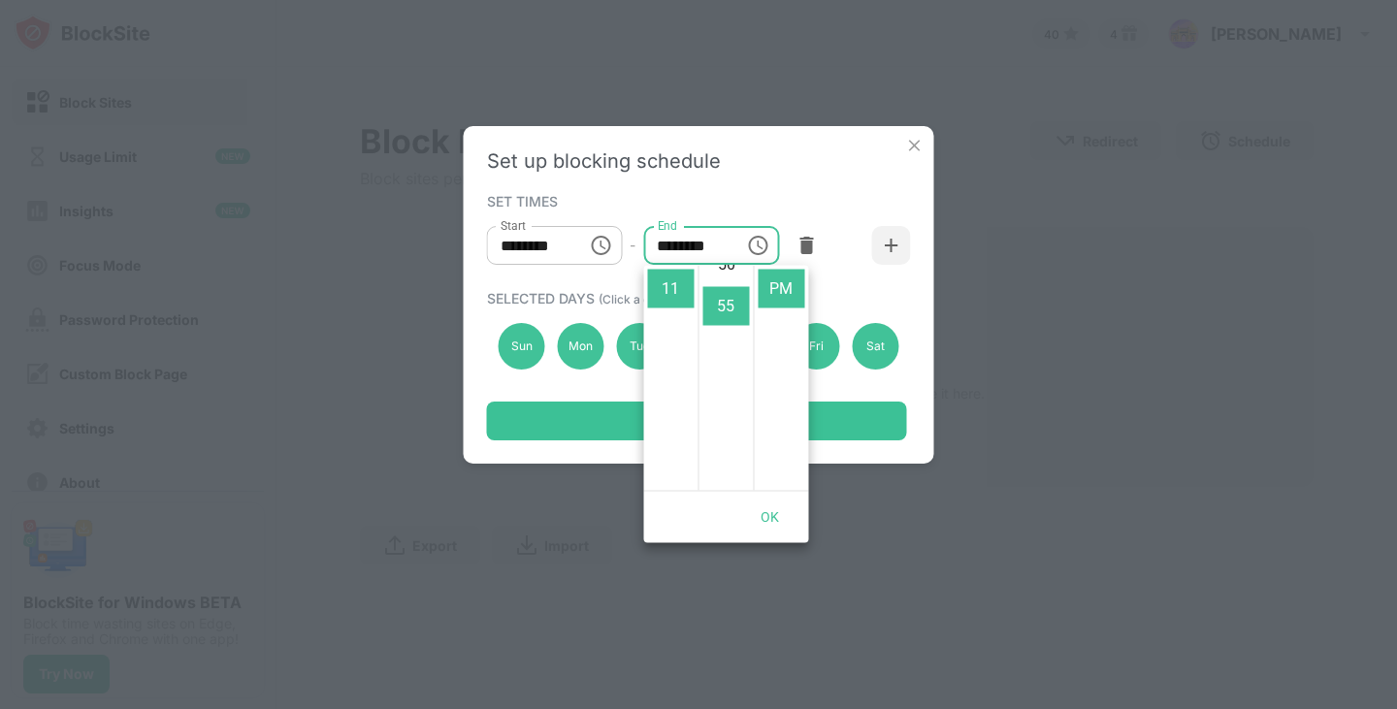
scroll to position [448, 0]
click at [781, 514] on button "OK" at bounding box center [770, 518] width 62 height 36
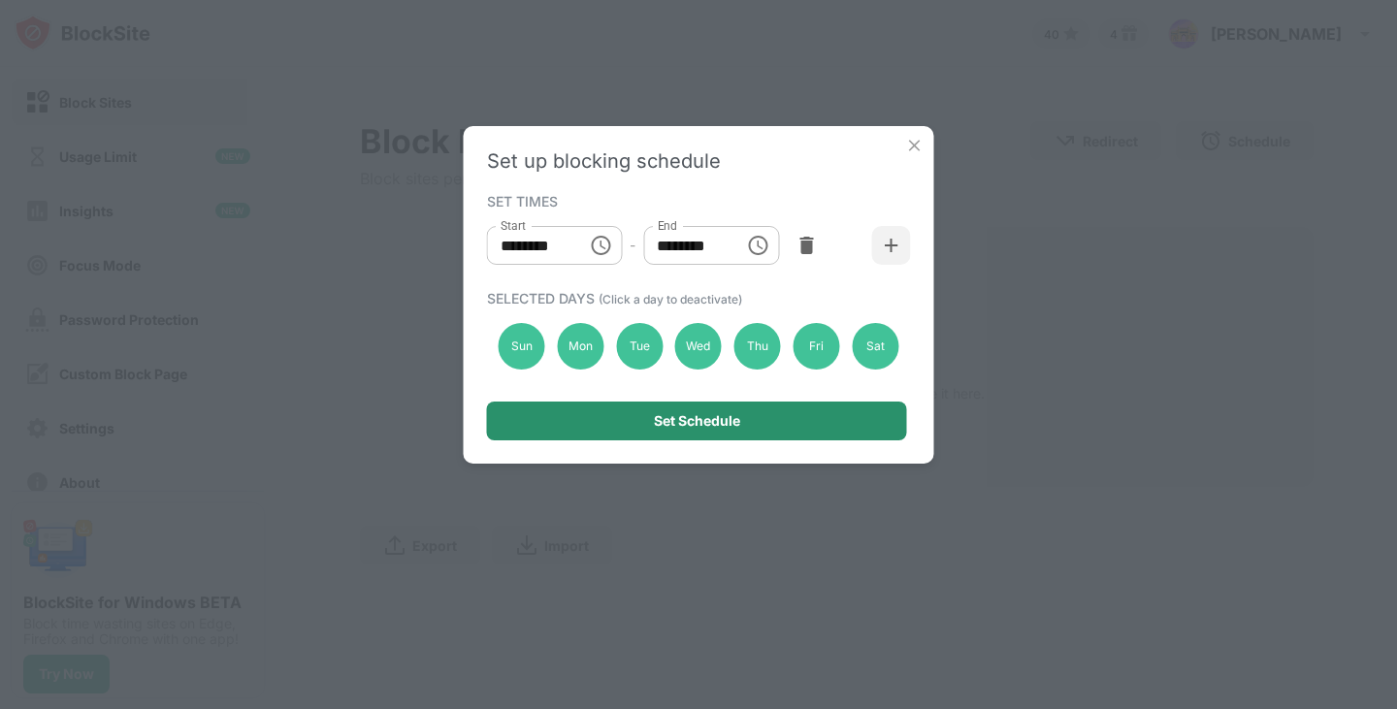
click at [724, 425] on div "Set Schedule" at bounding box center [697, 421] width 86 height 16
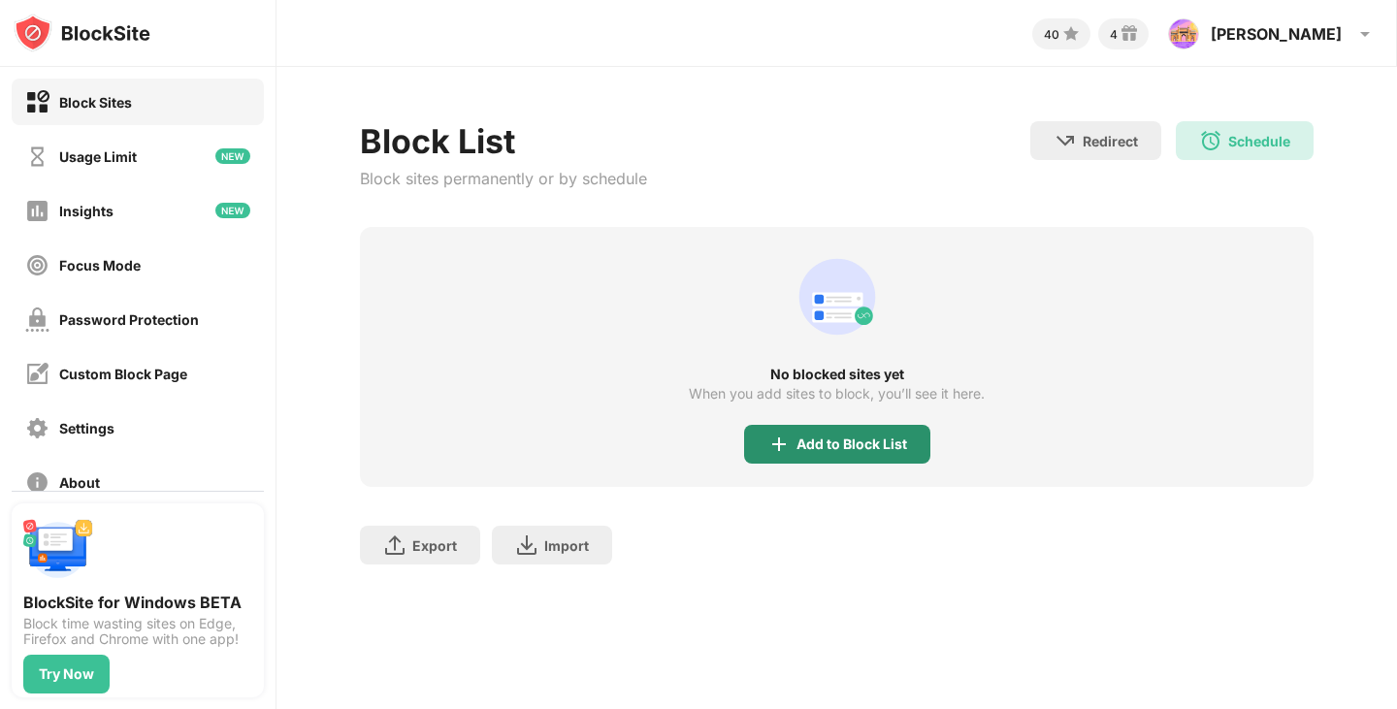
click at [839, 453] on div "Add to Block List" at bounding box center [837, 444] width 186 height 39
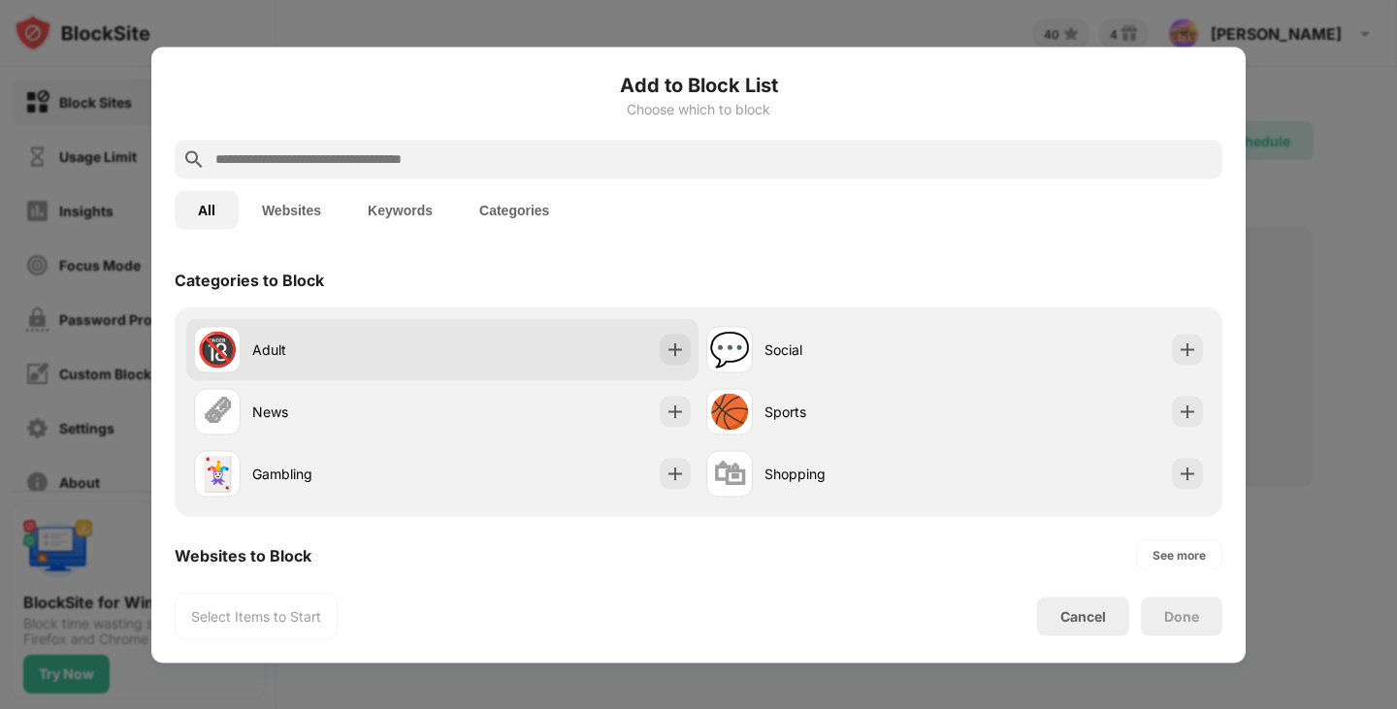
click at [652, 348] on div "🔞 Adult" at bounding box center [442, 349] width 512 height 62
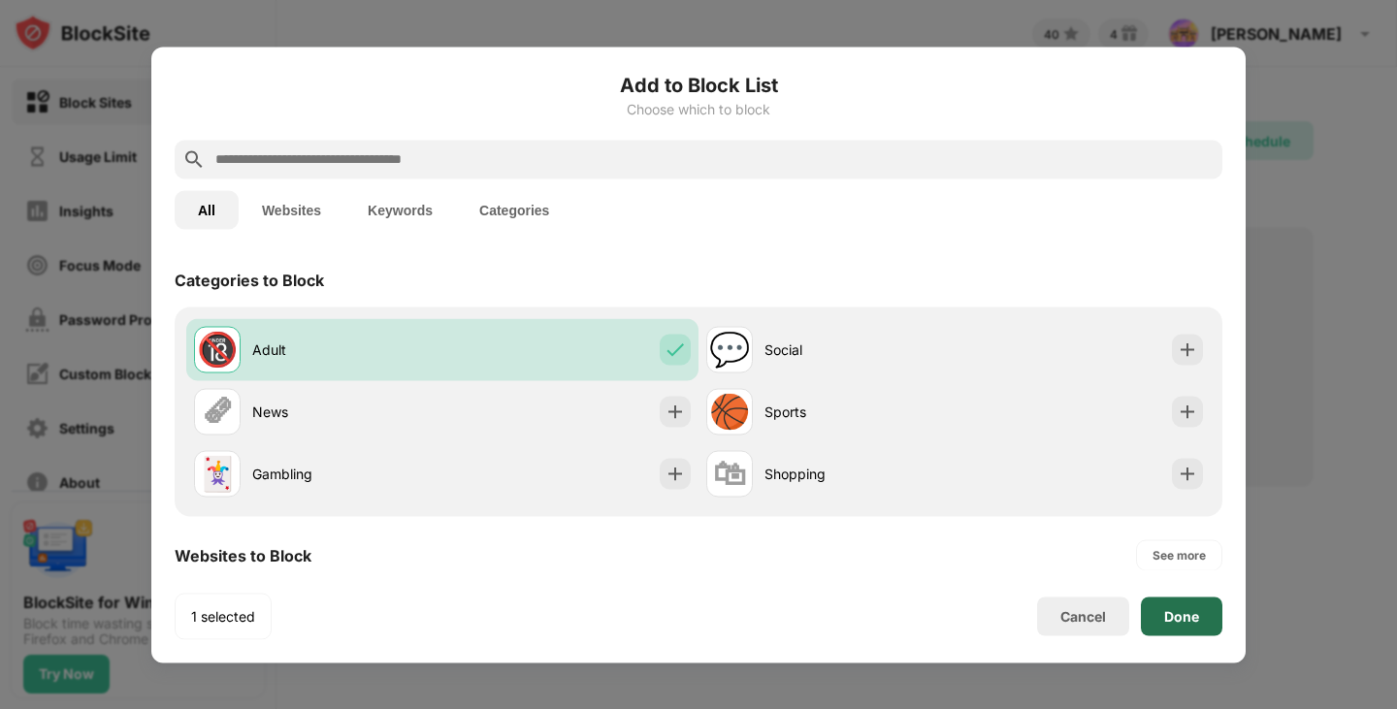
click at [1163, 625] on div "Done" at bounding box center [1181, 616] width 81 height 39
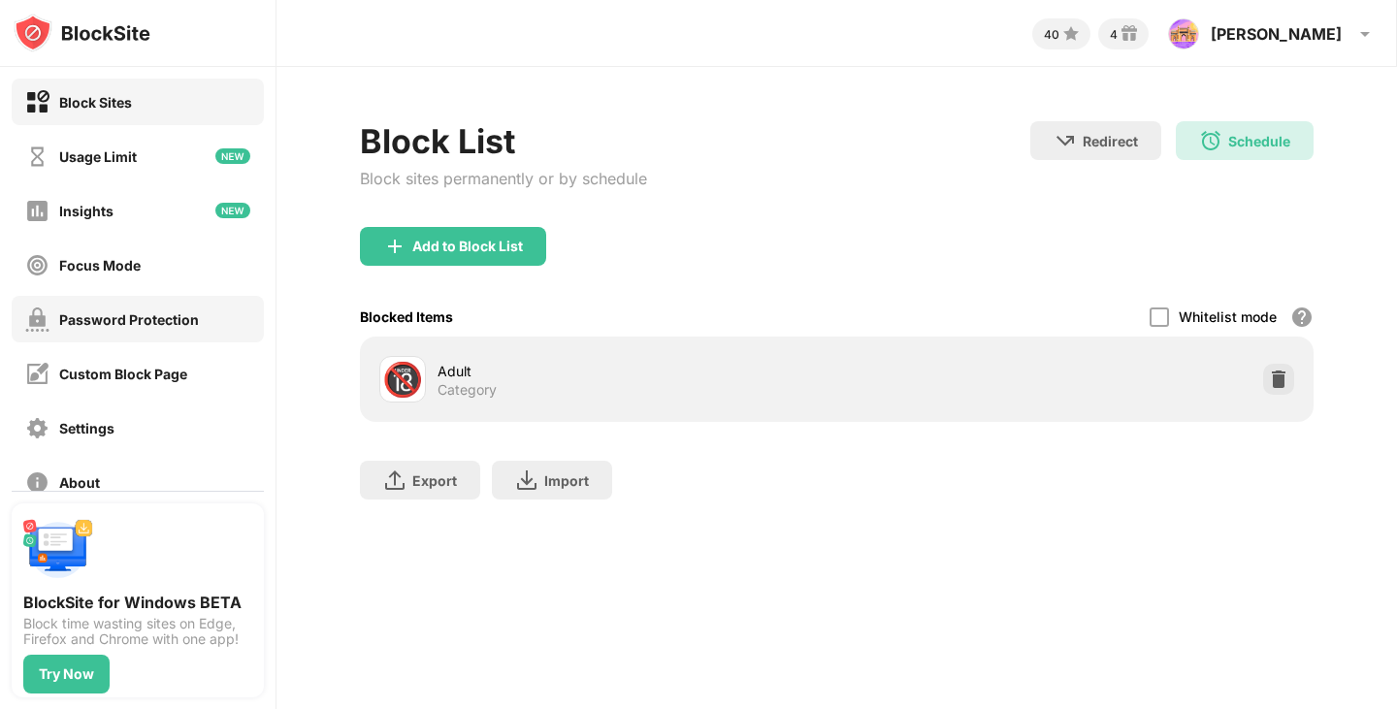
click at [133, 316] on div "Password Protection" at bounding box center [129, 319] width 140 height 16
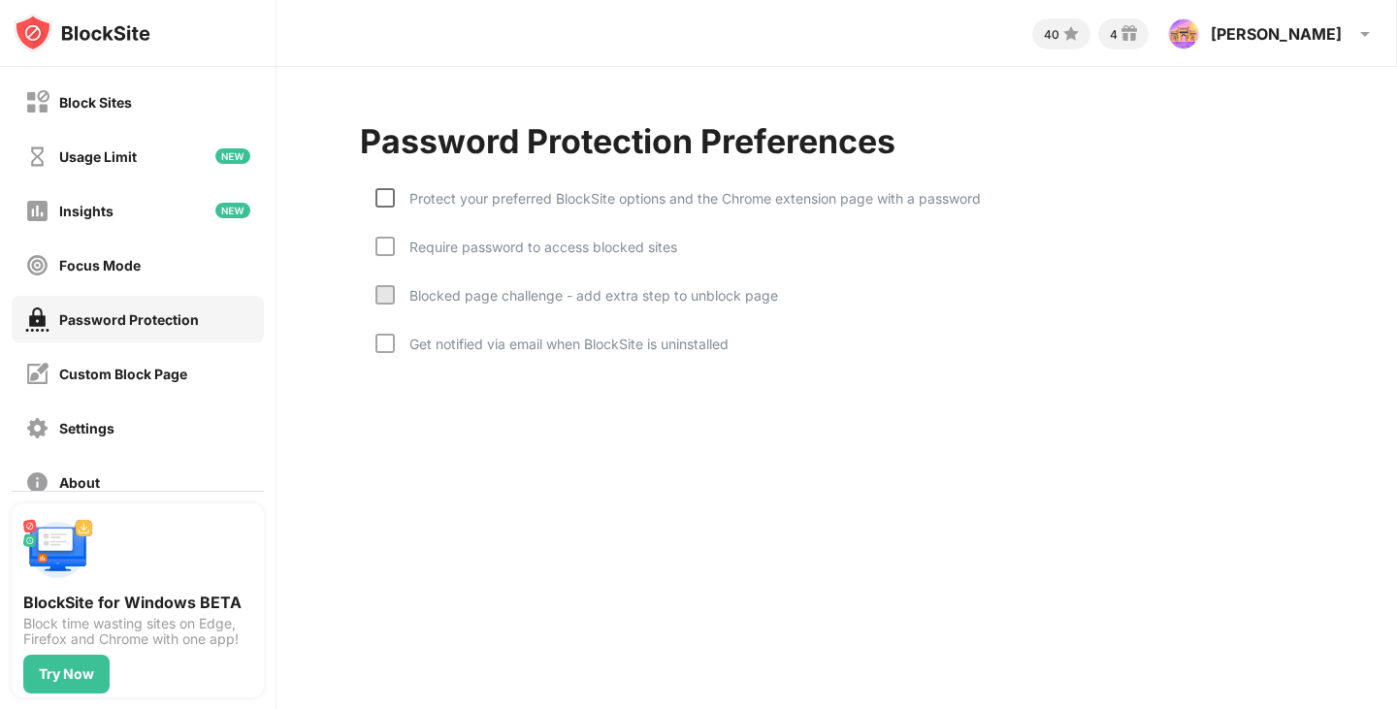
click at [386, 191] on div at bounding box center [384, 197] width 19 height 19
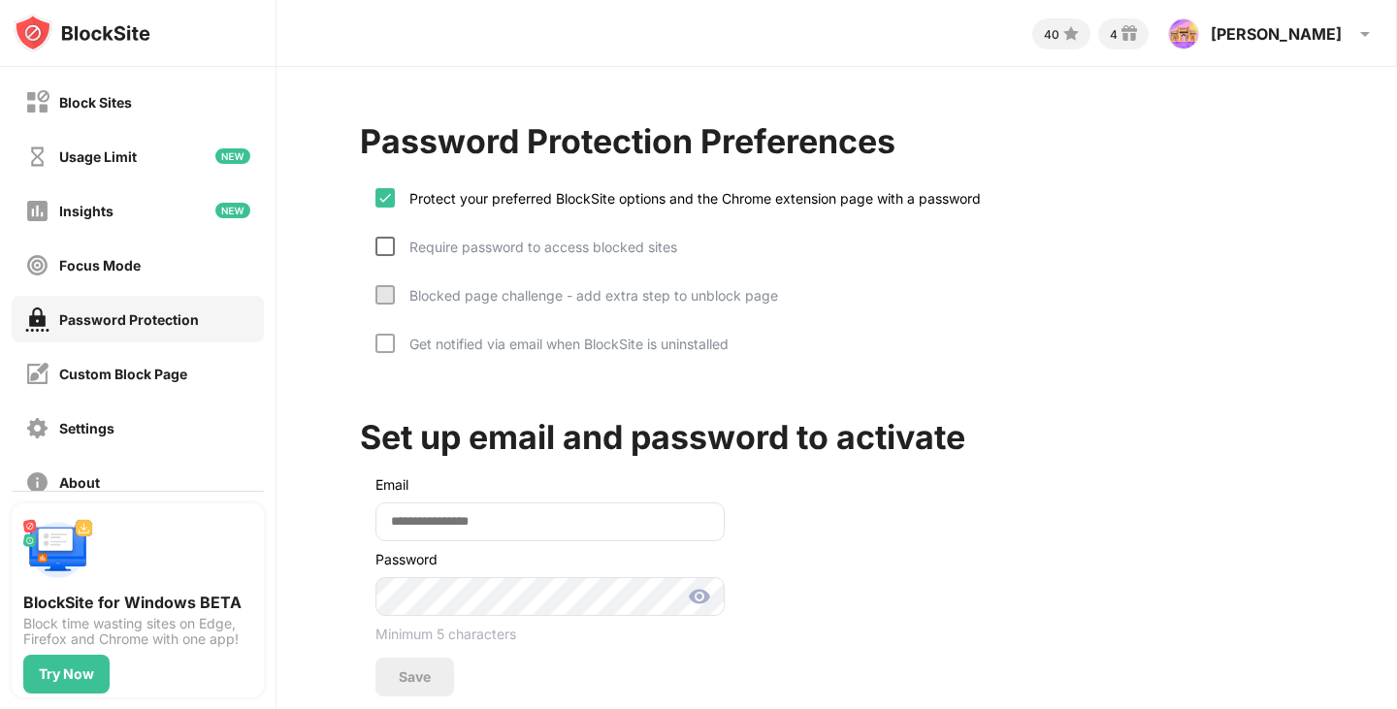
click at [391, 242] on div at bounding box center [384, 246] width 19 height 19
click at [392, 299] on div at bounding box center [384, 294] width 19 height 19
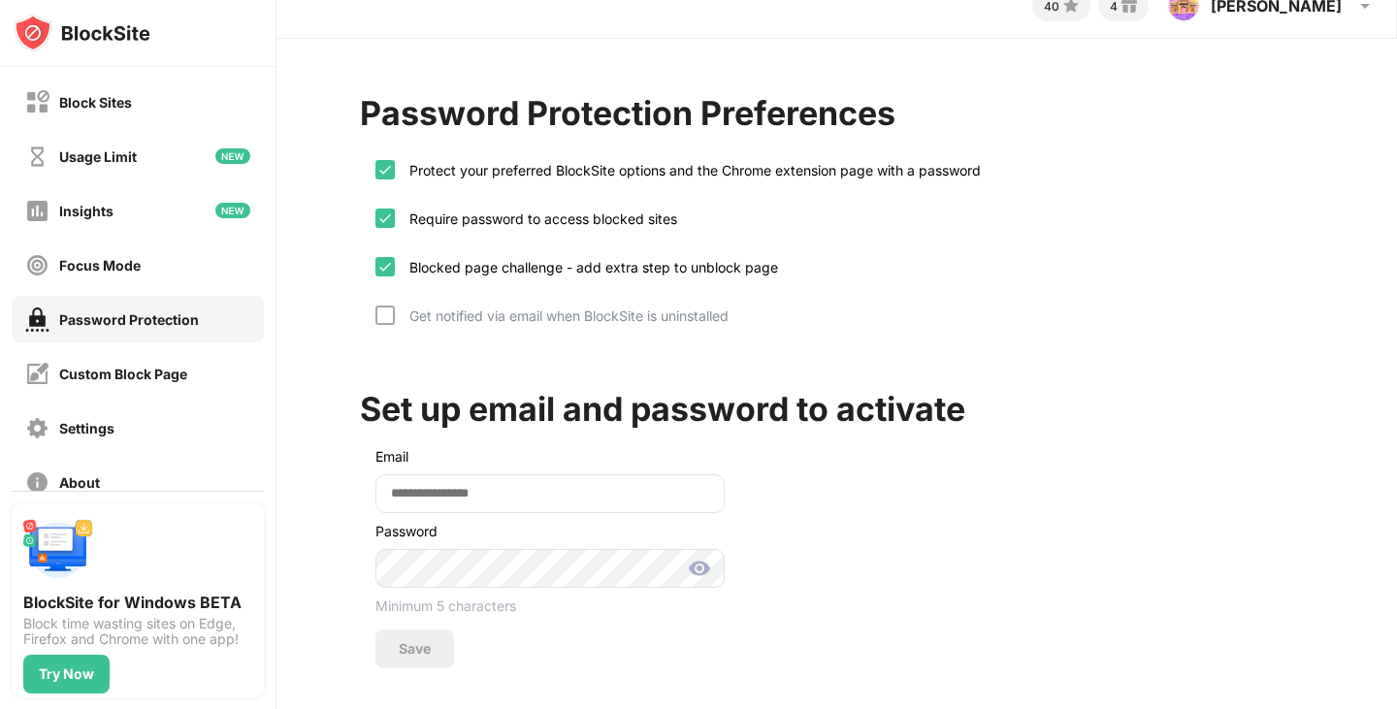
scroll to position [56, 0]
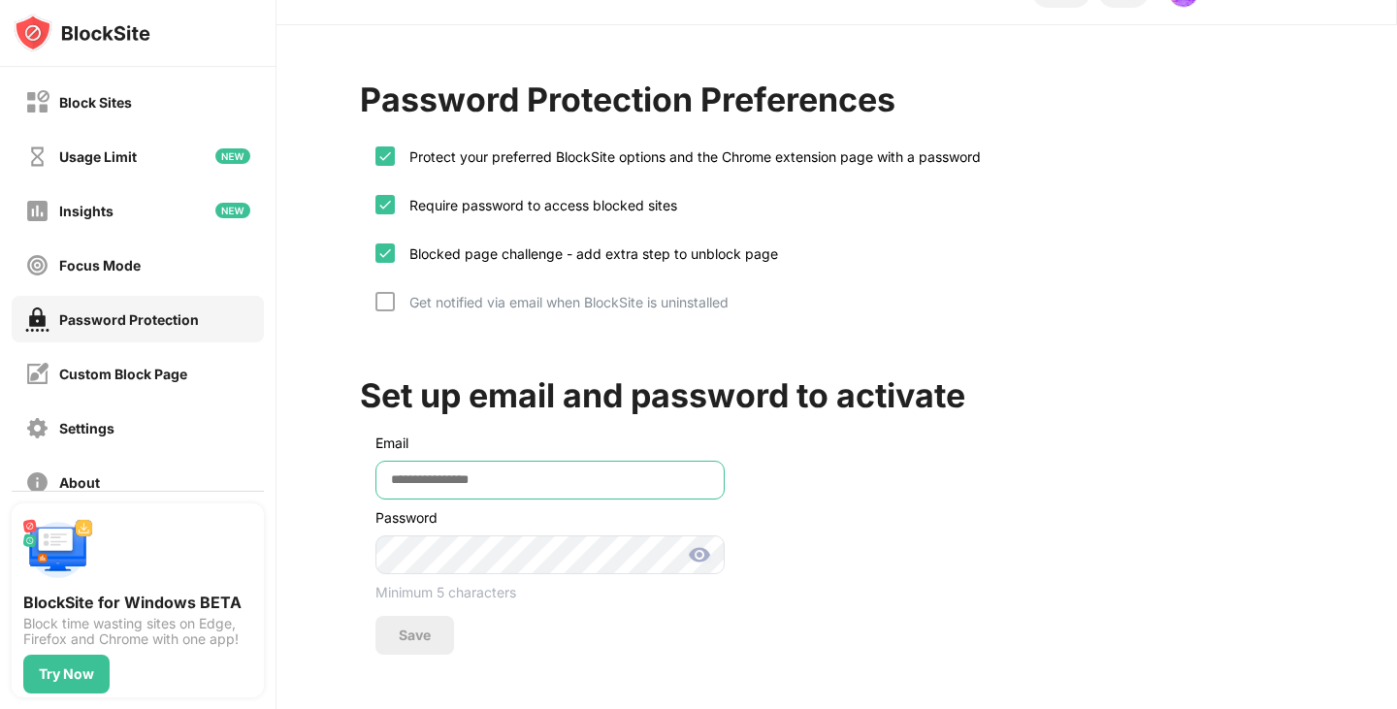
click at [503, 478] on input "email" at bounding box center [549, 480] width 349 height 39
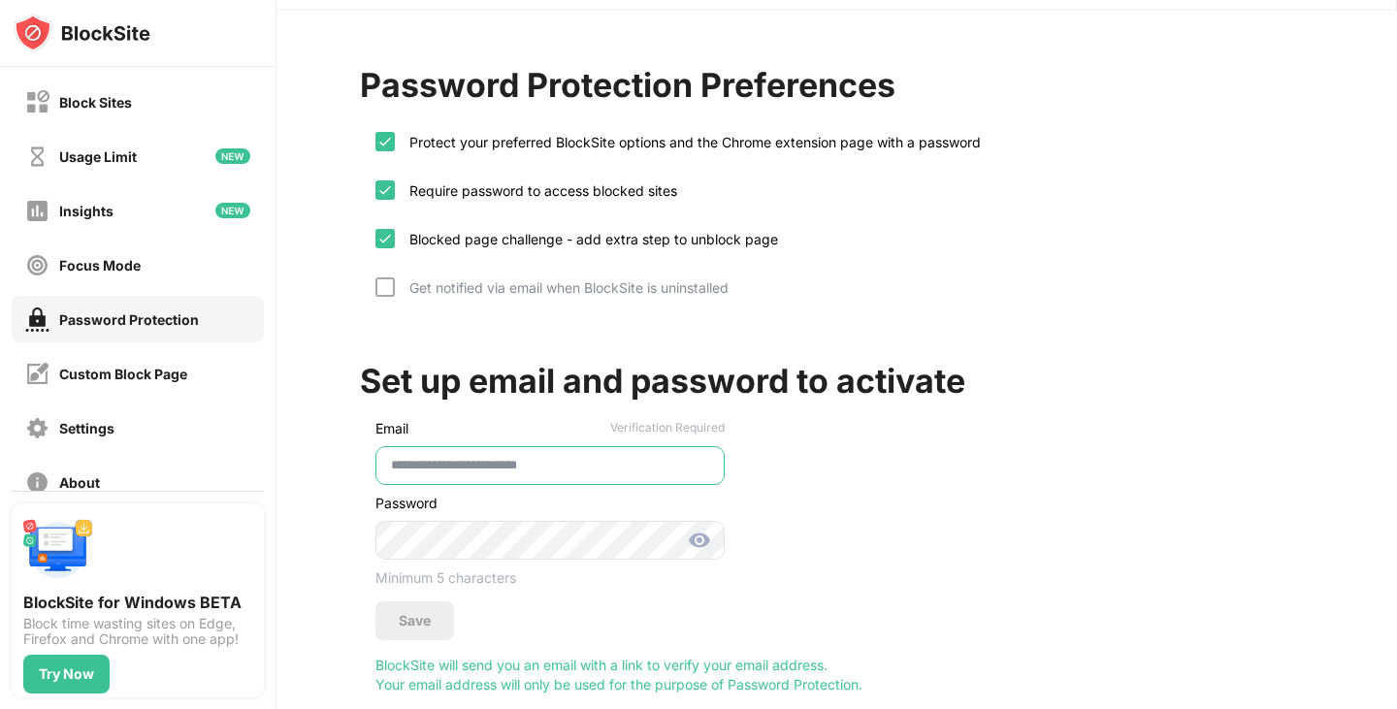
type input "**********"
click at [696, 533] on img at bounding box center [699, 540] width 23 height 23
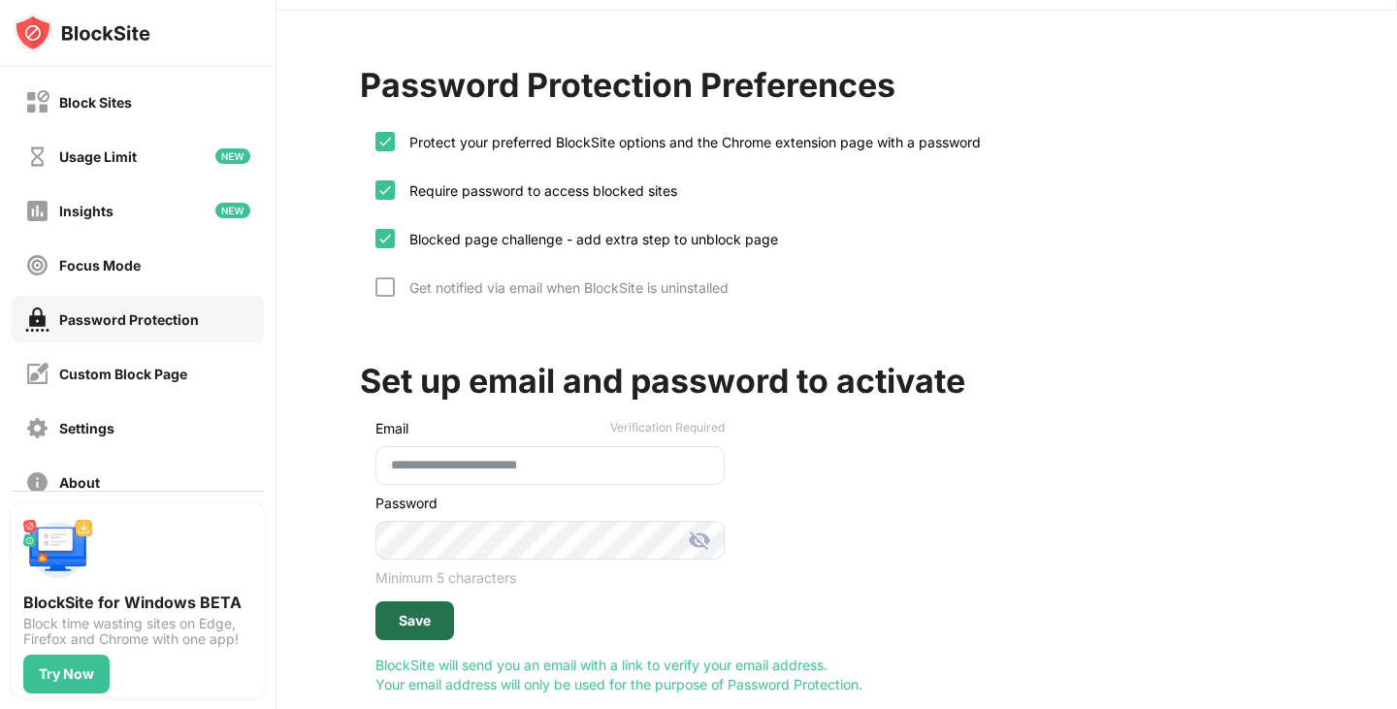
click at [418, 620] on div "Save" at bounding box center [415, 621] width 32 height 16
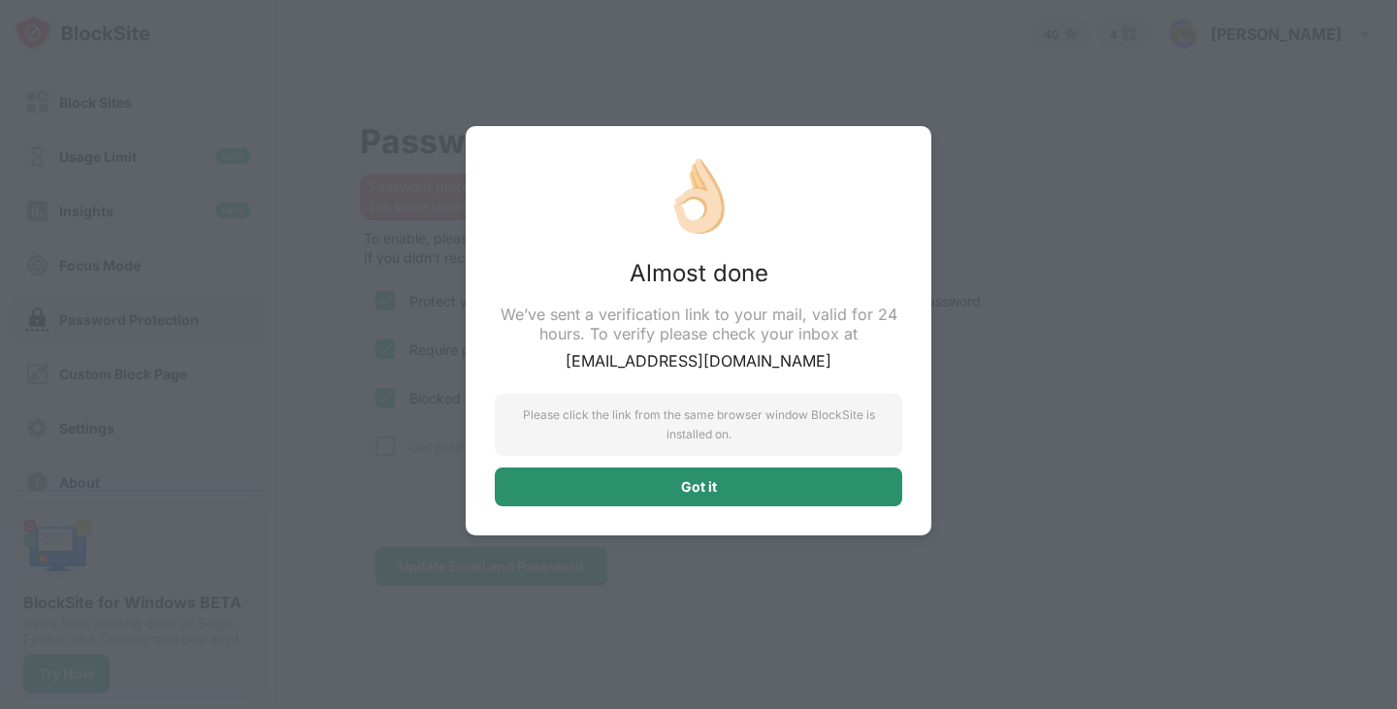
click at [642, 484] on div "Got it" at bounding box center [698, 487] width 407 height 39
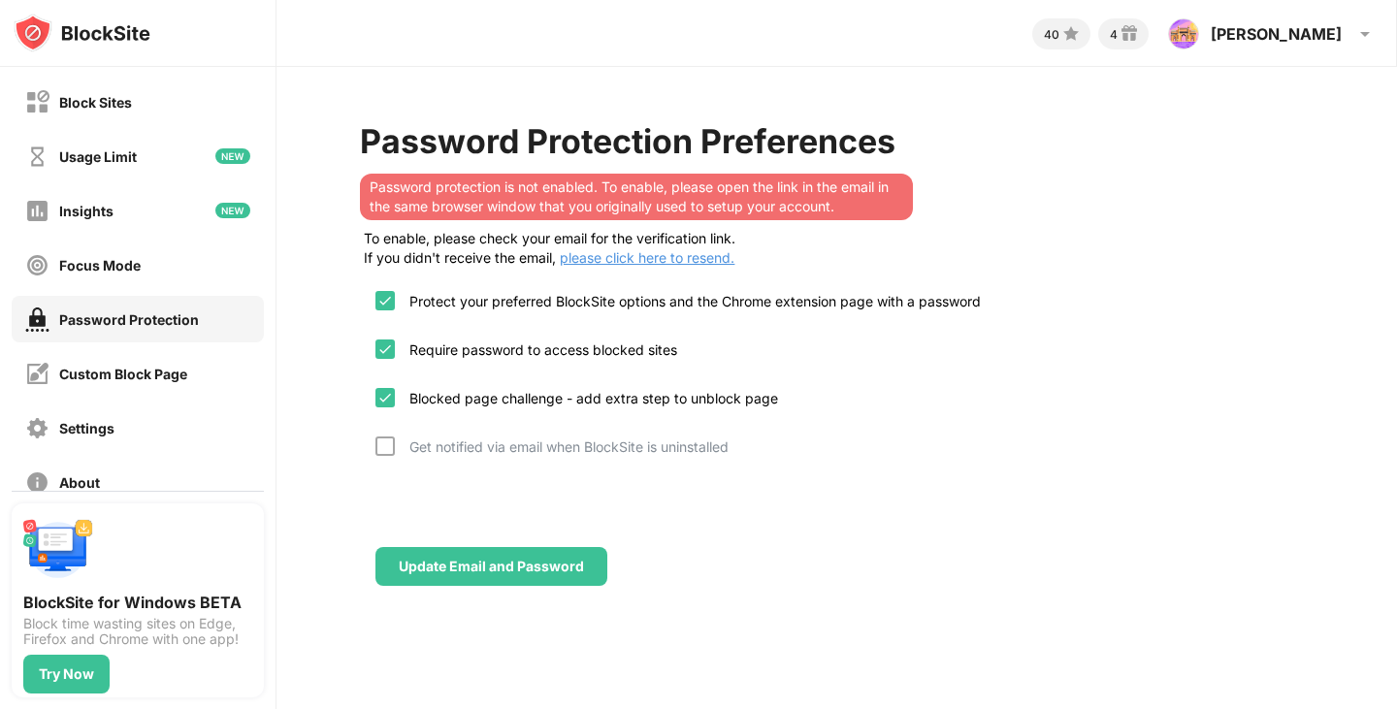
click at [111, 322] on div "Password Protection" at bounding box center [129, 319] width 140 height 16
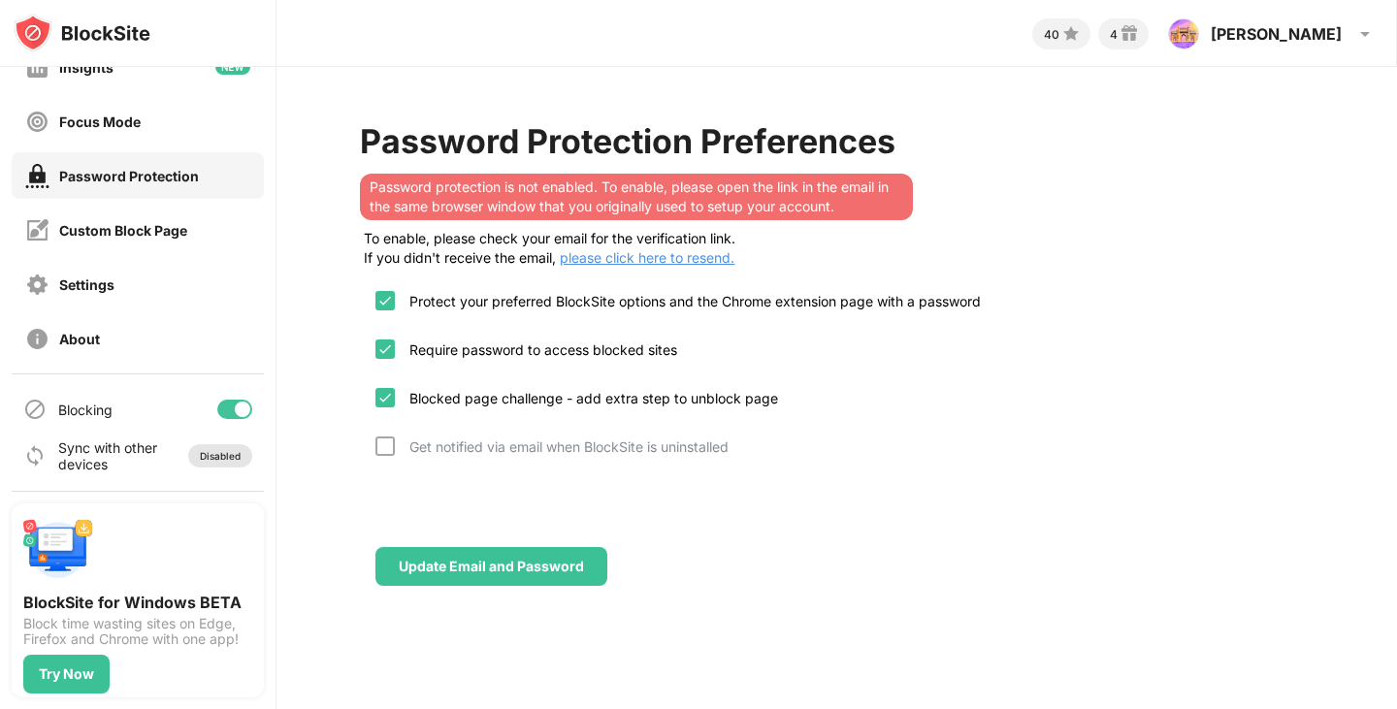
click at [204, 454] on div "Disabled" at bounding box center [220, 456] width 41 height 12
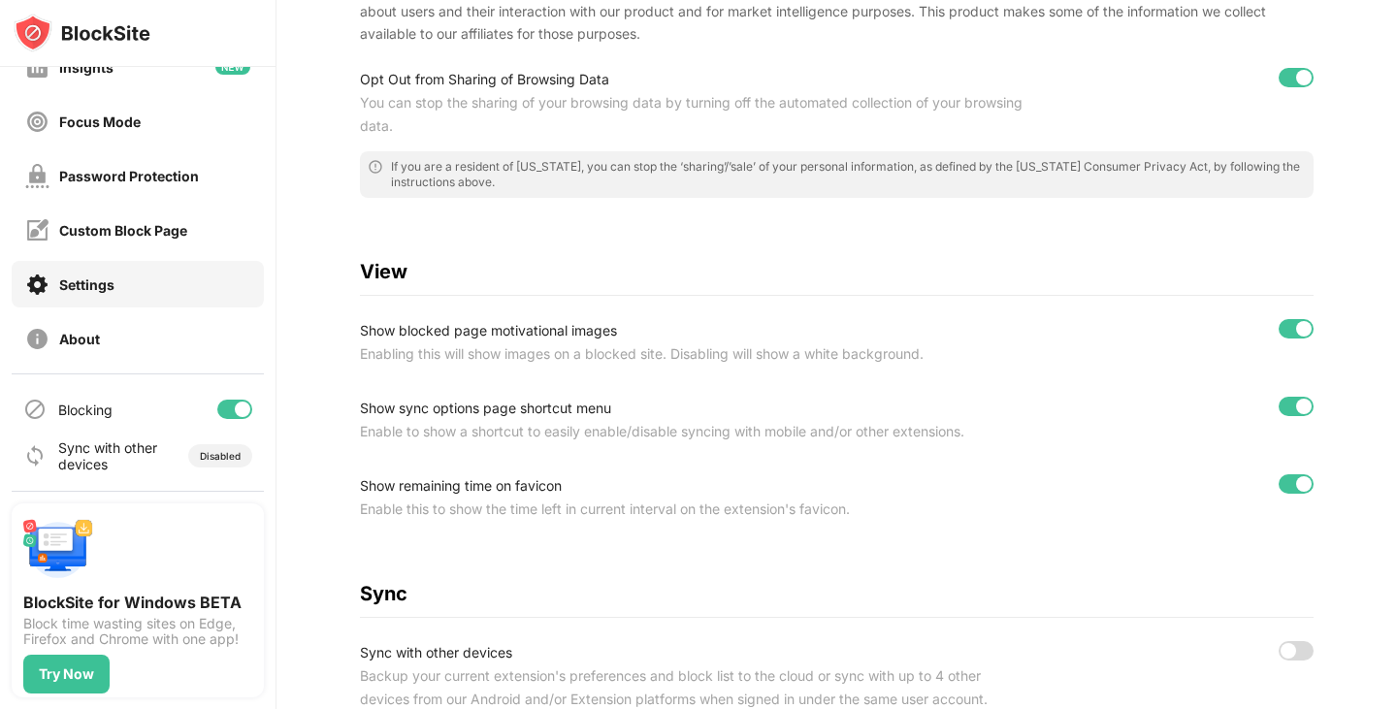
scroll to position [776, 0]
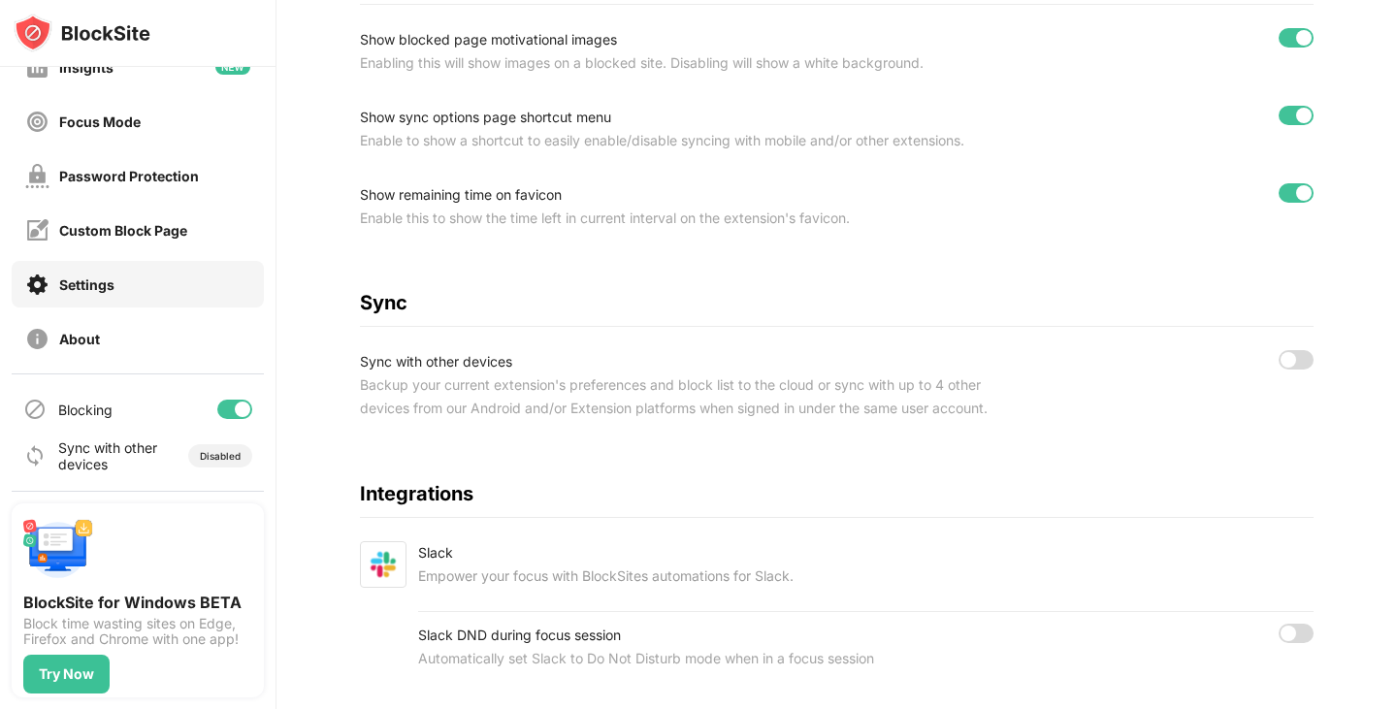
click at [1280, 360] on div at bounding box center [1288, 360] width 16 height 16
click at [1280, 360] on div at bounding box center [1295, 359] width 35 height 19
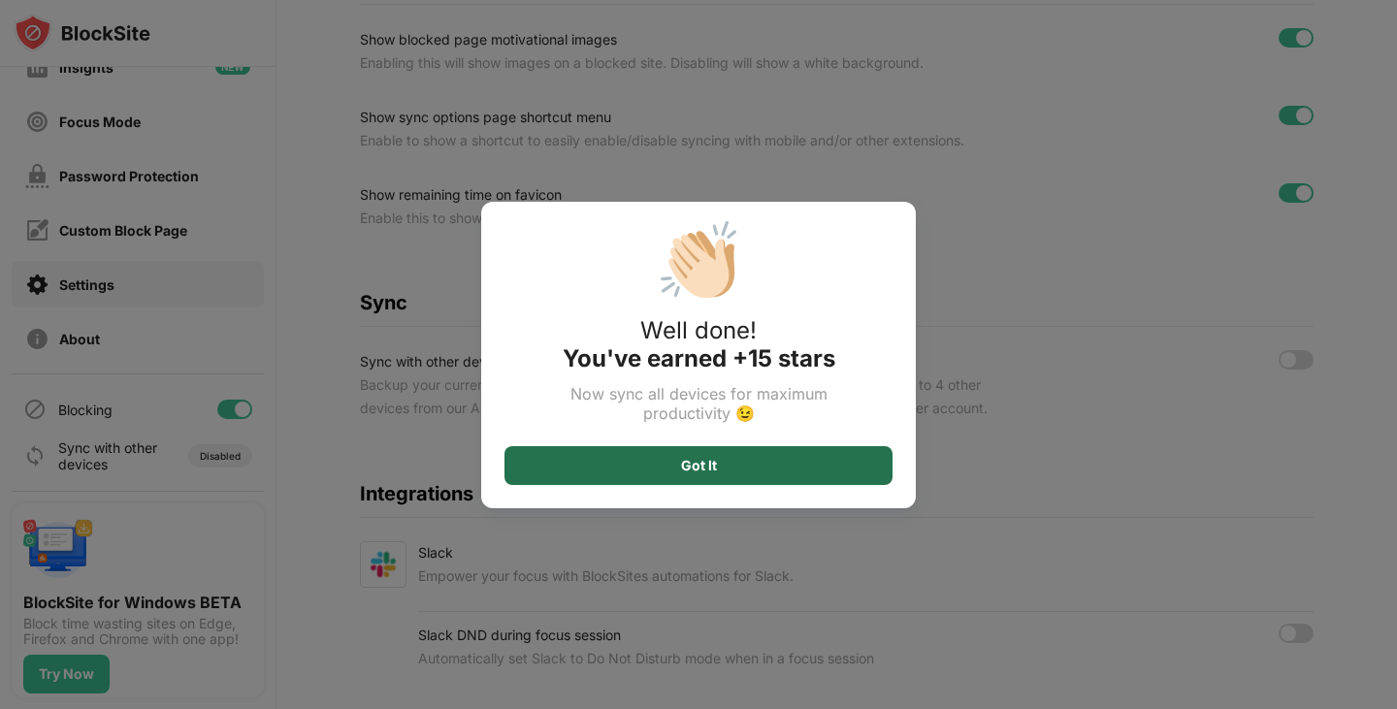
click at [722, 475] on div "Got It" at bounding box center [698, 465] width 388 height 39
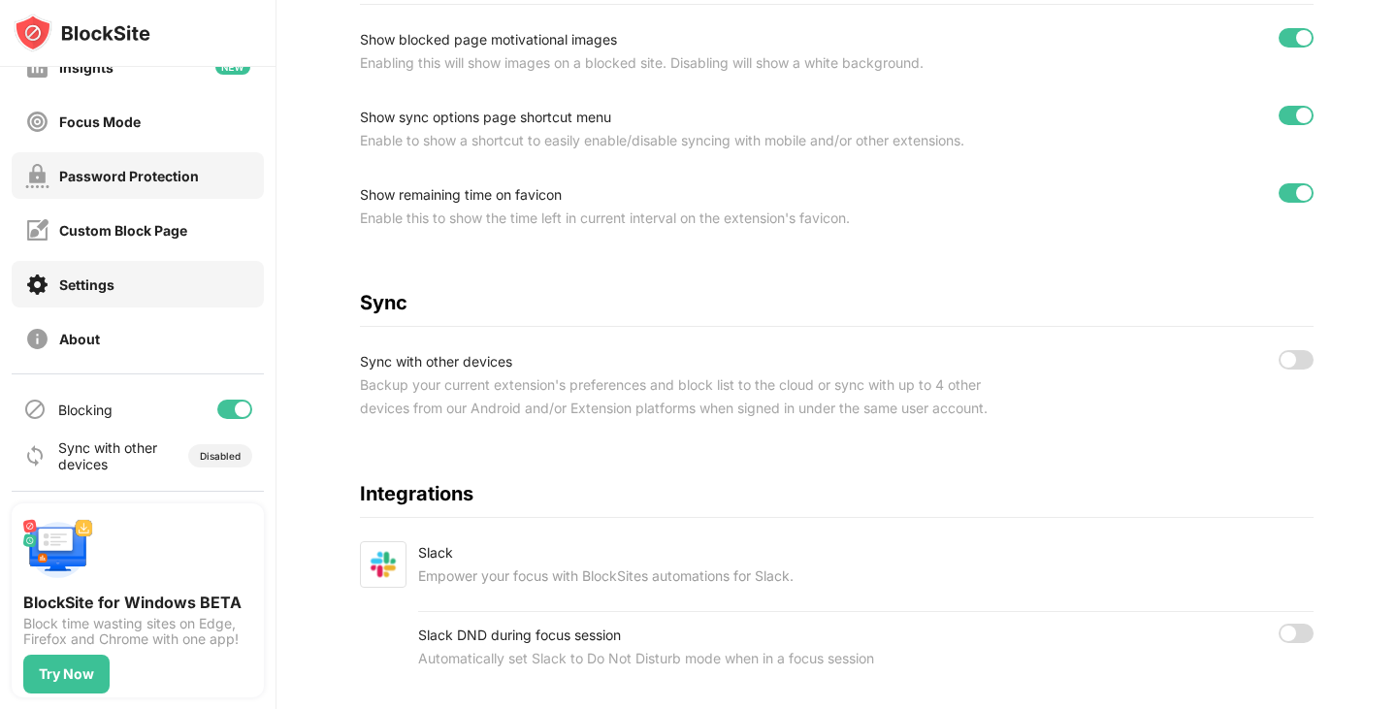
click at [164, 192] on div "Password Protection" at bounding box center [138, 175] width 252 height 47
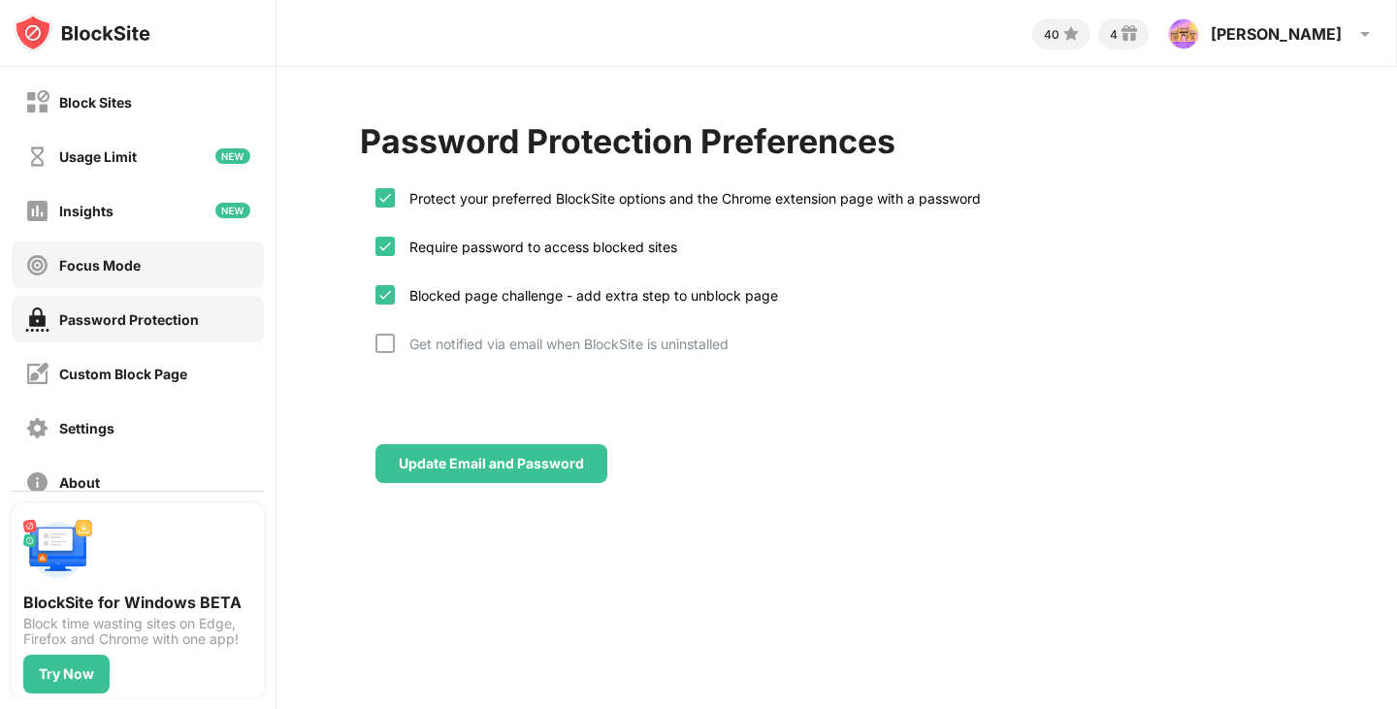
scroll to position [97, 0]
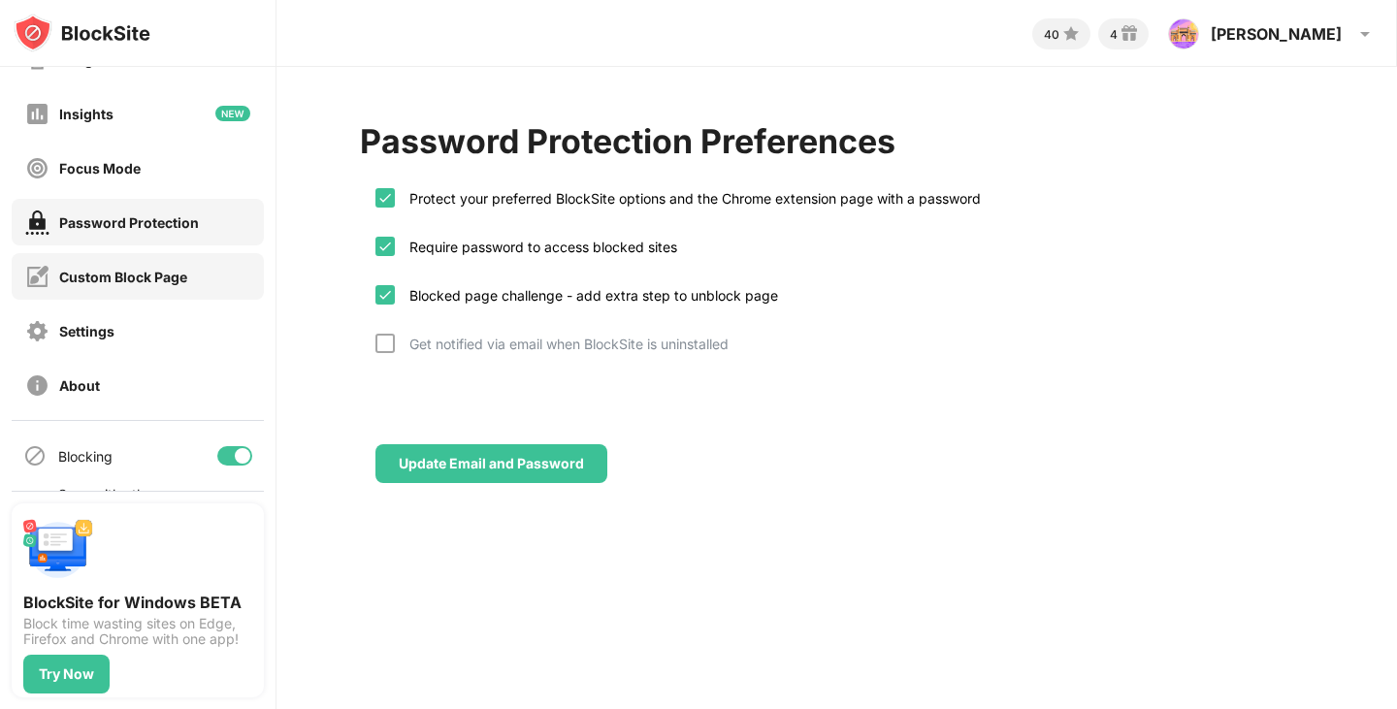
click at [117, 270] on div "Custom Block Page" at bounding box center [123, 277] width 128 height 16
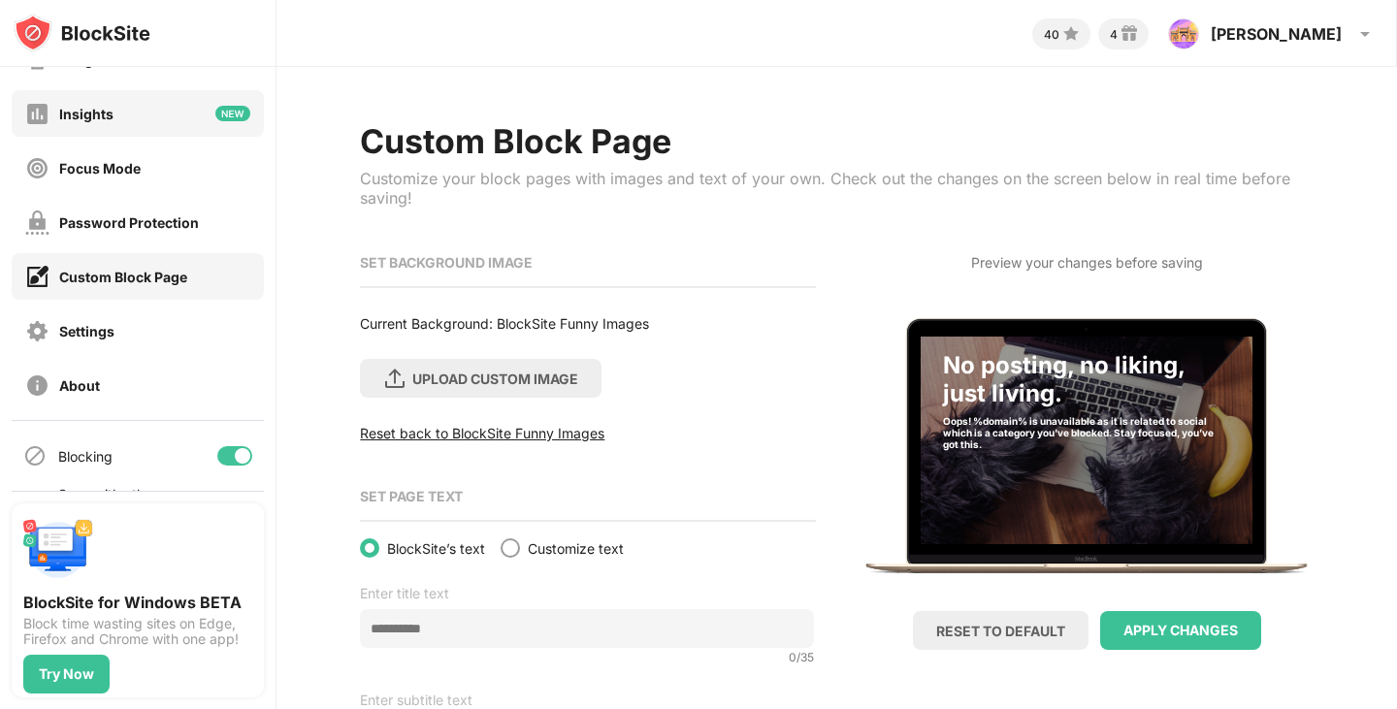
click at [160, 138] on div "Block Sites Usage Limit Insights Focus Mode Password Protection Custom Block Pa…" at bounding box center [137, 195] width 275 height 450
click at [192, 317] on div "Settings" at bounding box center [138, 330] width 252 height 47
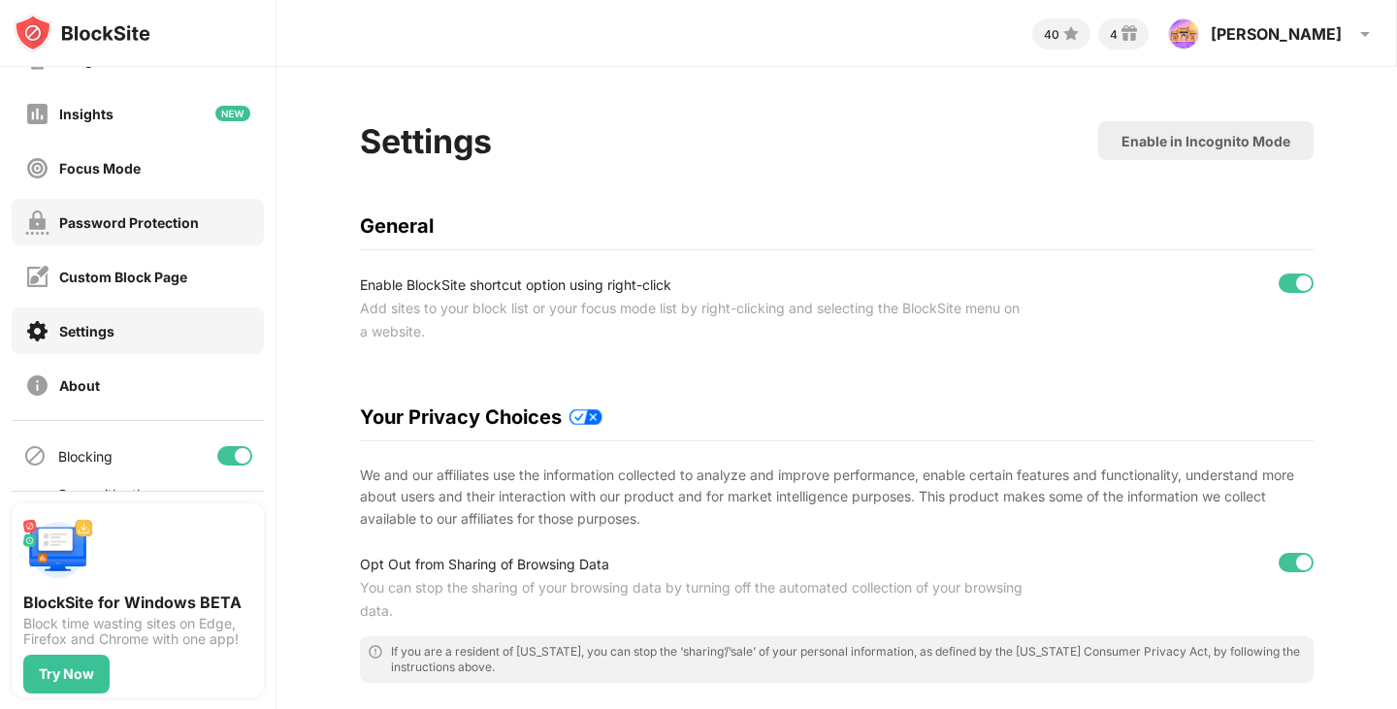
click at [138, 224] on div "Password Protection" at bounding box center [129, 222] width 140 height 16
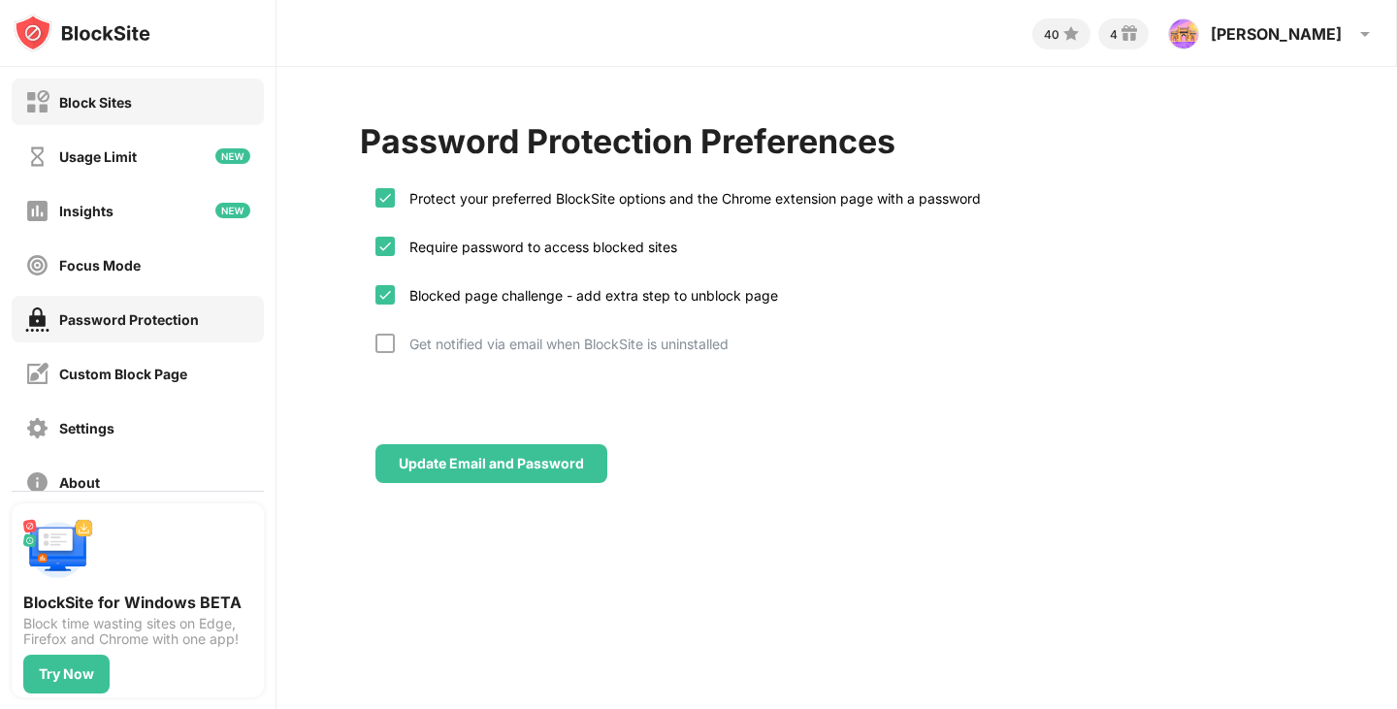
click at [153, 124] on div "Block Sites" at bounding box center [138, 102] width 252 height 47
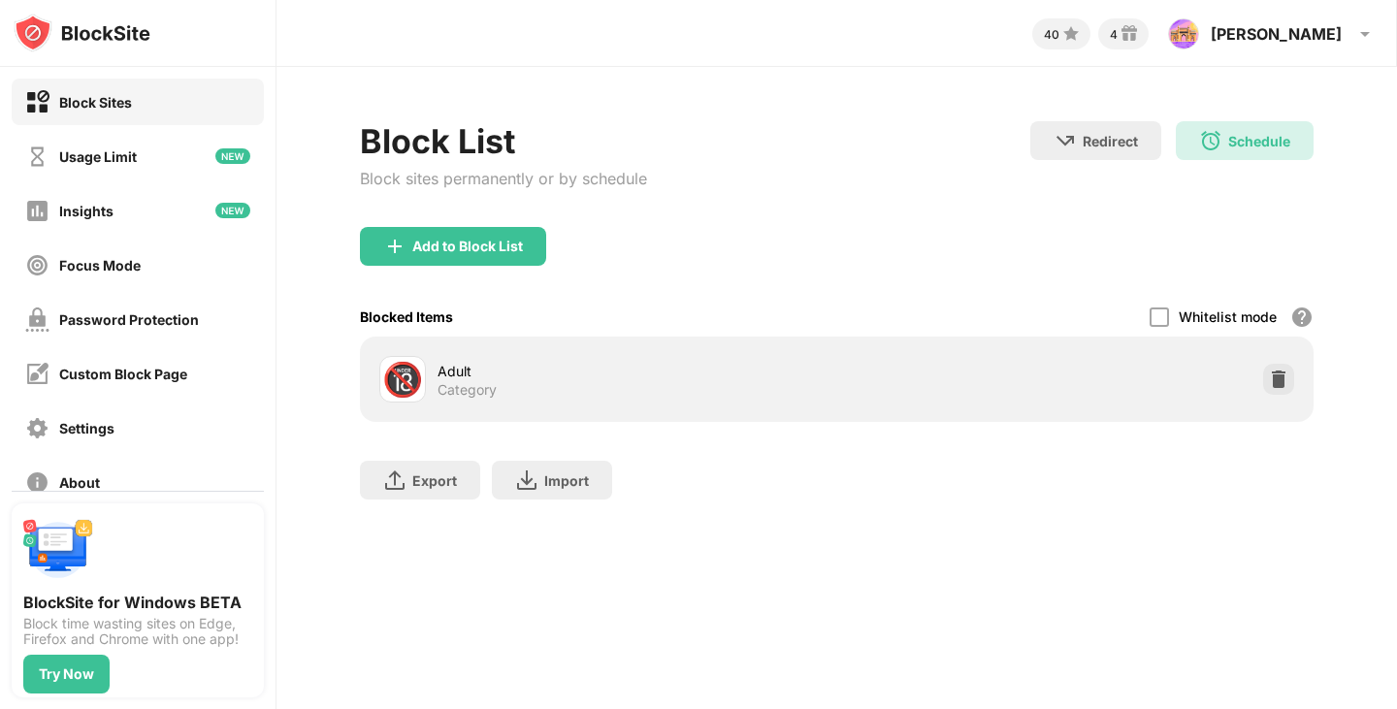
click at [529, 383] on div "Adult Category" at bounding box center [636, 380] width 399 height 38
click at [435, 374] on div "🔞 Adult Category" at bounding box center [607, 379] width 457 height 47
click at [706, 383] on div "Adult Category" at bounding box center [636, 380] width 399 height 38
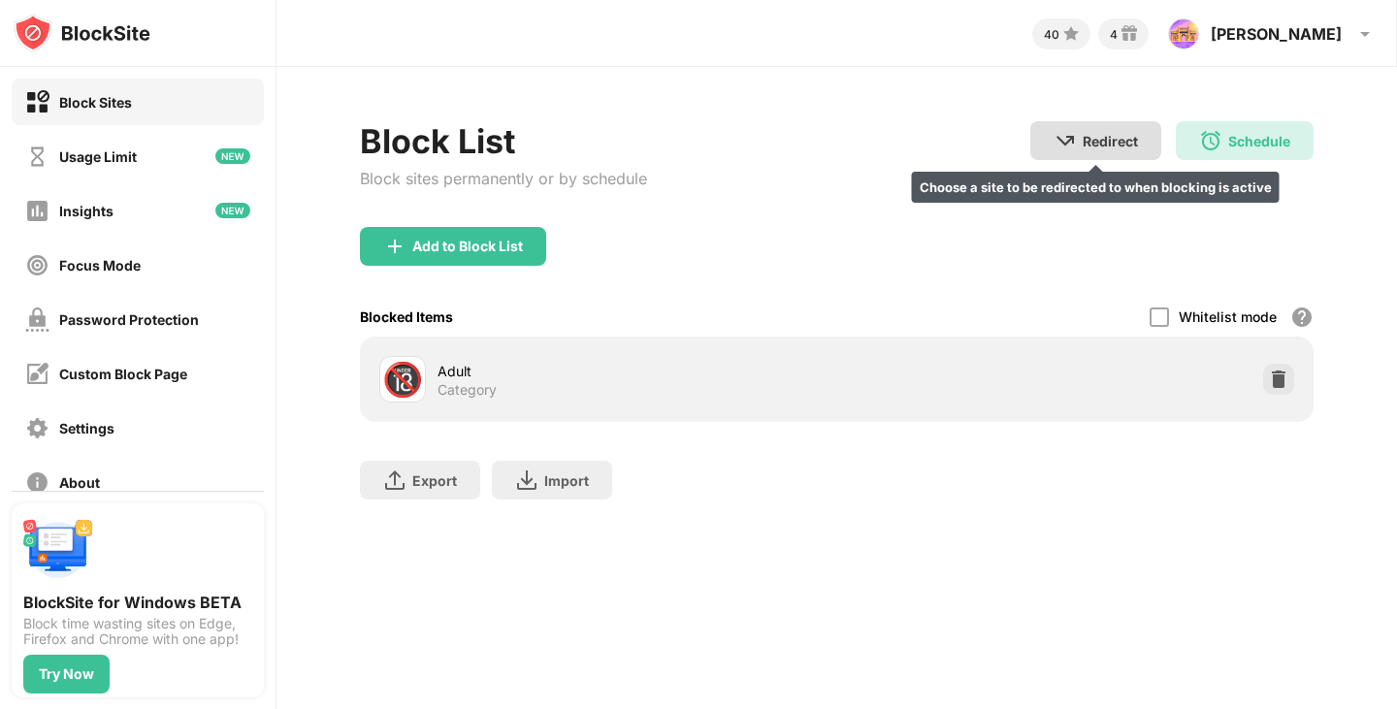
click at [1113, 140] on div "Redirect" at bounding box center [1110, 141] width 55 height 16
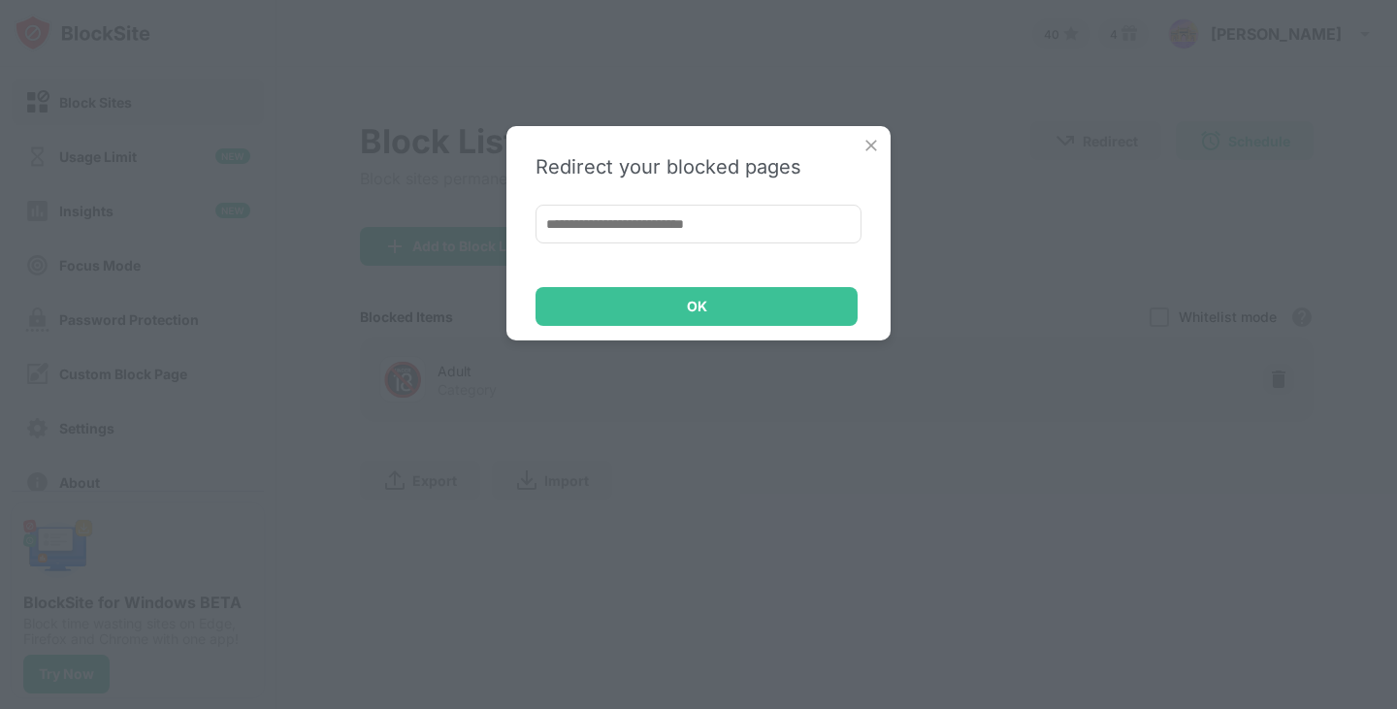
click at [868, 144] on img at bounding box center [870, 145] width 19 height 19
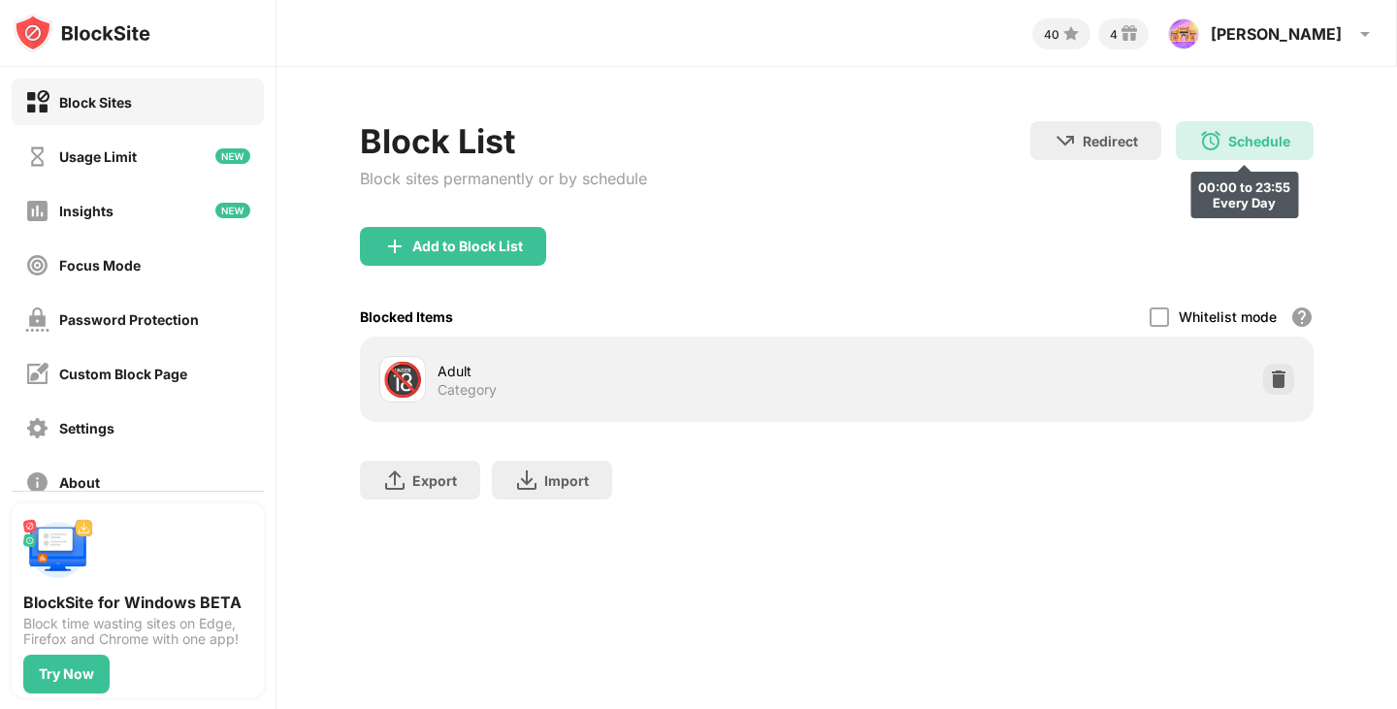
click at [1191, 131] on div "Schedule 00:00 to 23:55 Every Day" at bounding box center [1245, 140] width 138 height 39
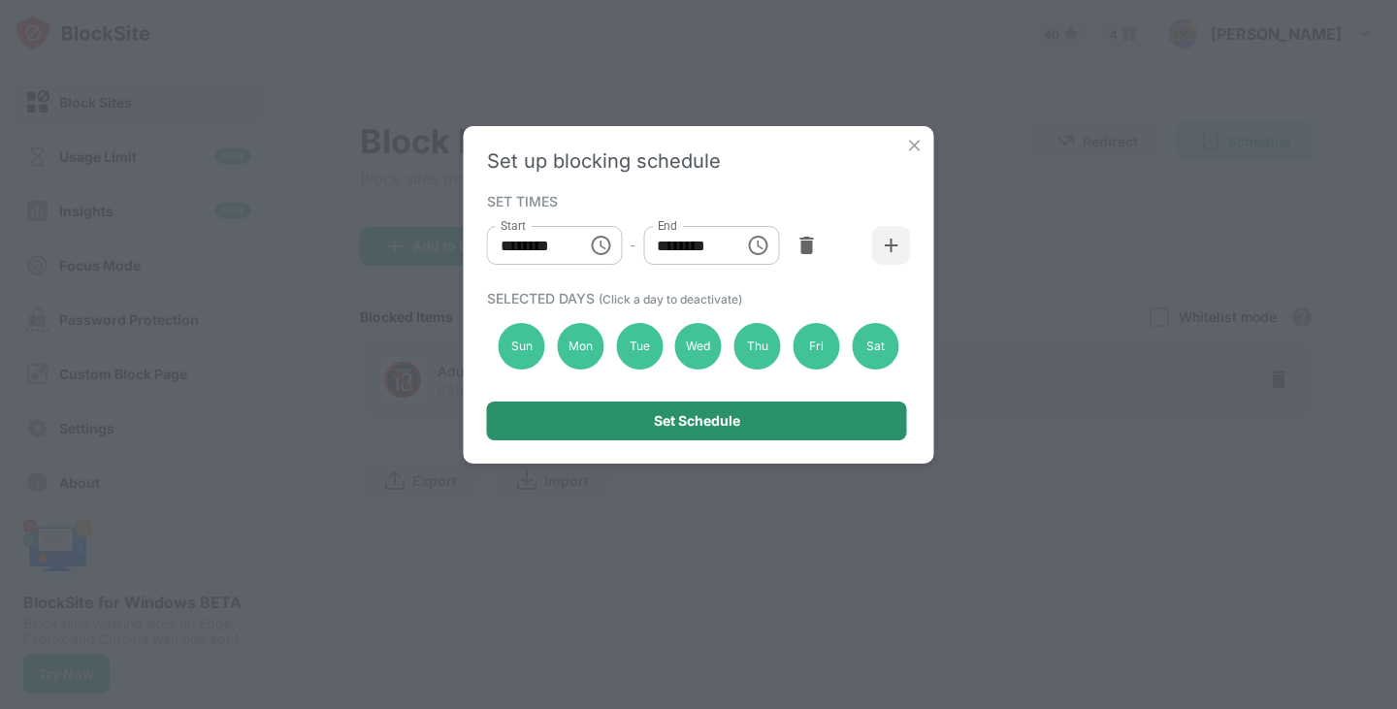
click at [717, 413] on div "Set Schedule" at bounding box center [697, 421] width 86 height 16
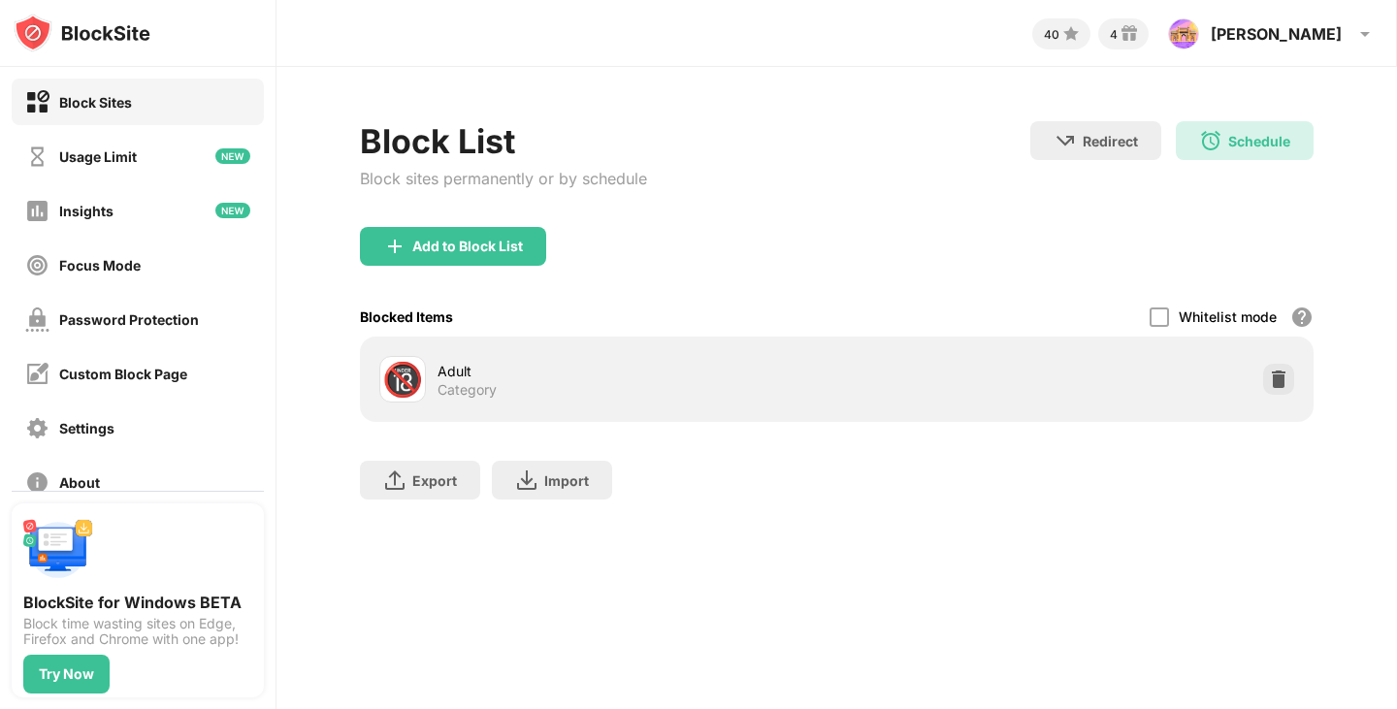
click at [751, 145] on div "Block List Block sites permanently or by schedule Redirect Choose a site to be …" at bounding box center [836, 174] width 953 height 106
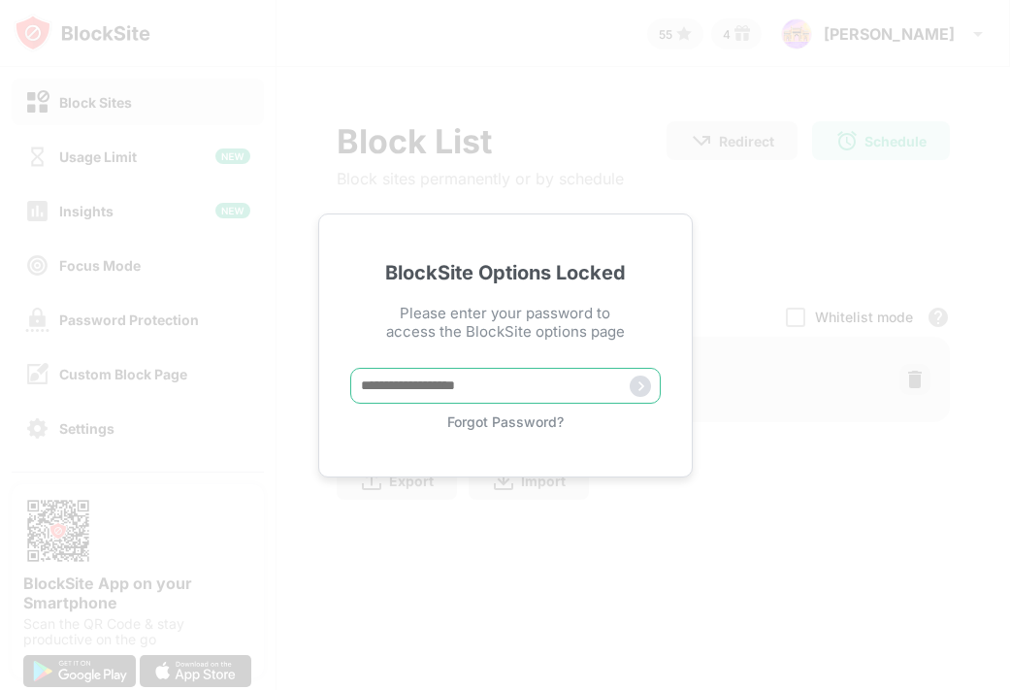
click at [423, 384] on input "text" at bounding box center [505, 386] width 310 height 36
type input "**********"
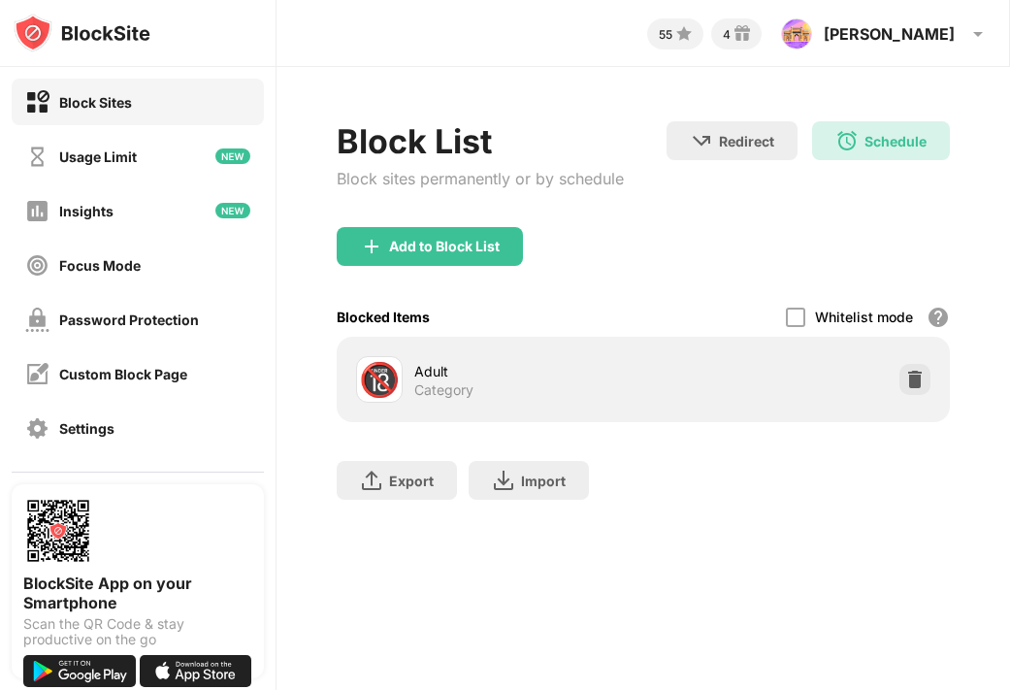
click at [610, 389] on div "Adult Category" at bounding box center [528, 380] width 229 height 38
click at [696, 377] on div "🔞 Adult Category" at bounding box center [642, 379] width 589 height 62
drag, startPoint x: 599, startPoint y: 380, endPoint x: 506, endPoint y: 408, distance: 97.3
click at [495, 416] on div "🔞 Adult Category" at bounding box center [643, 379] width 612 height 85
click at [925, 376] on div at bounding box center [914, 379] width 31 height 31
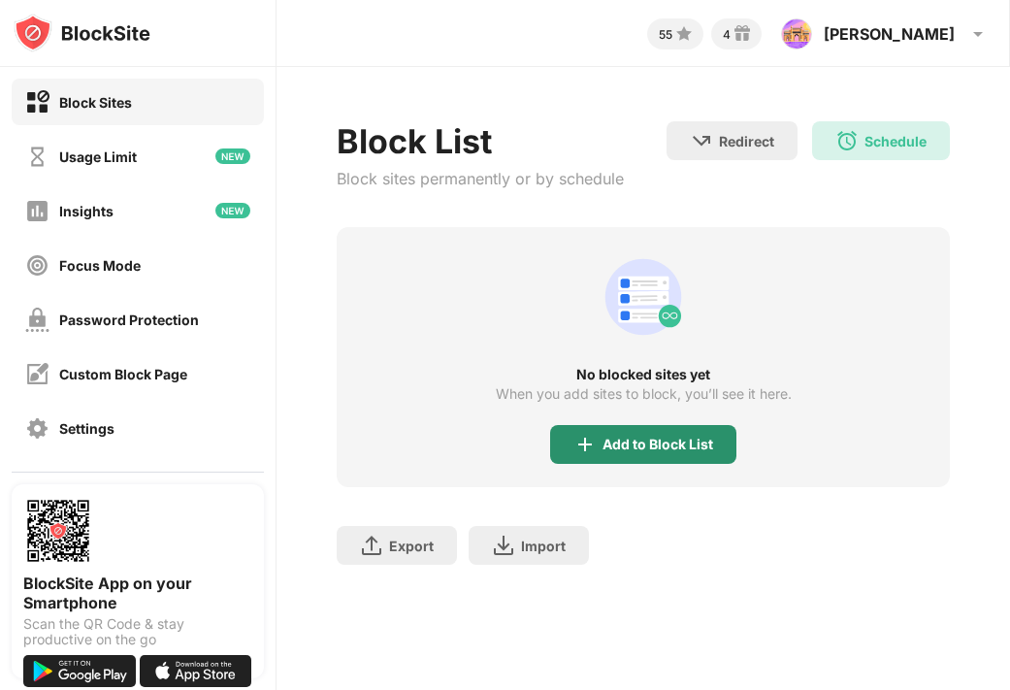
click at [671, 440] on div "Add to Block List" at bounding box center [657, 445] width 111 height 16
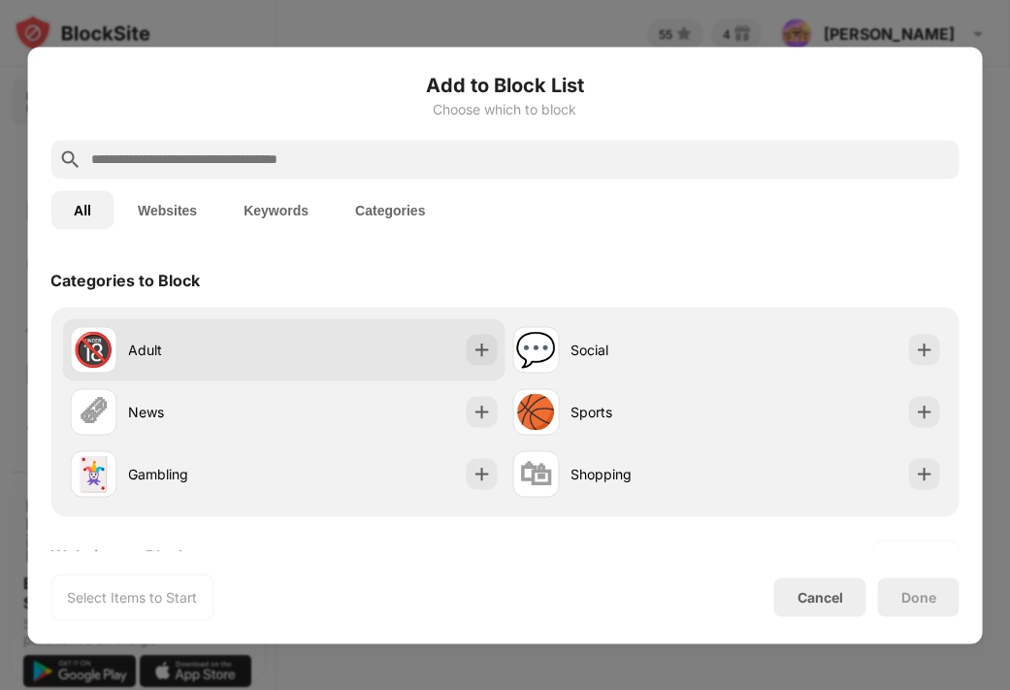
click at [170, 352] on div "Adult" at bounding box center [205, 350] width 155 height 20
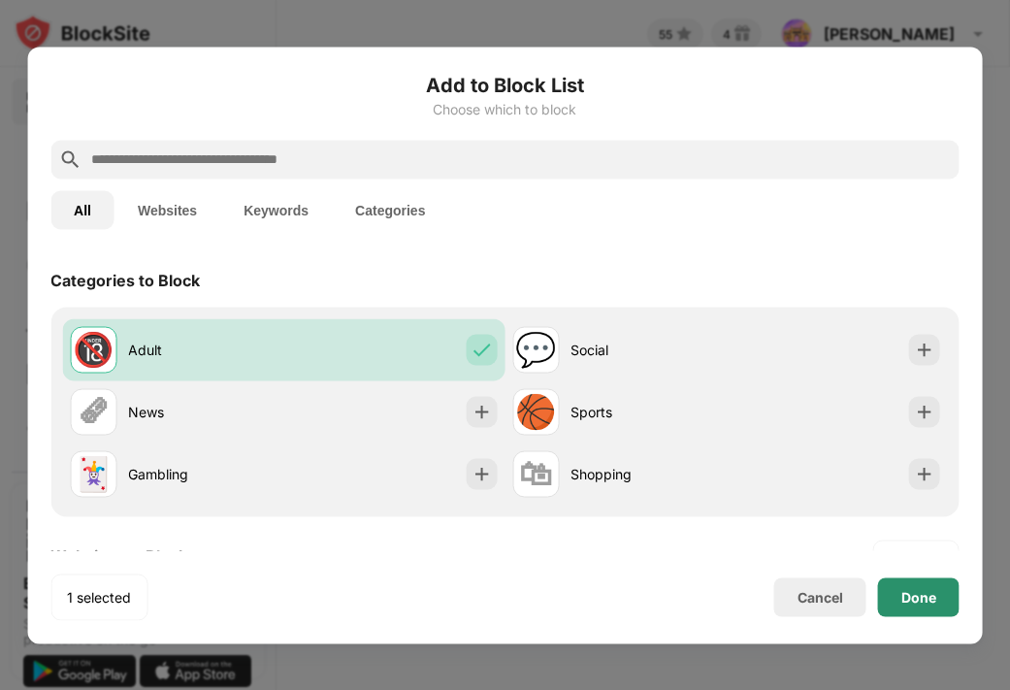
click at [923, 599] on div "Done" at bounding box center [918, 597] width 35 height 16
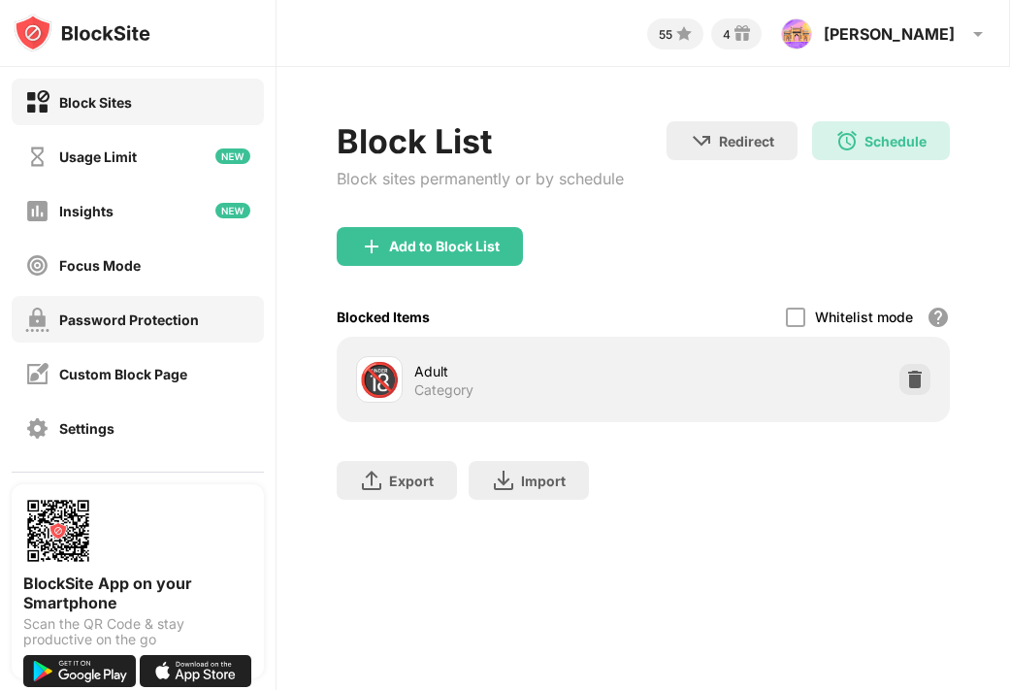
click at [93, 311] on div "Password Protection" at bounding box center [129, 319] width 140 height 16
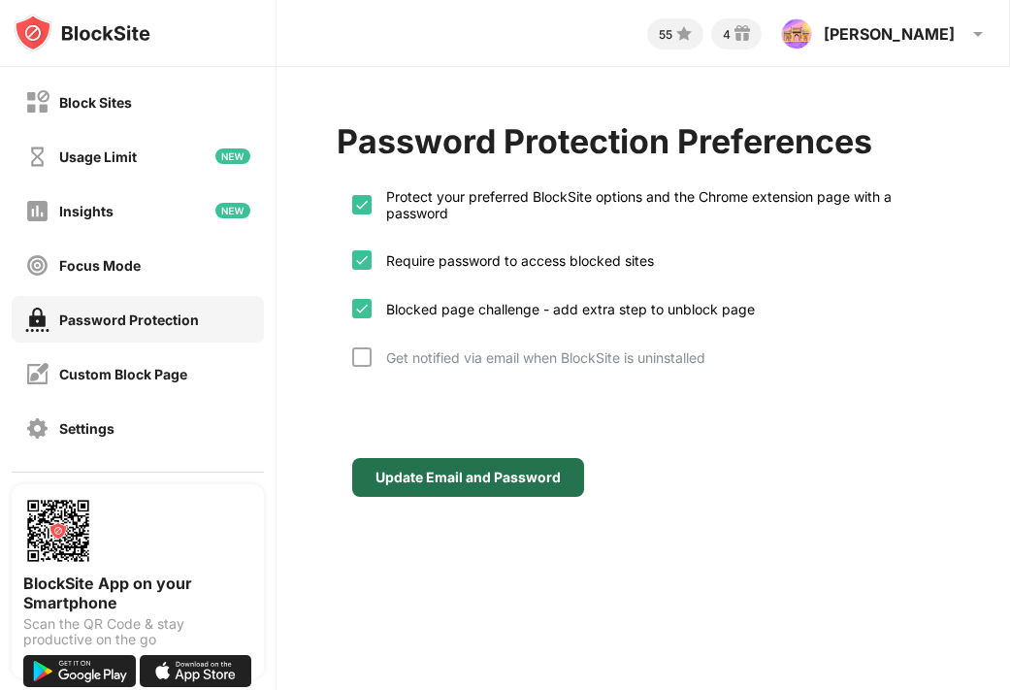
click at [434, 475] on div "Update Email and Password" at bounding box center [467, 477] width 185 height 16
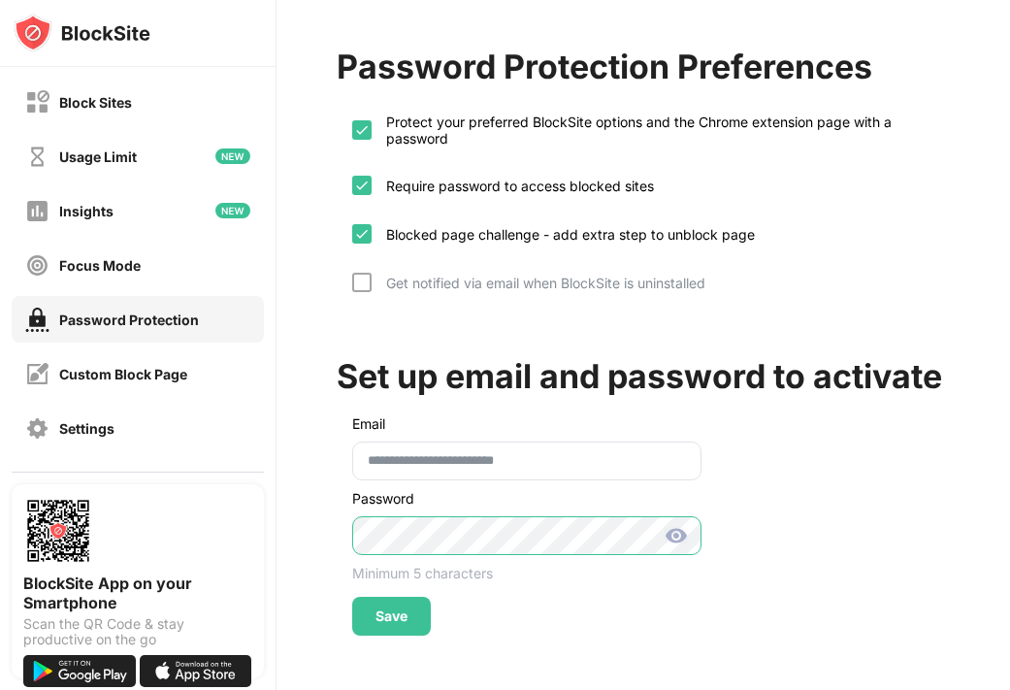
scroll to position [0, 76]
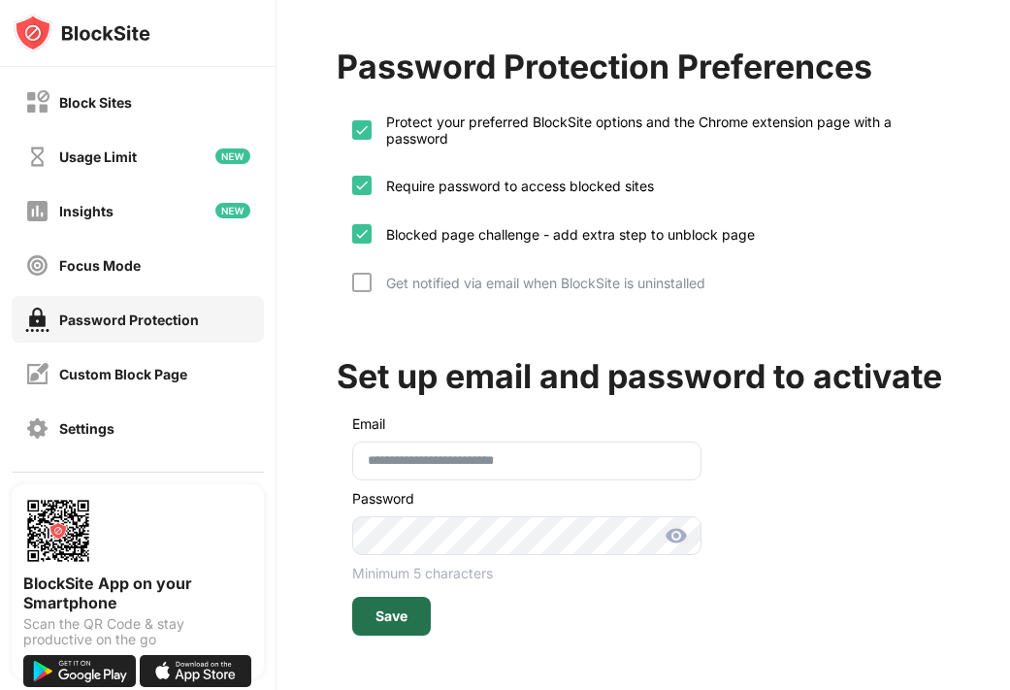
click at [389, 608] on div "Save" at bounding box center [391, 616] width 32 height 16
